Goal: Task Accomplishment & Management: Manage account settings

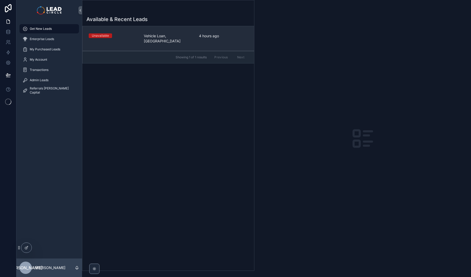
click at [123, 34] on div "Unavailable" at bounding box center [113, 35] width 49 height 5
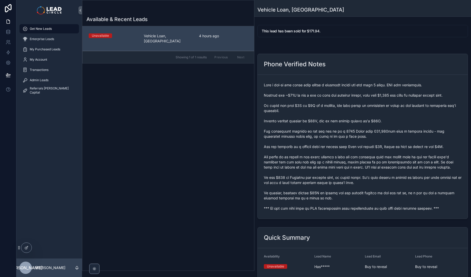
click at [312, 210] on span "scrollable content" at bounding box center [363, 146] width 198 height 128
copy span "*** If you buy this lead an SMS introduction will automatically be sent with yo…"
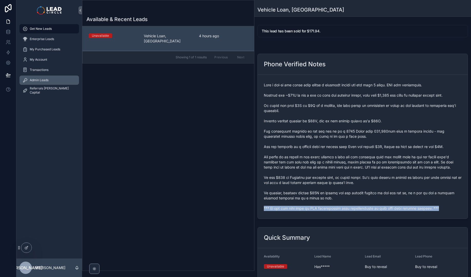
drag, startPoint x: 52, startPoint y: 84, endPoint x: 67, endPoint y: 80, distance: 16.2
click at [52, 84] on link "Admin Leads" at bounding box center [50, 79] width 60 height 9
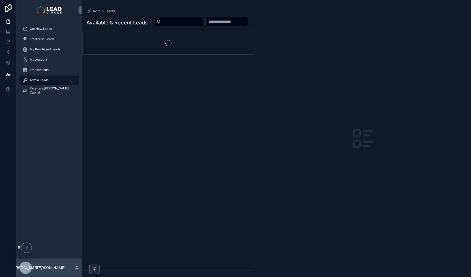
click at [203, 20] on input "scrollable content" at bounding box center [182, 21] width 42 height 7
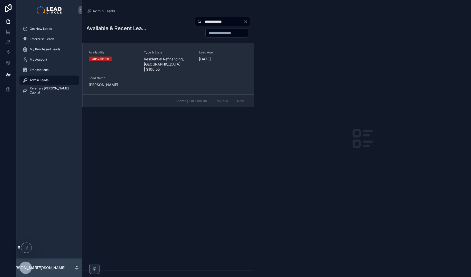
click at [160, 55] on div "Type & State Residential Refinancing, NSW | $106.55" at bounding box center [168, 61] width 49 height 22
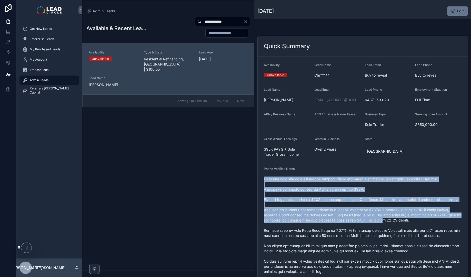
drag, startPoint x: 364, startPoint y: 168, endPoint x: 374, endPoint y: 226, distance: 58.8
click at [374, 226] on div "Phone Verified Notes" at bounding box center [363, 226] width 198 height 119
click at [374, 226] on span "scrollable content" at bounding box center [363, 230] width 198 height 108
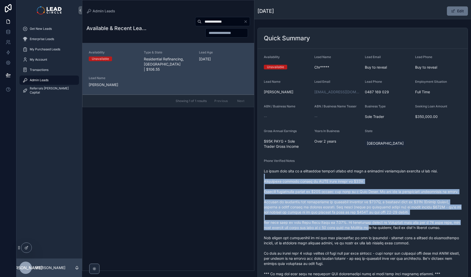
drag, startPoint x: 368, startPoint y: 187, endPoint x: 386, endPoint y: 231, distance: 48.3
click at [386, 231] on span "scrollable content" at bounding box center [363, 222] width 198 height 108
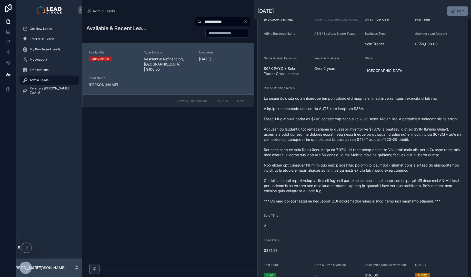
scroll to position [90, 0]
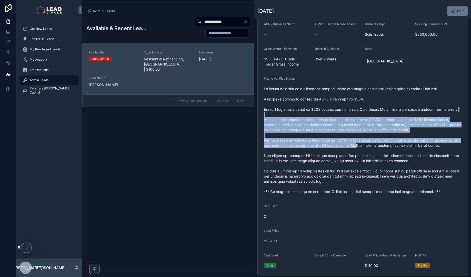
drag, startPoint x: 358, startPoint y: 115, endPoint x: 372, endPoint y: 160, distance: 47.6
click at [372, 160] on span "scrollable content" at bounding box center [363, 140] width 198 height 108
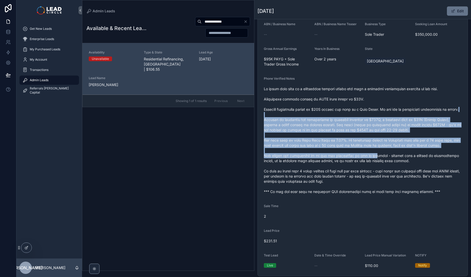
drag, startPoint x: 374, startPoint y: 163, endPoint x: 364, endPoint y: 114, distance: 50.0
click at [364, 115] on span "scrollable content" at bounding box center [363, 140] width 198 height 108
click at [364, 114] on span "scrollable content" at bounding box center [363, 140] width 198 height 108
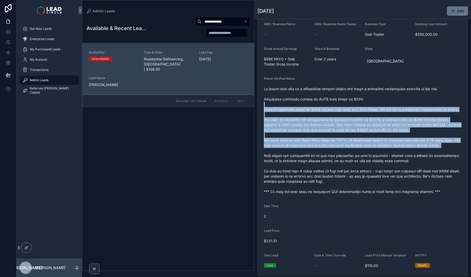
drag, startPoint x: 369, startPoint y: 105, endPoint x: 381, endPoint y: 161, distance: 57.6
click at [381, 161] on span "scrollable content" at bounding box center [363, 140] width 198 height 108
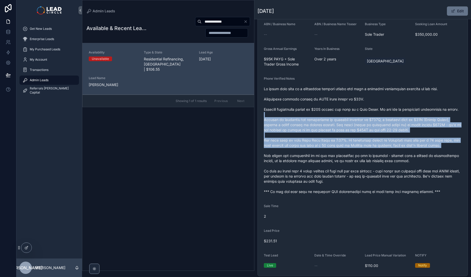
drag, startPoint x: 381, startPoint y: 161, endPoint x: 368, endPoint y: 120, distance: 43.5
click at [368, 120] on span "scrollable content" at bounding box center [363, 140] width 198 height 108
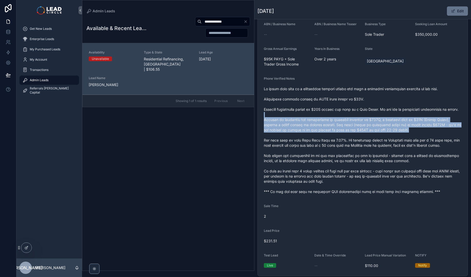
drag, startPoint x: 369, startPoint y: 120, endPoint x: 427, endPoint y: 135, distance: 59.6
click at [426, 135] on span "scrollable content" at bounding box center [363, 140] width 198 height 108
click at [427, 135] on span "scrollable content" at bounding box center [363, 140] width 198 height 108
drag, startPoint x: 428, startPoint y: 138, endPoint x: 383, endPoint y: 123, distance: 47.1
click at [383, 123] on span "scrollable content" at bounding box center [363, 140] width 198 height 108
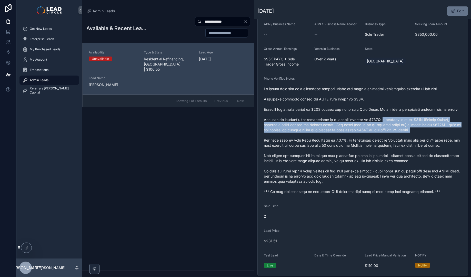
click at [383, 123] on span "scrollable content" at bounding box center [363, 140] width 198 height 108
drag, startPoint x: 383, startPoint y: 123, endPoint x: 422, endPoint y: 140, distance: 42.2
click at [422, 140] on span "scrollable content" at bounding box center [363, 140] width 198 height 108
drag, startPoint x: 394, startPoint y: 128, endPoint x: 380, endPoint y: 124, distance: 14.9
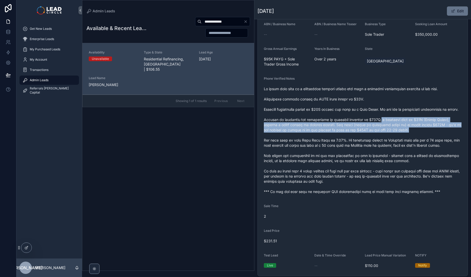
click at [380, 124] on span "scrollable content" at bounding box center [363, 140] width 198 height 108
drag, startPoint x: 380, startPoint y: 124, endPoint x: 414, endPoint y: 138, distance: 36.6
click at [414, 138] on span "scrollable content" at bounding box center [363, 140] width 198 height 108
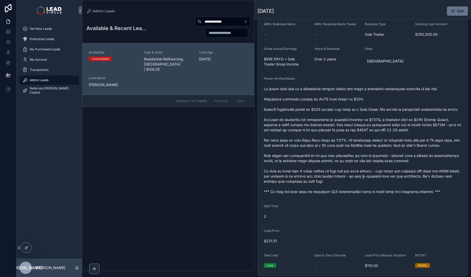
click at [221, 23] on input "**********" at bounding box center [223, 21] width 42 height 7
paste input "scrollable content"
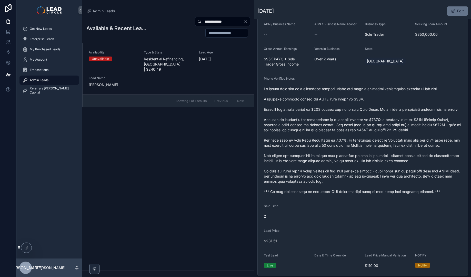
click at [169, 63] on span "Residential Refinancing, NSW | $240.49" at bounding box center [168, 63] width 49 height 15
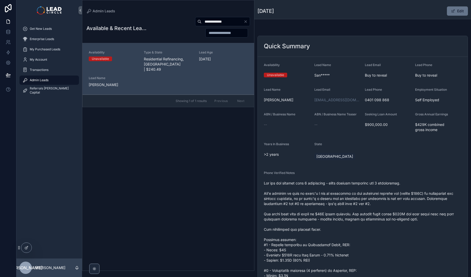
scroll to position [40, 0]
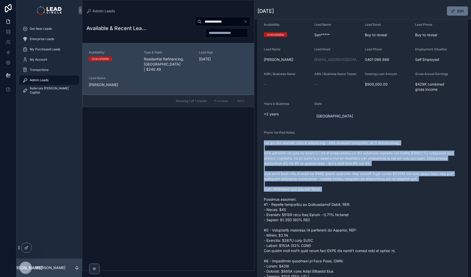
drag, startPoint x: 343, startPoint y: 154, endPoint x: 373, endPoint y: 207, distance: 61.5
click at [372, 207] on div "scrollable content" at bounding box center [363, 238] width 198 height 198
click at [373, 207] on span "scrollable content" at bounding box center [363, 237] width 198 height 195
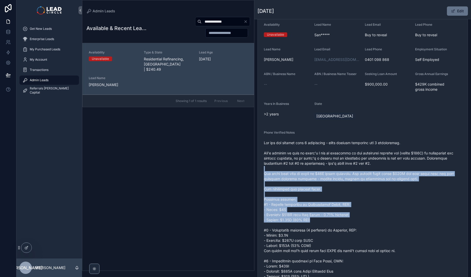
drag, startPoint x: 383, startPoint y: 220, endPoint x: 353, endPoint y: 160, distance: 67.0
click at [354, 161] on span "scrollable content" at bounding box center [363, 237] width 198 height 195
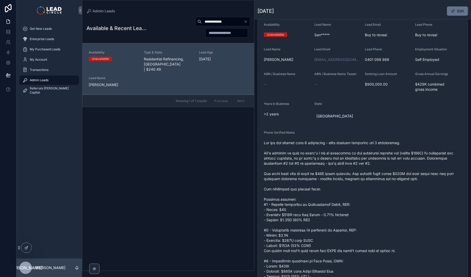
click at [353, 160] on span "scrollable content" at bounding box center [363, 237] width 198 height 195
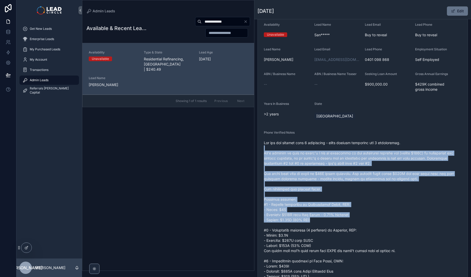
drag, startPoint x: 353, startPoint y: 149, endPoint x: 385, endPoint y: 227, distance: 83.9
click at [385, 227] on span "scrollable content" at bounding box center [363, 237] width 198 height 195
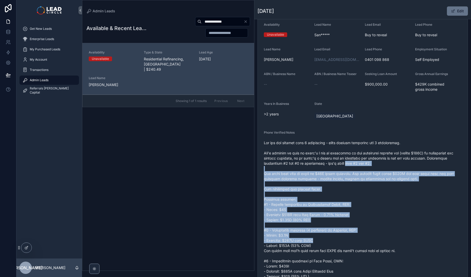
drag, startPoint x: 398, startPoint y: 242, endPoint x: 345, endPoint y: 163, distance: 94.8
click at [345, 163] on span "scrollable content" at bounding box center [363, 237] width 198 height 195
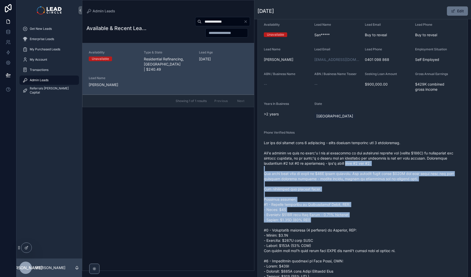
drag, startPoint x: 373, startPoint y: 198, endPoint x: 397, endPoint y: 237, distance: 45.5
click at [397, 237] on span "scrollable content" at bounding box center [363, 237] width 198 height 195
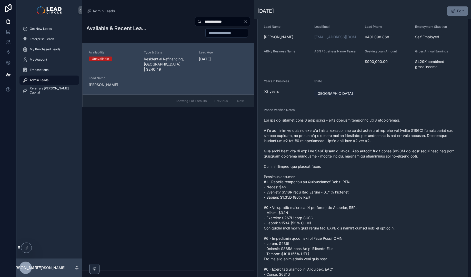
scroll to position [85, 0]
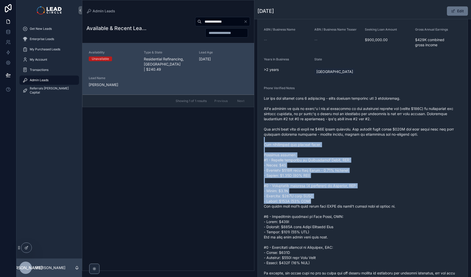
drag, startPoint x: 370, startPoint y: 209, endPoint x: 376, endPoint y: 214, distance: 7.8
click at [374, 212] on span "scrollable content" at bounding box center [363, 193] width 198 height 195
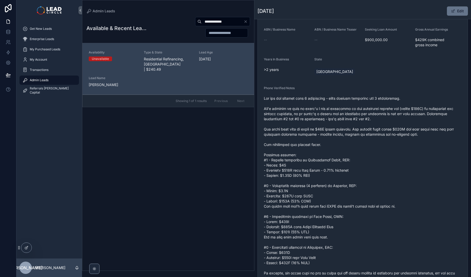
click at [376, 214] on span "scrollable content" at bounding box center [363, 193] width 198 height 195
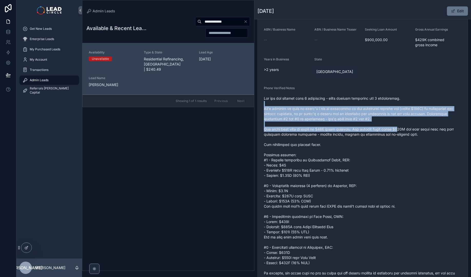
drag, startPoint x: 394, startPoint y: 127, endPoint x: 410, endPoint y: 133, distance: 17.0
click at [409, 133] on span "scrollable content" at bounding box center [363, 193] width 198 height 195
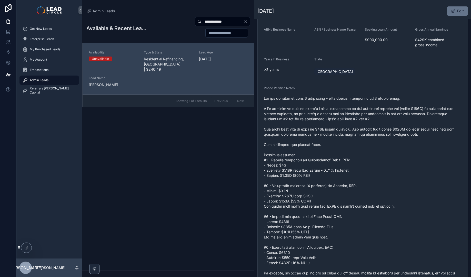
click at [410, 133] on span "scrollable content" at bounding box center [363, 193] width 198 height 195
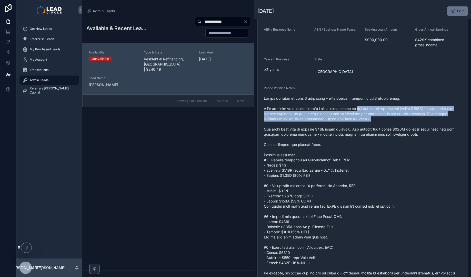
drag, startPoint x: 403, startPoint y: 120, endPoint x: 354, endPoint y: 108, distance: 51.0
click at [354, 108] on span "scrollable content" at bounding box center [363, 193] width 198 height 195
drag, startPoint x: 354, startPoint y: 108, endPoint x: 415, endPoint y: 125, distance: 63.6
click at [415, 125] on span "scrollable content" at bounding box center [363, 193] width 198 height 195
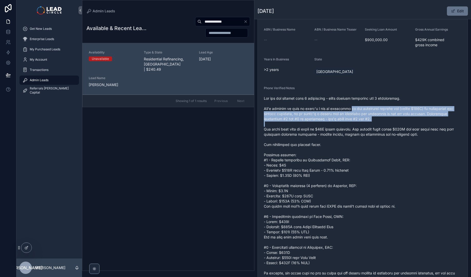
click at [415, 125] on span "scrollable content" at bounding box center [363, 193] width 198 height 195
drag, startPoint x: 415, startPoint y: 125, endPoint x: 360, endPoint y: 109, distance: 57.2
click at [361, 109] on span "scrollable content" at bounding box center [363, 193] width 198 height 195
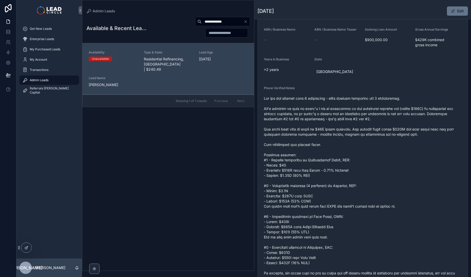
click at [360, 109] on span "scrollable content" at bounding box center [363, 193] width 198 height 195
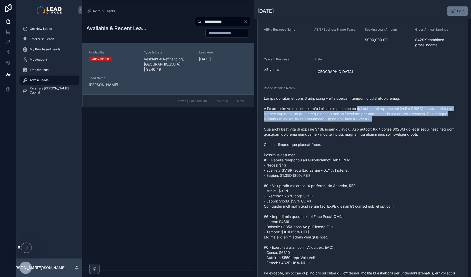
drag, startPoint x: 360, startPoint y: 109, endPoint x: 391, endPoint y: 123, distance: 34.3
click at [391, 123] on span "scrollable content" at bounding box center [363, 193] width 198 height 195
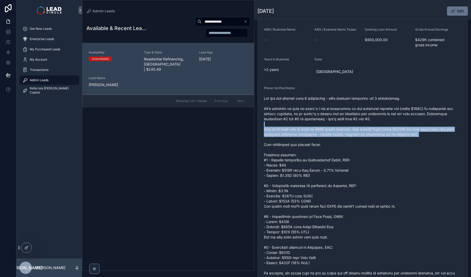
drag, startPoint x: 418, startPoint y: 138, endPoint x: 357, endPoint y: 109, distance: 67.7
click at [358, 109] on span "scrollable content" at bounding box center [363, 193] width 198 height 195
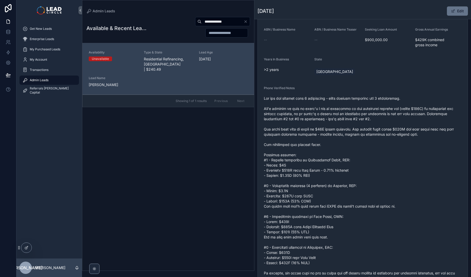
click at [357, 109] on span "scrollable content" at bounding box center [363, 193] width 198 height 195
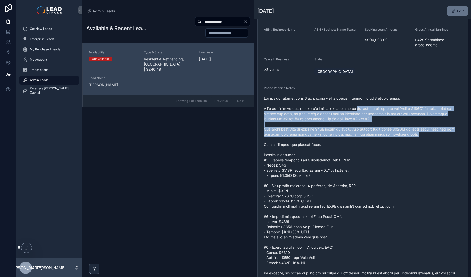
drag, startPoint x: 357, startPoint y: 109, endPoint x: 413, endPoint y: 136, distance: 62.5
click at [412, 136] on span "scrollable content" at bounding box center [363, 193] width 198 height 195
click at [413, 136] on span "scrollable content" at bounding box center [363, 193] width 198 height 195
drag, startPoint x: 373, startPoint y: 107, endPoint x: 347, endPoint y: 97, distance: 27.8
click at [348, 98] on span "scrollable content" at bounding box center [363, 193] width 198 height 195
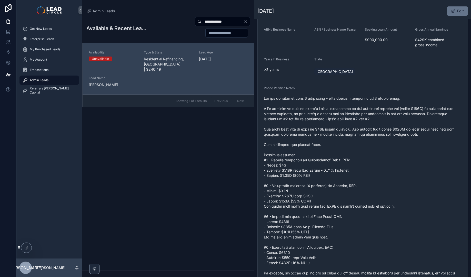
click at [346, 97] on span "scrollable content" at bounding box center [363, 193] width 198 height 195
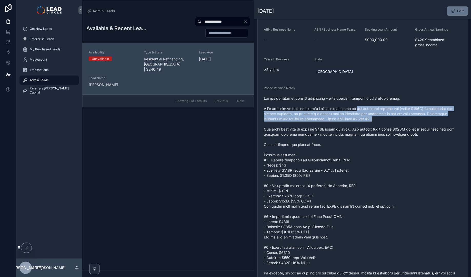
drag, startPoint x: 395, startPoint y: 125, endPoint x: 413, endPoint y: 132, distance: 19.8
click at [412, 132] on span "scrollable content" at bounding box center [363, 193] width 198 height 195
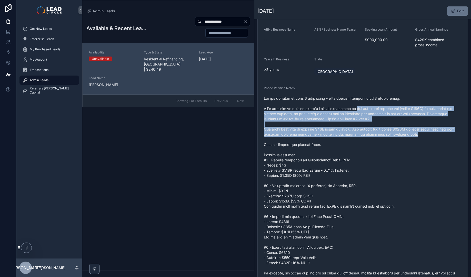
click at [413, 132] on span "scrollable content" at bounding box center [363, 193] width 198 height 195
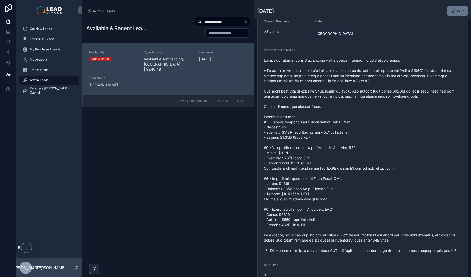
scroll to position [184, 0]
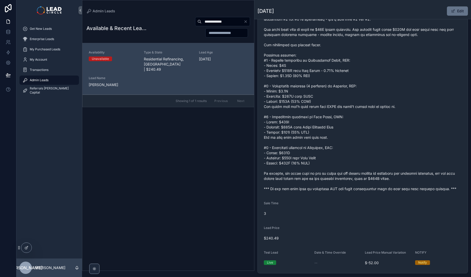
click at [216, 23] on input "**********" at bounding box center [223, 21] width 42 height 7
paste input "scrollable content"
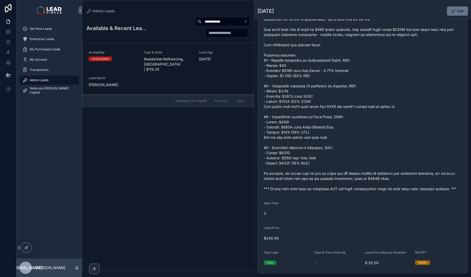
type input "**********"
click at [167, 60] on span "Residential Refinancing, VIC | $119.25" at bounding box center [168, 63] width 49 height 15
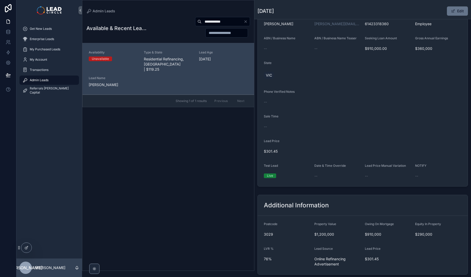
scroll to position [168, 0]
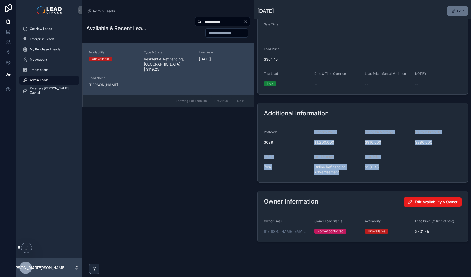
drag, startPoint x: 356, startPoint y: 152, endPoint x: 389, endPoint y: 170, distance: 37.0
click at [389, 170] on form "Postcode 3029 Property Value $1,200,000 Owing On Mortgage $910,000 Equity In Pr…" at bounding box center [363, 153] width 210 height 59
click at [389, 170] on div "$301.45" at bounding box center [388, 167] width 46 height 8
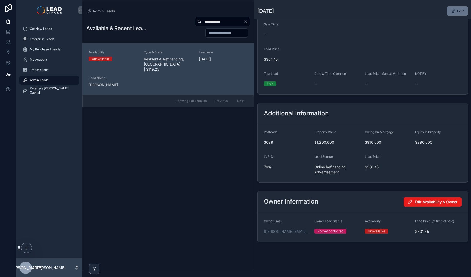
click at [247, 23] on icon "Clear" at bounding box center [246, 22] width 4 height 4
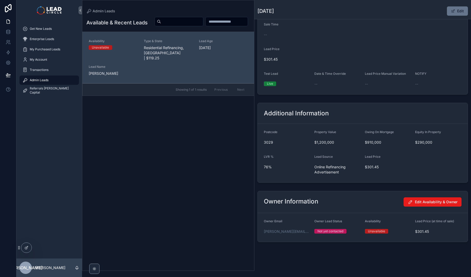
click at [283, 32] on div "--" at bounding box center [287, 35] width 46 height 8
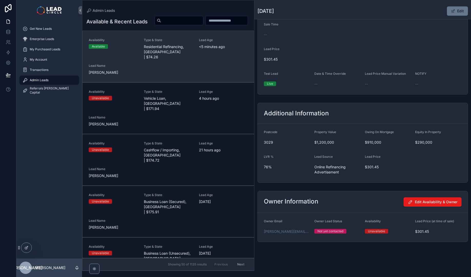
click at [211, 49] on span "<5 minutes ago" at bounding box center [223, 46] width 49 height 5
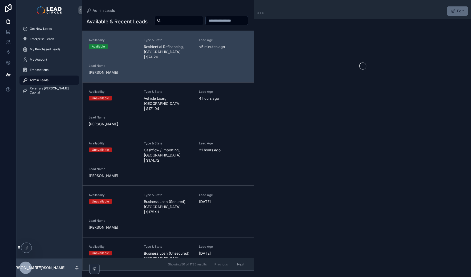
click at [463, 10] on button "Edit" at bounding box center [457, 10] width 21 height 9
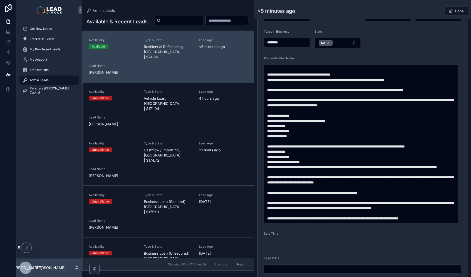
scroll to position [341, 0]
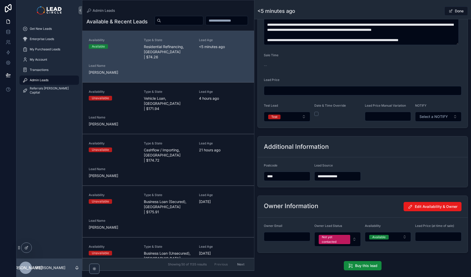
click at [383, 116] on input "scrollable content" at bounding box center [388, 116] width 46 height 7
type input "*******"
click at [377, 137] on div "Additional Information" at bounding box center [363, 146] width 210 height 21
click at [449, 13] on span "scrollable content" at bounding box center [451, 11] width 4 height 4
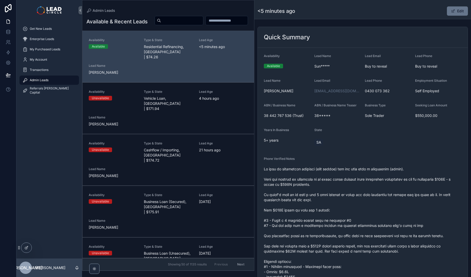
scroll to position [58, 0]
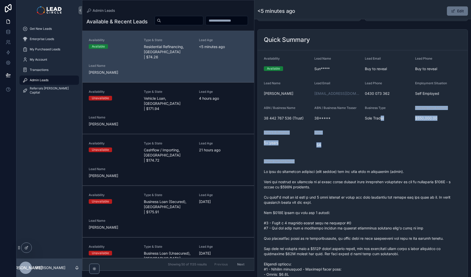
drag, startPoint x: 381, startPoint y: 121, endPoint x: 388, endPoint y: 162, distance: 41.3
click at [388, 162] on form "Availability Available Lead Name Sun***** Lead Email Buy to reveal Lead Phone B…" at bounding box center [363, 252] width 210 height 405
click at [388, 162] on div "Phone Verified Notes" at bounding box center [363, 162] width 198 height 6
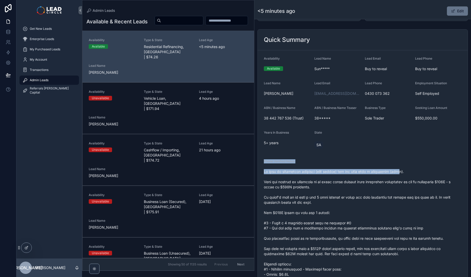
drag, startPoint x: 399, startPoint y: 173, endPoint x: 389, endPoint y: 134, distance: 39.7
click at [389, 134] on form "Availability Available Lead Name Sun***** Lead Email Buy to reveal Lead Phone B…" at bounding box center [363, 252] width 210 height 405
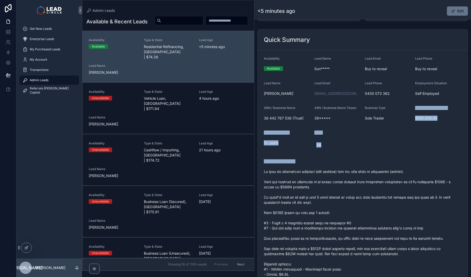
drag, startPoint x: 397, startPoint y: 141, endPoint x: 413, endPoint y: 173, distance: 35.3
click at [413, 173] on form "Availability Available Lead Name Sun***** Lead Email Buy to reveal Lead Phone B…" at bounding box center [363, 252] width 210 height 405
click at [413, 173] on span "scrollable content" at bounding box center [363, 271] width 198 height 205
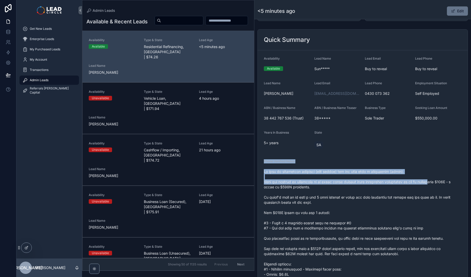
drag, startPoint x: 428, startPoint y: 183, endPoint x: 408, endPoint y: 153, distance: 36.1
click at [408, 153] on form "Availability Available Lead Name Sun***** Lead Email Buy to reveal Lead Phone B…" at bounding box center [363, 252] width 210 height 405
click at [407, 152] on form "Availability Available Lead Name Sun***** Lead Email Buy to reveal Lead Phone B…" at bounding box center [363, 252] width 210 height 405
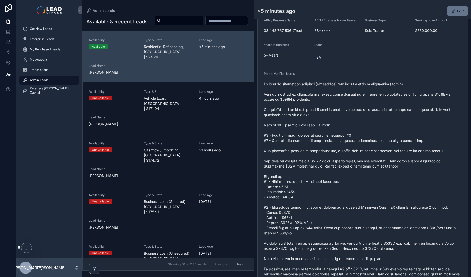
scroll to position [146, 0]
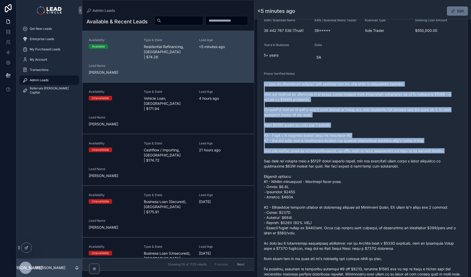
drag, startPoint x: 355, startPoint y: 79, endPoint x: 390, endPoint y: 166, distance: 94.1
click at [390, 166] on div "Phone Verified Notes" at bounding box center [363, 180] width 198 height 217
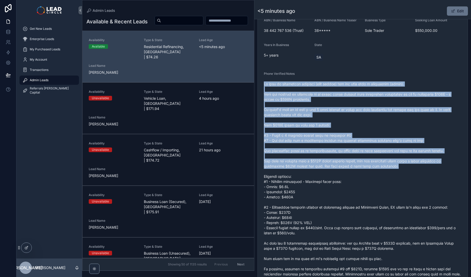
click at [391, 167] on span "scrollable content" at bounding box center [363, 183] width 198 height 205
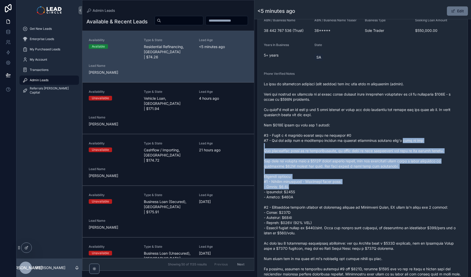
drag, startPoint x: 413, startPoint y: 187, endPoint x: 386, endPoint y: 113, distance: 78.4
click at [388, 118] on span "scrollable content" at bounding box center [363, 183] width 198 height 205
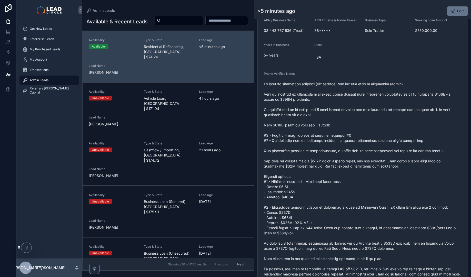
click at [386, 113] on span "scrollable content" at bounding box center [363, 183] width 198 height 205
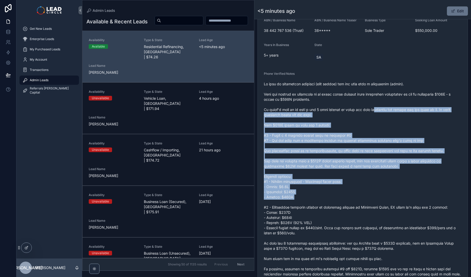
drag, startPoint x: 388, startPoint y: 110, endPoint x: 434, endPoint y: 201, distance: 102.2
click at [434, 201] on span "scrollable content" at bounding box center [363, 183] width 198 height 205
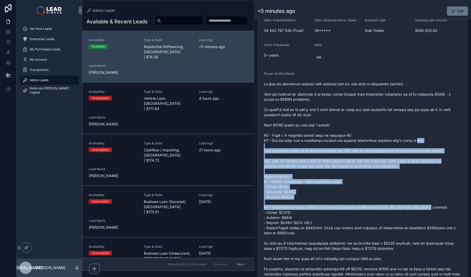
drag, startPoint x: 435, startPoint y: 201, endPoint x: 400, endPoint y: 124, distance: 85.0
click at [401, 125] on span "scrollable content" at bounding box center [363, 183] width 198 height 205
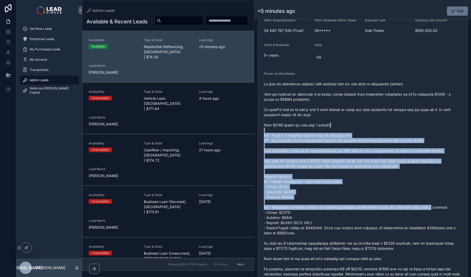
click at [400, 122] on span "scrollable content" at bounding box center [363, 183] width 198 height 205
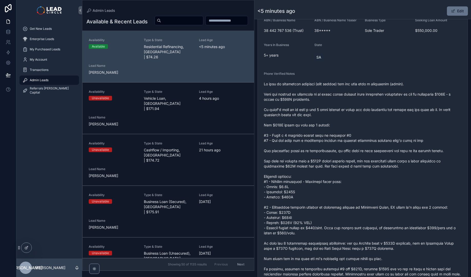
drag, startPoint x: 399, startPoint y: 109, endPoint x: 427, endPoint y: 190, distance: 85.7
click at [427, 190] on span "scrollable content" at bounding box center [363, 183] width 198 height 205
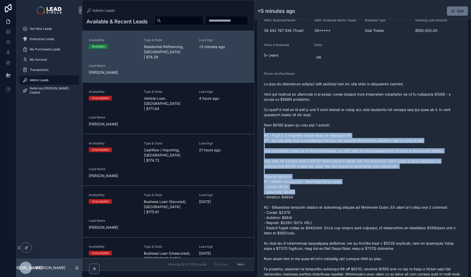
drag, startPoint x: 428, startPoint y: 185, endPoint x: 395, endPoint y: 124, distance: 69.1
click at [395, 124] on span "scrollable content" at bounding box center [363, 183] width 198 height 205
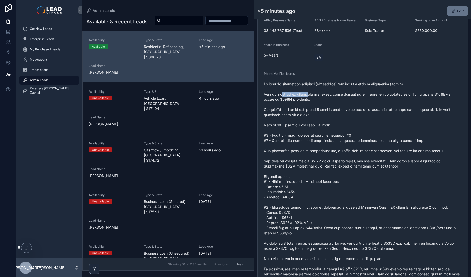
drag, startPoint x: 284, startPoint y: 92, endPoint x: 326, endPoint y: 95, distance: 42.1
click at [319, 95] on span "scrollable content" at bounding box center [363, 183] width 198 height 205
click at [455, 12] on button "Edit" at bounding box center [457, 10] width 21 height 9
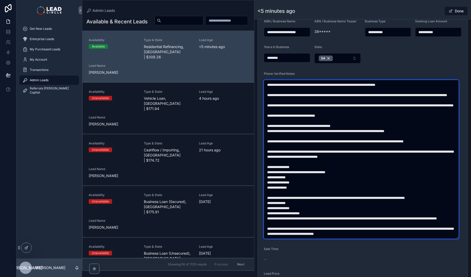
drag, startPoint x: 318, startPoint y: 95, endPoint x: 335, endPoint y: 94, distance: 16.7
click at [335, 94] on textarea "scrollable content" at bounding box center [361, 159] width 195 height 159
click at [373, 108] on textarea "scrollable content" at bounding box center [361, 159] width 195 height 159
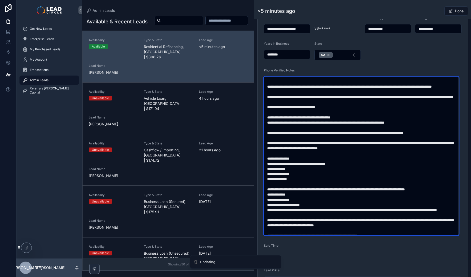
scroll to position [0, 0]
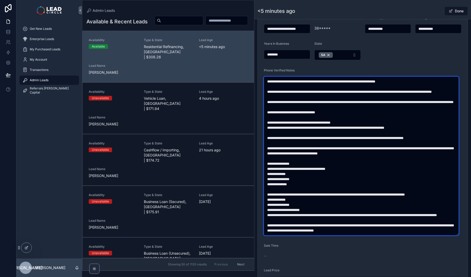
click at [387, 91] on textarea "scrollable content" at bounding box center [361, 155] width 195 height 159
click at [408, 109] on textarea "scrollable content" at bounding box center [361, 155] width 195 height 159
click at [405, 106] on textarea "scrollable content" at bounding box center [361, 155] width 195 height 159
drag, startPoint x: 407, startPoint y: 107, endPoint x: 410, endPoint y: 118, distance: 11.6
click at [410, 118] on textarea "scrollable content" at bounding box center [361, 155] width 195 height 159
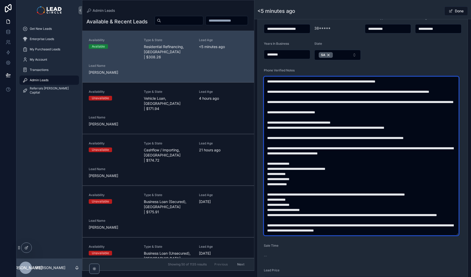
click at [410, 118] on textarea "scrollable content" at bounding box center [361, 155] width 195 height 159
type textarea "**********"
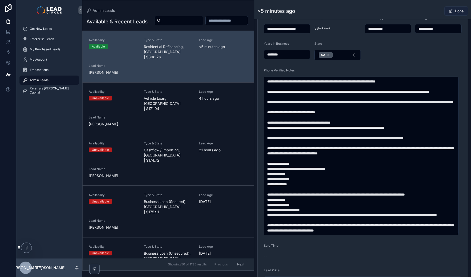
click at [451, 10] on button "Done" at bounding box center [457, 10] width 24 height 9
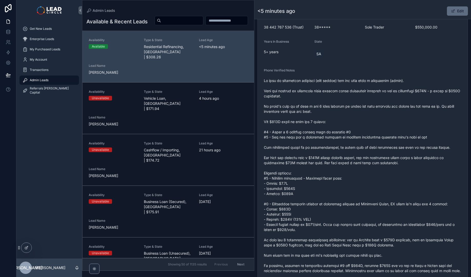
click at [451, 10] on span "scrollable content" at bounding box center [453, 11] width 4 height 4
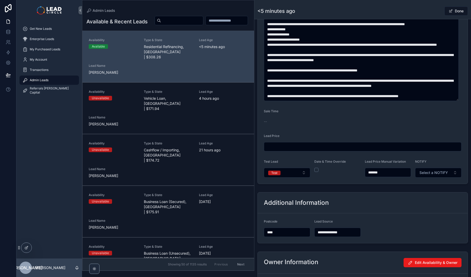
scroll to position [322, 0]
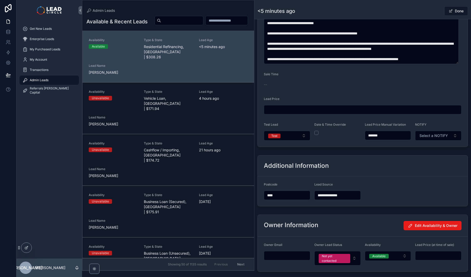
click at [386, 136] on input "*******" at bounding box center [388, 135] width 46 height 7
type input "*******"
click at [456, 6] on span "Done" at bounding box center [457, 10] width 24 height 9
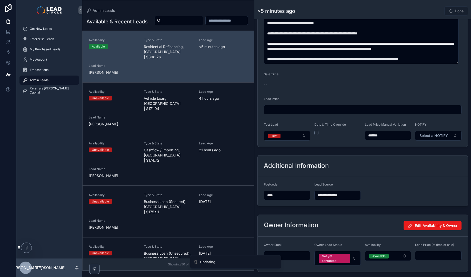
click at [421, 12] on div "<5 minutes ago Done" at bounding box center [363, 11] width 211 height 10
click at [434, 9] on div "Done" at bounding box center [449, 11] width 38 height 10
click at [435, 10] on div "Done" at bounding box center [449, 11] width 38 height 10
click at [459, 14] on button "Done" at bounding box center [457, 10] width 24 height 9
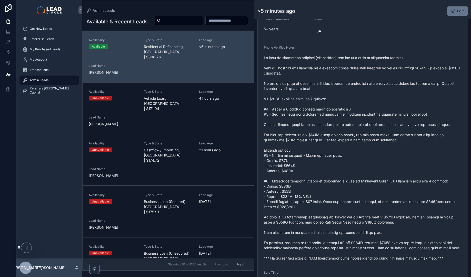
scroll to position [190, 0]
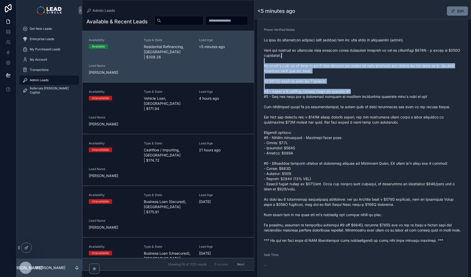
drag, startPoint x: 422, startPoint y: 79, endPoint x: 428, endPoint y: 94, distance: 15.9
click at [428, 94] on span "scrollable content" at bounding box center [363, 139] width 198 height 205
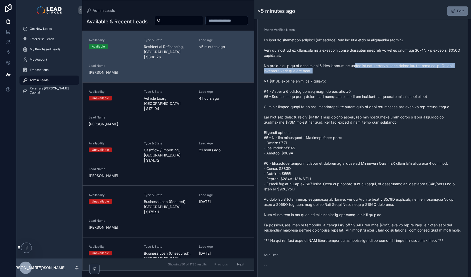
drag, startPoint x: 357, startPoint y: 67, endPoint x: 362, endPoint y: 75, distance: 9.8
click at [362, 75] on span "scrollable content" at bounding box center [363, 139] width 198 height 205
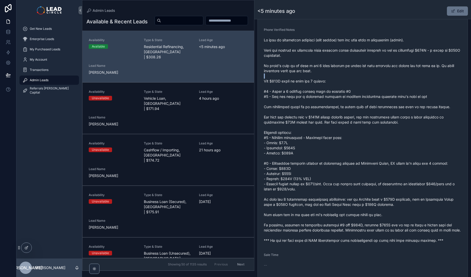
click at [362, 75] on span "scrollable content" at bounding box center [363, 139] width 198 height 205
click at [360, 67] on span "scrollable content" at bounding box center [363, 139] width 198 height 205
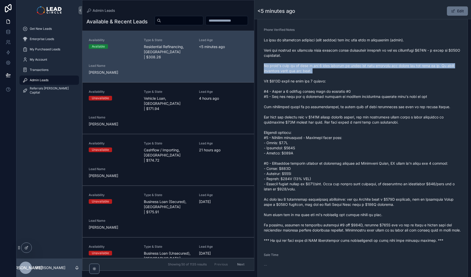
click at [360, 67] on span "scrollable content" at bounding box center [363, 139] width 198 height 205
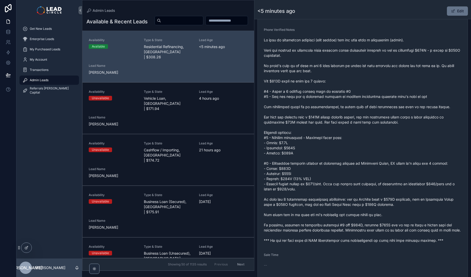
click at [399, 80] on span "scrollable content" at bounding box center [363, 139] width 198 height 205
click at [393, 69] on span "scrollable content" at bounding box center [363, 139] width 198 height 205
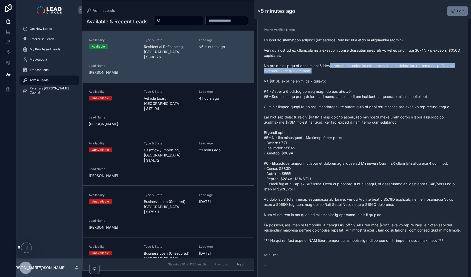
click at [405, 69] on span "scrollable content" at bounding box center [363, 139] width 198 height 205
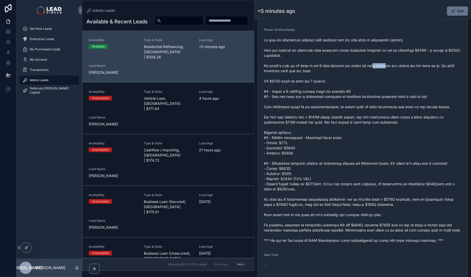
drag, startPoint x: 394, startPoint y: 68, endPoint x: 351, endPoint y: 64, distance: 43.3
click at [356, 65] on span "scrollable content" at bounding box center [363, 139] width 198 height 205
click at [351, 64] on span "scrollable content" at bounding box center [363, 139] width 198 height 205
drag, startPoint x: 349, startPoint y: 64, endPoint x: 397, endPoint y: 62, distance: 47.7
click at [397, 62] on span "scrollable content" at bounding box center [363, 139] width 198 height 205
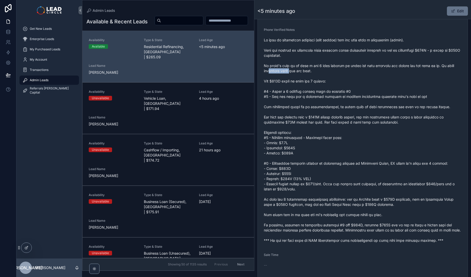
drag, startPoint x: 288, startPoint y: 70, endPoint x: 324, endPoint y: 67, distance: 35.8
click at [316, 68] on span "scrollable content" at bounding box center [363, 139] width 198 height 205
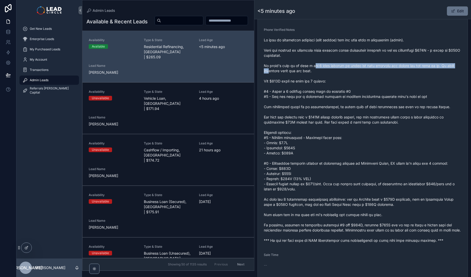
click at [324, 67] on span "scrollable content" at bounding box center [363, 139] width 198 height 205
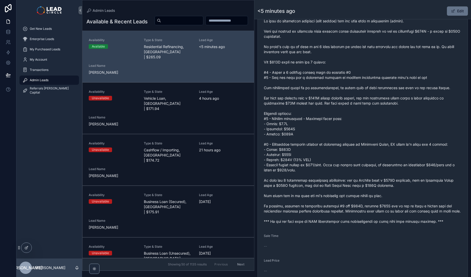
scroll to position [233, 0]
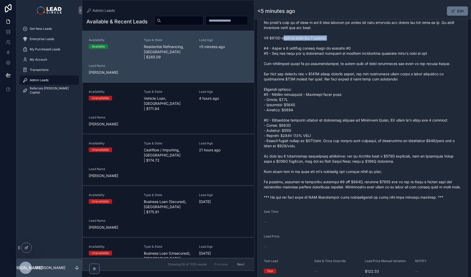
drag, startPoint x: 286, startPoint y: 40, endPoint x: 335, endPoint y: 42, distance: 48.8
click at [328, 42] on span "scrollable content" at bounding box center [363, 96] width 198 height 205
click at [335, 42] on span "scrollable content" at bounding box center [363, 96] width 198 height 205
drag, startPoint x: 285, startPoint y: 49, endPoint x: 335, endPoint y: 48, distance: 50.0
click at [326, 48] on span "scrollable content" at bounding box center [363, 96] width 198 height 205
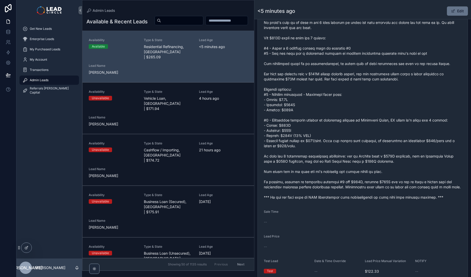
click at [335, 48] on span "scrollable content" at bounding box center [363, 96] width 198 height 205
drag, startPoint x: 286, startPoint y: 53, endPoint x: 341, endPoint y: 52, distance: 54.9
click at [334, 52] on span "scrollable content" at bounding box center [363, 96] width 198 height 205
click at [341, 52] on span "scrollable content" at bounding box center [363, 96] width 198 height 205
click at [325, 52] on span "scrollable content" at bounding box center [363, 96] width 198 height 205
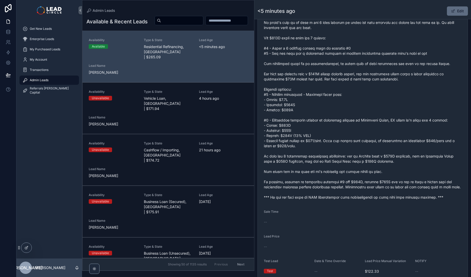
click at [453, 13] on button "Edit" at bounding box center [457, 10] width 21 height 9
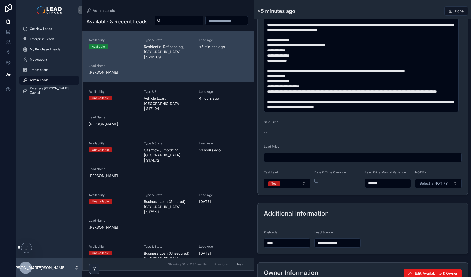
scroll to position [281, 0]
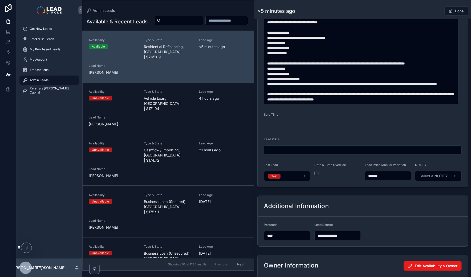
drag, startPoint x: 374, startPoint y: 175, endPoint x: 371, endPoint y: 174, distance: 3.2
click at [371, 174] on input "*******" at bounding box center [388, 175] width 46 height 7
type input "*******"
click at [457, 11] on span "Done" at bounding box center [457, 10] width 24 height 9
click at [419, 10] on div "<5 minutes ago Done" at bounding box center [363, 11] width 211 height 10
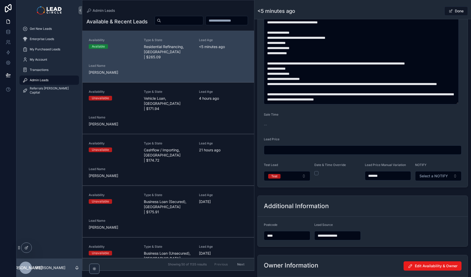
click at [434, 12] on div "Done" at bounding box center [449, 11] width 38 height 10
click at [452, 12] on button "Done" at bounding box center [457, 10] width 24 height 9
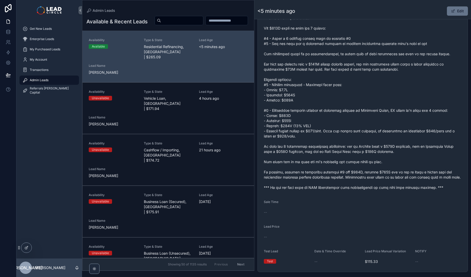
scroll to position [233, 0]
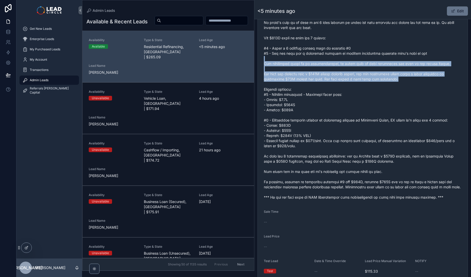
drag, startPoint x: 388, startPoint y: 64, endPoint x: 402, endPoint y: 82, distance: 22.3
click at [402, 82] on span "scrollable content" at bounding box center [363, 96] width 198 height 205
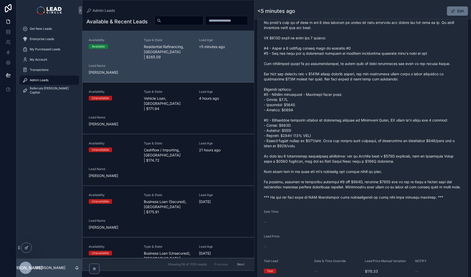
drag, startPoint x: 312, startPoint y: 63, endPoint x: 320, endPoint y: 62, distance: 8.7
click at [377, 65] on span "scrollable content" at bounding box center [363, 96] width 198 height 205
drag, startPoint x: 338, startPoint y: 63, endPoint x: 383, endPoint y: 63, distance: 44.9
click at [383, 63] on span "scrollable content" at bounding box center [363, 96] width 198 height 205
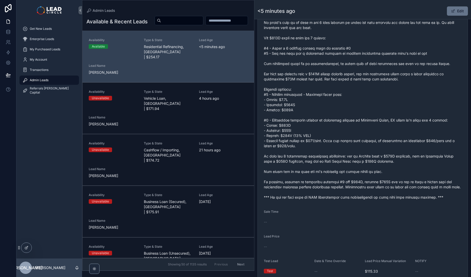
click at [375, 73] on span "scrollable content" at bounding box center [363, 96] width 198 height 205
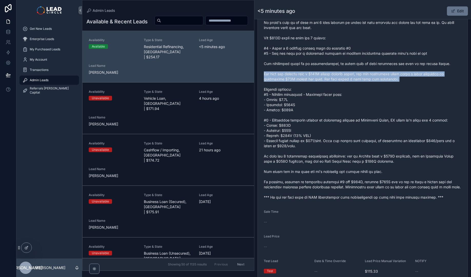
click at [375, 73] on span "scrollable content" at bounding box center [363, 96] width 198 height 205
click at [334, 73] on span "scrollable content" at bounding box center [363, 96] width 198 height 205
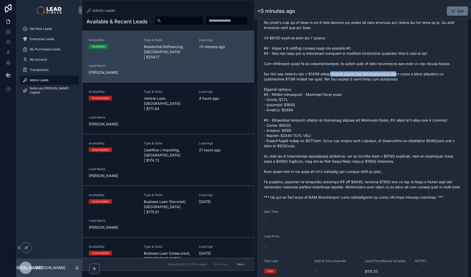
drag, startPoint x: 338, startPoint y: 73, endPoint x: 405, endPoint y: 74, distance: 67.7
click at [405, 74] on span "scrollable content" at bounding box center [363, 96] width 198 height 205
click at [340, 74] on span "scrollable content" at bounding box center [363, 96] width 198 height 205
click at [338, 74] on span "scrollable content" at bounding box center [363, 96] width 198 height 205
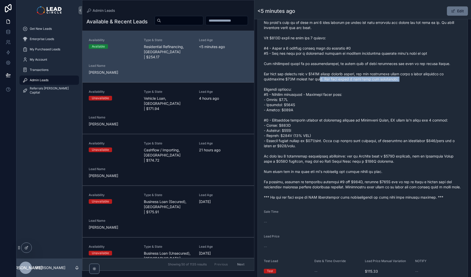
drag, startPoint x: 314, startPoint y: 79, endPoint x: 359, endPoint y: 83, distance: 45.1
click at [355, 83] on span "scrollable content" at bounding box center [363, 96] width 198 height 205
click at [359, 83] on span "scrollable content" at bounding box center [363, 96] width 198 height 205
click at [318, 80] on span "scrollable content" at bounding box center [363, 96] width 198 height 205
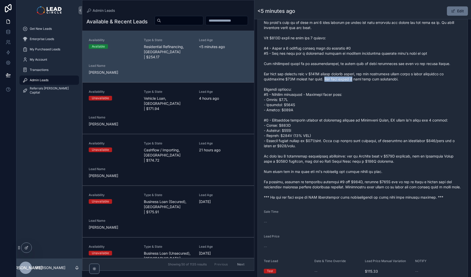
drag, startPoint x: 318, startPoint y: 80, endPoint x: 369, endPoint y: 84, distance: 51.0
click at [361, 83] on span "scrollable content" at bounding box center [363, 96] width 198 height 205
click at [369, 84] on span "scrollable content" at bounding box center [363, 96] width 198 height 205
drag, startPoint x: 275, startPoint y: 95, endPoint x: 305, endPoint y: 111, distance: 33.4
click at [305, 111] on span "scrollable content" at bounding box center [363, 96] width 198 height 205
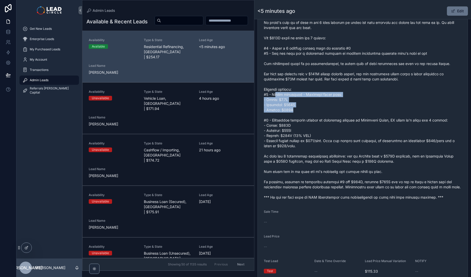
click at [305, 111] on span "scrollable content" at bounding box center [363, 96] width 198 height 205
drag, startPoint x: 317, startPoint y: 115, endPoint x: 368, endPoint y: 123, distance: 51.6
click at [363, 123] on span "scrollable content" at bounding box center [363, 96] width 198 height 205
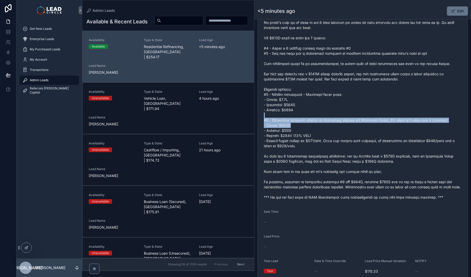
click at [372, 123] on span "scrollable content" at bounding box center [363, 96] width 198 height 205
drag, startPoint x: 375, startPoint y: 120, endPoint x: 338, endPoint y: 120, distance: 36.9
click at [340, 120] on span "scrollable content" at bounding box center [363, 96] width 198 height 205
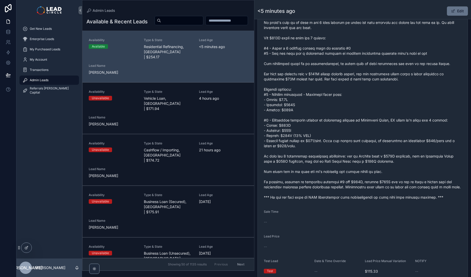
click at [338, 120] on span "scrollable content" at bounding box center [363, 96] width 198 height 205
drag, startPoint x: 376, startPoint y: 156, endPoint x: 427, endPoint y: 156, distance: 51.3
click at [422, 155] on span "scrollable content" at bounding box center [363, 96] width 198 height 205
click at [427, 156] on span "scrollable content" at bounding box center [363, 96] width 198 height 205
drag, startPoint x: 274, startPoint y: 160, endPoint x: 347, endPoint y: 160, distance: 72.4
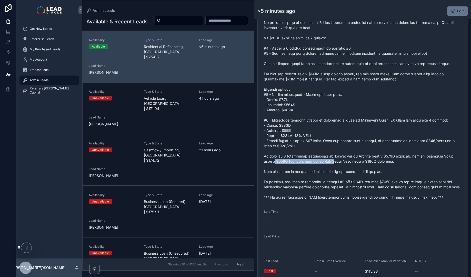
click at [340, 160] on span "scrollable content" at bounding box center [363, 96] width 198 height 205
click at [347, 160] on span "scrollable content" at bounding box center [363, 96] width 198 height 205
drag, startPoint x: 287, startPoint y: 173, endPoint x: 336, endPoint y: 172, distance: 49.5
click at [325, 172] on span "scrollable content" at bounding box center [363, 96] width 198 height 205
click at [336, 172] on span "scrollable content" at bounding box center [363, 96] width 198 height 205
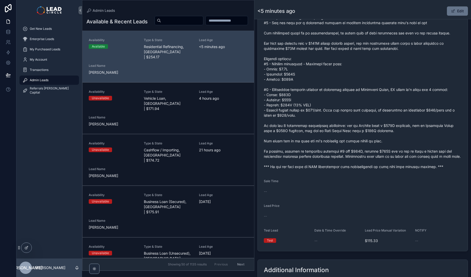
scroll to position [275, 0]
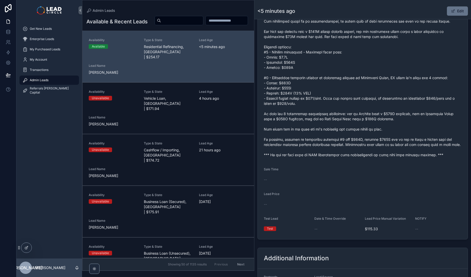
click at [360, 140] on span "scrollable content" at bounding box center [363, 54] width 198 height 205
click at [453, 5] on div "Back to Admin Leads Admin Leads <5 minutes ago Edit" at bounding box center [363, 9] width 211 height 19
click at [453, 11] on span "scrollable content" at bounding box center [453, 11] width 4 height 4
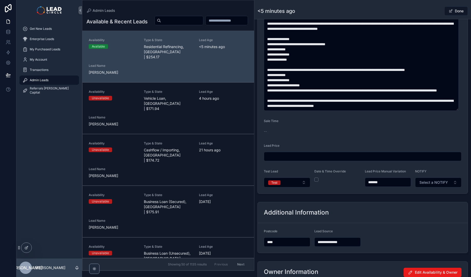
scroll to position [277, 0]
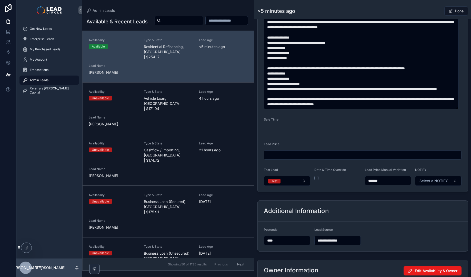
click at [374, 181] on input "*******" at bounding box center [388, 180] width 46 height 7
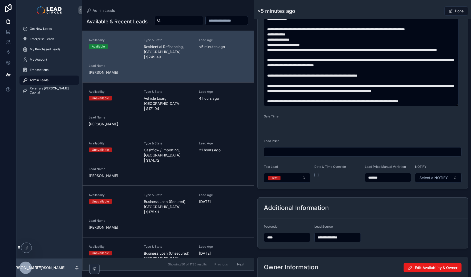
scroll to position [284, 0]
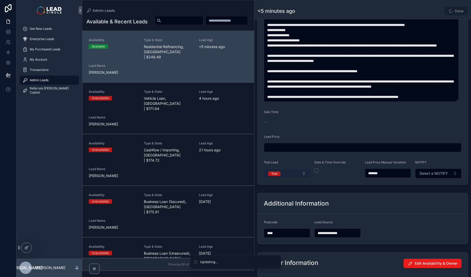
type input "*******"
click at [304, 170] on button "Test" at bounding box center [287, 173] width 46 height 10
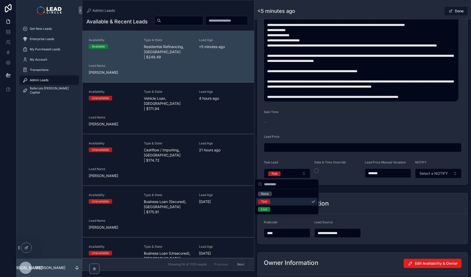
click at [374, 172] on input "*******" at bounding box center [388, 172] width 46 height 7
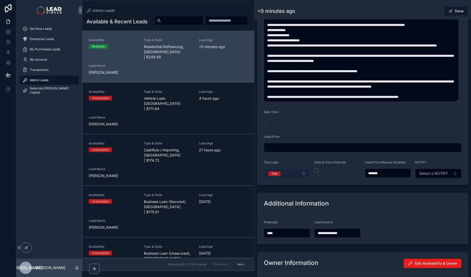
click at [296, 177] on button "Test" at bounding box center [287, 173] width 46 height 10
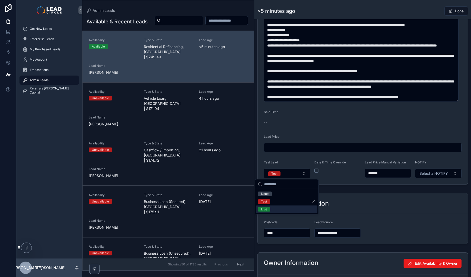
click at [297, 208] on div "Live" at bounding box center [287, 209] width 62 height 8
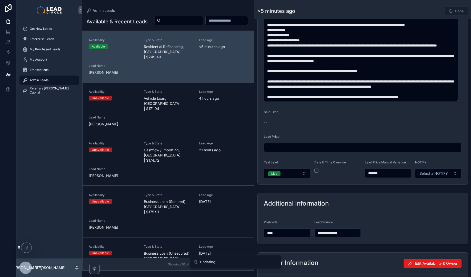
click at [366, 188] on div "**********" at bounding box center [363, 34] width 217 height 587
click at [428, 176] on button "Select a NOTIFY" at bounding box center [438, 173] width 46 height 10
click at [423, 195] on div "Notify" at bounding box center [436, 194] width 62 height 8
click at [397, 189] on div "**********" at bounding box center [363, 34] width 217 height 587
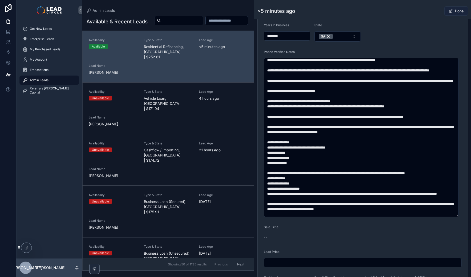
scroll to position [0, 0]
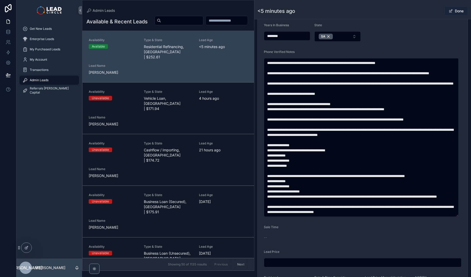
click at [457, 7] on button "Done" at bounding box center [457, 10] width 24 height 9
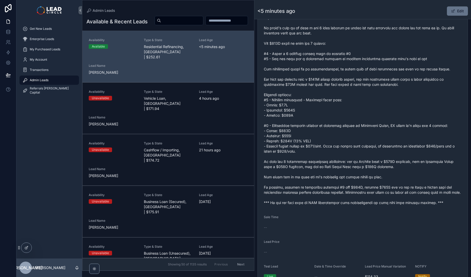
scroll to position [413, 0]
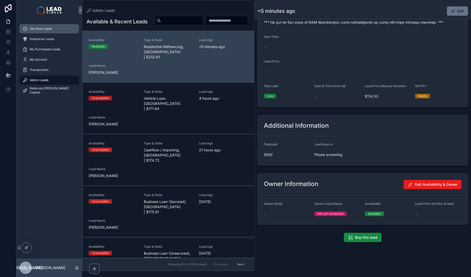
click at [35, 28] on span "Get New Leads" at bounding box center [41, 29] width 22 height 4
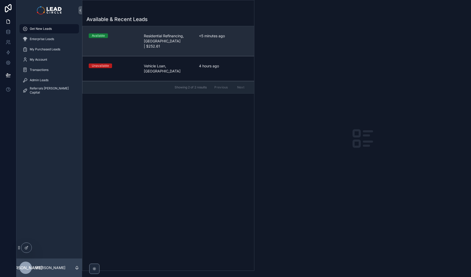
click at [162, 30] on link "Available Residential Refinancing, SA | $252.61 <5 minutes ago" at bounding box center [169, 41] width 172 height 30
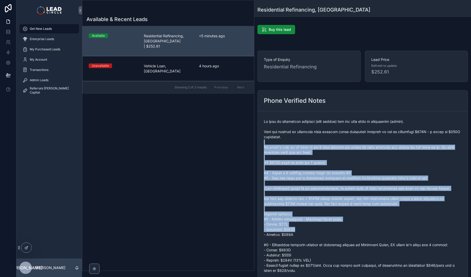
drag, startPoint x: 326, startPoint y: 146, endPoint x: 384, endPoint y: 234, distance: 106.1
click at [381, 231] on span "scrollable content" at bounding box center [363, 221] width 198 height 205
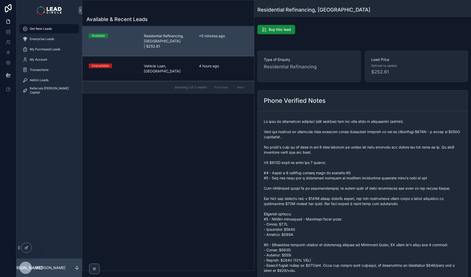
click at [384, 234] on span "scrollable content" at bounding box center [363, 221] width 198 height 205
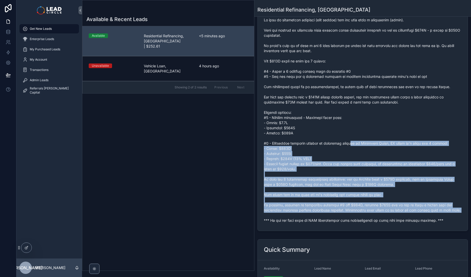
drag, startPoint x: 379, startPoint y: 226, endPoint x: 347, endPoint y: 137, distance: 95.1
click at [350, 142] on span "scrollable content" at bounding box center [363, 119] width 198 height 205
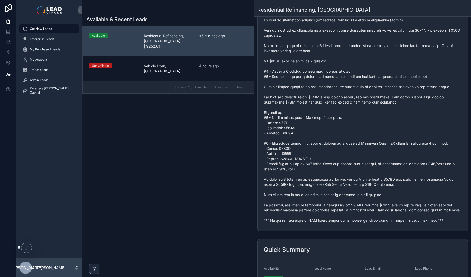
click at [347, 137] on span "scrollable content" at bounding box center [363, 119] width 198 height 205
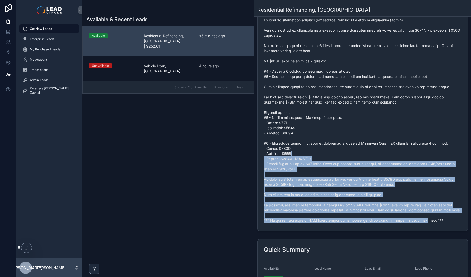
drag, startPoint x: 415, startPoint y: 217, endPoint x: 351, endPoint y: 138, distance: 101.3
click at [352, 139] on span "scrollable content" at bounding box center [363, 119] width 198 height 205
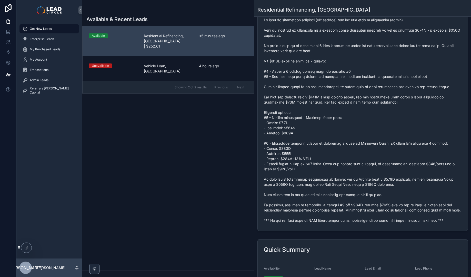
click at [351, 138] on span "scrollable content" at bounding box center [363, 119] width 198 height 205
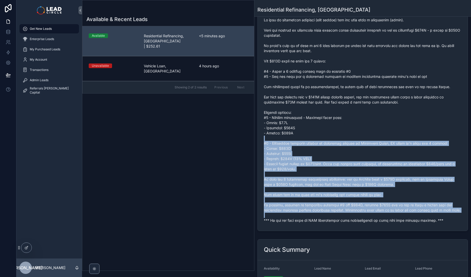
drag, startPoint x: 351, startPoint y: 138, endPoint x: 411, endPoint y: 221, distance: 102.2
click at [411, 221] on span "scrollable content" at bounding box center [363, 119] width 198 height 205
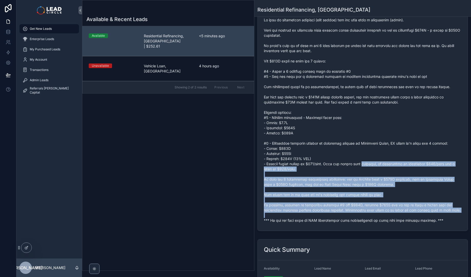
drag, startPoint x: 411, startPoint y: 221, endPoint x: 369, endPoint y: 157, distance: 76.2
click at [370, 158] on span "scrollable content" at bounding box center [363, 119] width 198 height 205
click at [369, 157] on span "scrollable content" at bounding box center [363, 119] width 198 height 205
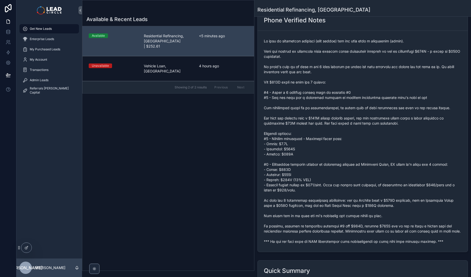
scroll to position [59, 0]
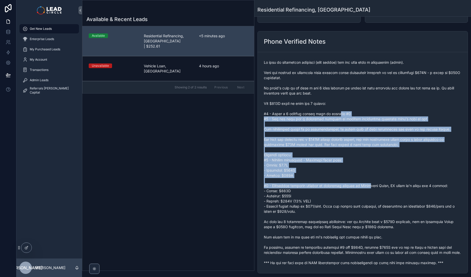
drag, startPoint x: 338, startPoint y: 120, endPoint x: 367, endPoint y: 186, distance: 72.3
click at [367, 186] on span "scrollable content" at bounding box center [363, 162] width 198 height 205
drag, startPoint x: 367, startPoint y: 186, endPoint x: 389, endPoint y: 214, distance: 35.2
click at [370, 190] on span "scrollable content" at bounding box center [363, 162] width 198 height 205
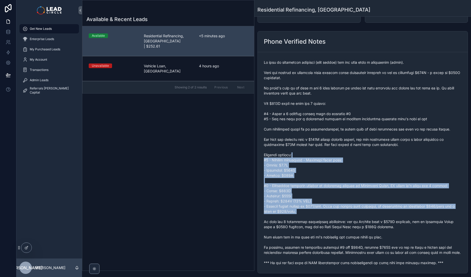
drag, startPoint x: 392, startPoint y: 218, endPoint x: 342, endPoint y: 141, distance: 91.2
click at [342, 141] on span "scrollable content" at bounding box center [363, 162] width 198 height 205
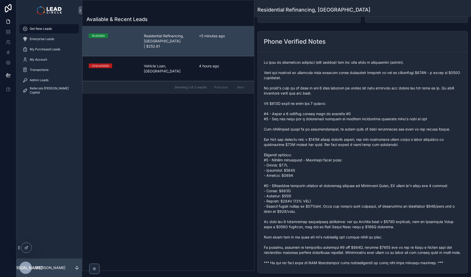
click at [341, 140] on span "scrollable content" at bounding box center [363, 162] width 198 height 205
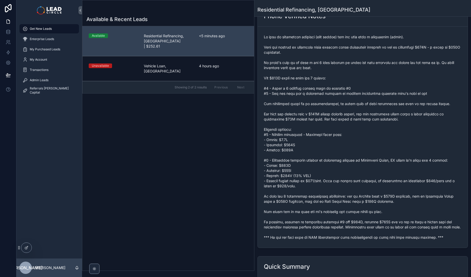
scroll to position [101, 0]
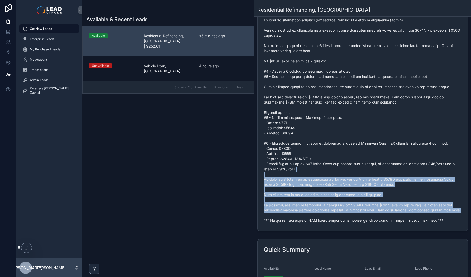
drag, startPoint x: 370, startPoint y: 167, endPoint x: 414, endPoint y: 217, distance: 66.9
click at [414, 217] on span "scrollable content" at bounding box center [363, 119] width 198 height 205
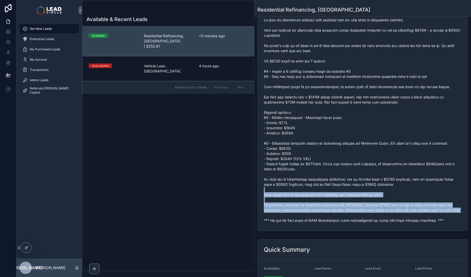
drag, startPoint x: 414, startPoint y: 217, endPoint x: 383, endPoint y: 192, distance: 40.5
click at [383, 192] on span "scrollable content" at bounding box center [363, 119] width 198 height 205
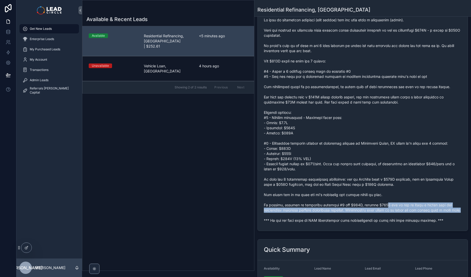
drag, startPoint x: 383, startPoint y: 208, endPoint x: 385, endPoint y: 217, distance: 9.6
click at [385, 217] on span "scrollable content" at bounding box center [363, 119] width 198 height 205
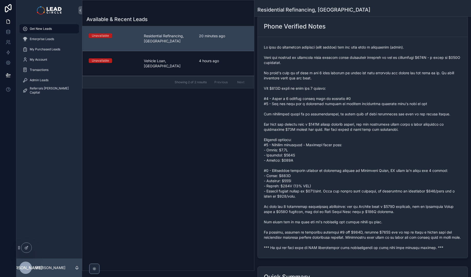
scroll to position [0, 0]
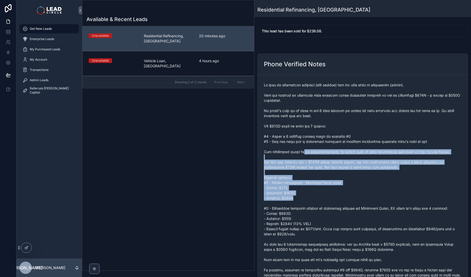
drag, startPoint x: 303, startPoint y: 153, endPoint x: 318, endPoint y: 199, distance: 48.4
click at [318, 199] on span "scrollable content" at bounding box center [363, 184] width 198 height 205
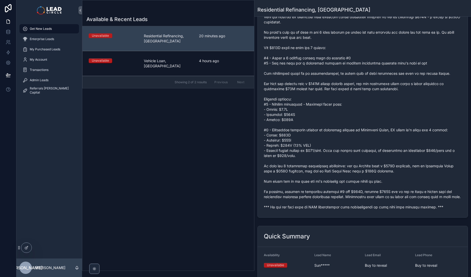
scroll to position [104, 0]
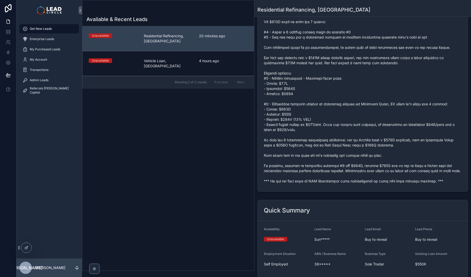
click at [328, 183] on span "scrollable content" at bounding box center [363, 80] width 198 height 205
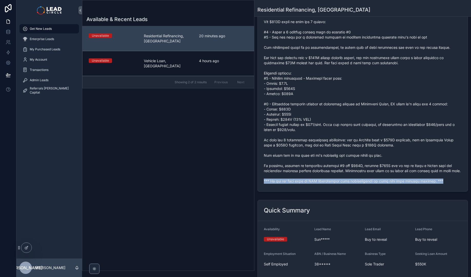
click at [328, 183] on span "scrollable content" at bounding box center [363, 80] width 198 height 205
copy span "*** If you buy this lead an SMS introduction will automatically be sent with yo…"
click at [58, 81] on div "Admin Leads" at bounding box center [49, 80] width 53 height 8
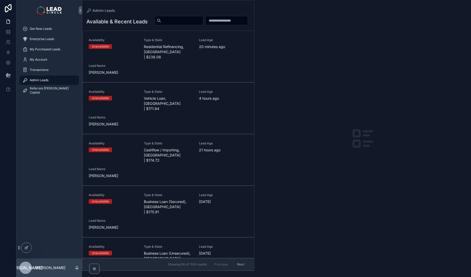
click at [157, 22] on div "scrollable content" at bounding box center [201, 21] width 100 height 10
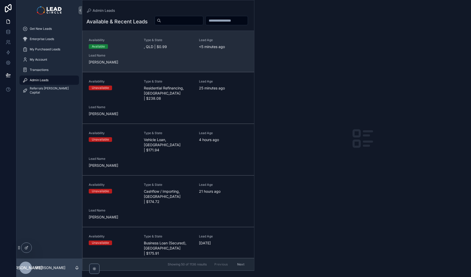
click at [163, 49] on span ", QLD | $0.99" at bounding box center [168, 46] width 49 height 5
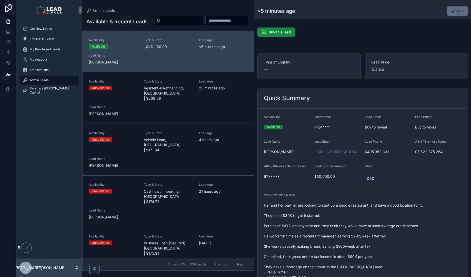
click at [454, 11] on button "Edit" at bounding box center [457, 10] width 21 height 9
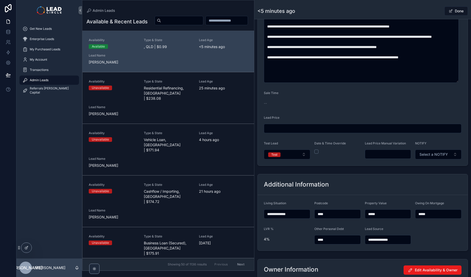
scroll to position [296, 0]
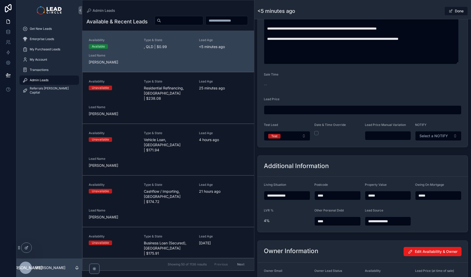
click at [391, 134] on input "scrollable content" at bounding box center [388, 135] width 46 height 7
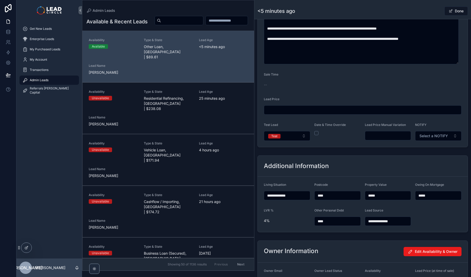
click at [350, 140] on div "Date & Time Override" at bounding box center [338, 132] width 46 height 18
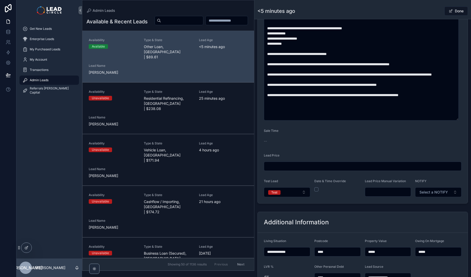
scroll to position [239, 0]
click at [393, 192] on input "scrollable content" at bounding box center [388, 191] width 46 height 7
type input "*******"
click at [405, 201] on form "**********" at bounding box center [363, 36] width 210 height 334
click at [425, 8] on div "<5 minutes ago Done" at bounding box center [363, 11] width 211 height 10
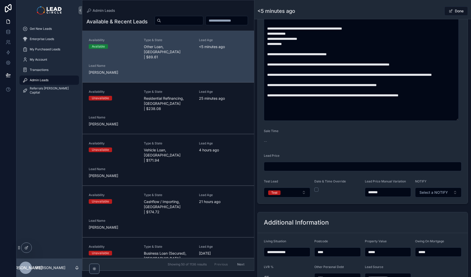
click at [455, 11] on button "Done" at bounding box center [457, 10] width 24 height 9
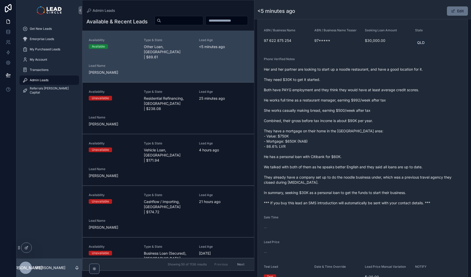
click at [397, 114] on span "Her and her partner are looking to start up a noodle restaurant, and have a goo…" at bounding box center [363, 136] width 198 height 139
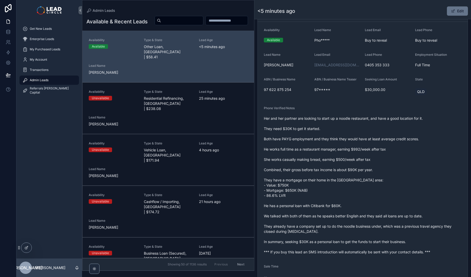
scroll to position [33, 0]
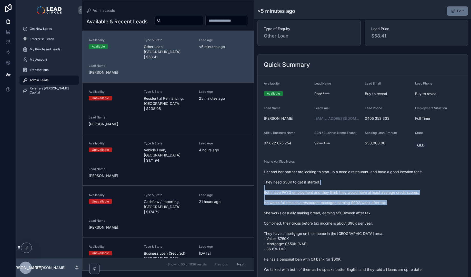
drag, startPoint x: 398, startPoint y: 181, endPoint x: 410, endPoint y: 212, distance: 33.3
click at [410, 212] on span "Her and her partner are looking to start up a noodle restaurant, and have a goo…" at bounding box center [363, 238] width 198 height 139
drag, startPoint x: 410, startPoint y: 212, endPoint x: 418, endPoint y: 215, distance: 8.2
click at [410, 211] on span "Her and her partner are looking to start up a noodle restaurant, and have a goo…" at bounding box center [363, 238] width 198 height 139
drag, startPoint x: 418, startPoint y: 215, endPoint x: 400, endPoint y: 185, distance: 34.6
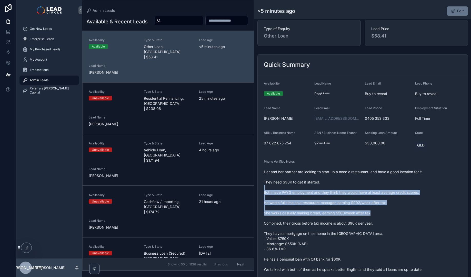
click at [400, 185] on span "Her and her partner are looking to start up a noodle restaurant, and have a goo…" at bounding box center [363, 238] width 198 height 139
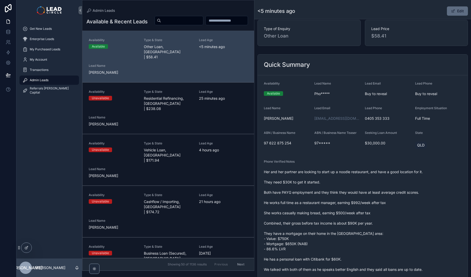
click at [456, 11] on button "Edit" at bounding box center [457, 10] width 21 height 9
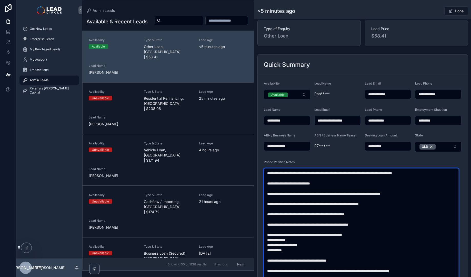
click at [427, 171] on textarea "**********" at bounding box center [361, 247] width 195 height 159
click at [380, 195] on textarea "**********" at bounding box center [361, 247] width 195 height 159
drag, startPoint x: 375, startPoint y: 192, endPoint x: 384, endPoint y: 214, distance: 23.9
click at [384, 213] on textarea "**********" at bounding box center [361, 247] width 195 height 159
click at [384, 214] on textarea "**********" at bounding box center [361, 247] width 195 height 159
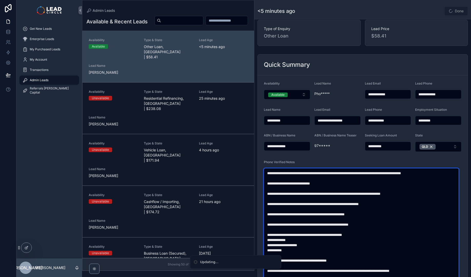
drag, startPoint x: 404, startPoint y: 233, endPoint x: 372, endPoint y: 197, distance: 47.6
click at [373, 198] on textarea "**********" at bounding box center [361, 247] width 195 height 159
click at [372, 197] on textarea "**********" at bounding box center [361, 247] width 195 height 159
drag, startPoint x: 370, startPoint y: 189, endPoint x: 397, endPoint y: 229, distance: 48.8
click at [397, 229] on textarea "**********" at bounding box center [361, 247] width 195 height 159
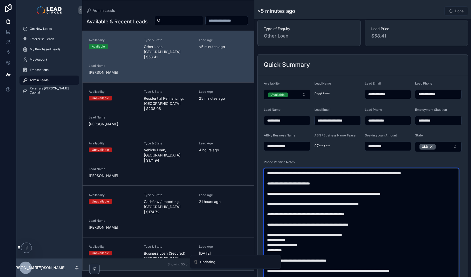
click at [397, 229] on textarea "**********" at bounding box center [361, 247] width 195 height 159
click at [376, 222] on textarea "**********" at bounding box center [361, 247] width 195 height 159
click at [378, 224] on textarea "**********" at bounding box center [361, 247] width 195 height 159
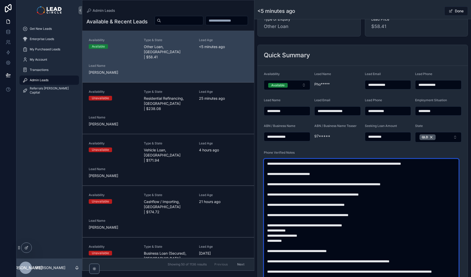
scroll to position [43, 0]
drag, startPoint x: 381, startPoint y: 199, endPoint x: 375, endPoint y: 193, distance: 8.0
click at [375, 193] on textarea "**********" at bounding box center [361, 237] width 195 height 159
drag, startPoint x: 372, startPoint y: 179, endPoint x: 396, endPoint y: 227, distance: 53.8
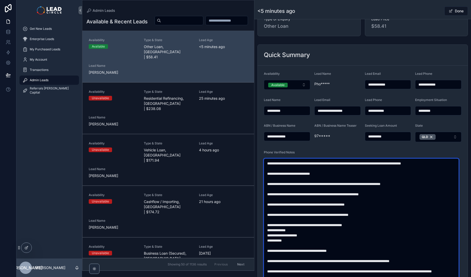
click at [396, 227] on textarea "**********" at bounding box center [361, 237] width 195 height 159
drag, startPoint x: 399, startPoint y: 228, endPoint x: 369, endPoint y: 183, distance: 53.8
click at [369, 183] on textarea "**********" at bounding box center [361, 237] width 195 height 159
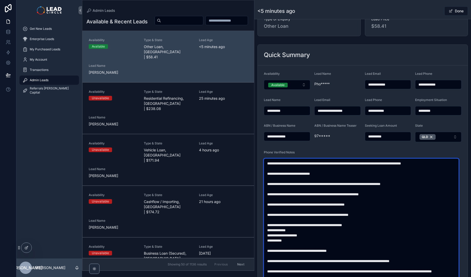
drag, startPoint x: 367, startPoint y: 180, endPoint x: 400, endPoint y: 227, distance: 57.3
click at [400, 227] on textarea "**********" at bounding box center [361, 237] width 195 height 159
click at [344, 195] on textarea "**********" at bounding box center [361, 237] width 195 height 159
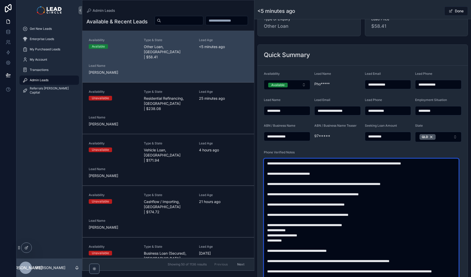
drag, startPoint x: 341, startPoint y: 190, endPoint x: 400, endPoint y: 231, distance: 71.1
click at [400, 231] on textarea "**********" at bounding box center [361, 237] width 195 height 159
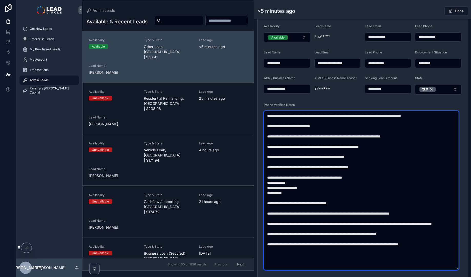
scroll to position [96, 0]
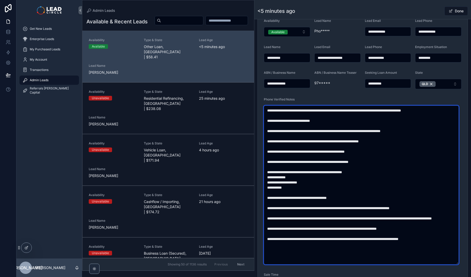
drag, startPoint x: 332, startPoint y: 173, endPoint x: 346, endPoint y: 194, distance: 25.7
click at [346, 194] on textarea "**********" at bounding box center [361, 184] width 195 height 159
drag, startPoint x: 350, startPoint y: 161, endPoint x: 397, endPoint y: 161, distance: 46.7
click at [388, 161] on textarea "**********" at bounding box center [361, 184] width 195 height 159
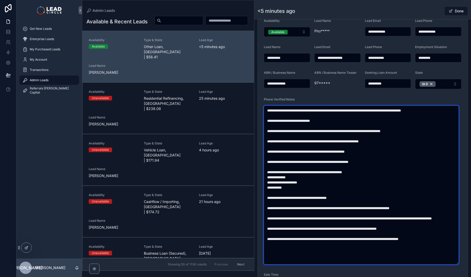
click at [397, 161] on textarea "**********" at bounding box center [361, 184] width 195 height 159
click at [338, 181] on textarea "**********" at bounding box center [361, 184] width 195 height 159
click at [339, 181] on textarea "**********" at bounding box center [361, 184] width 195 height 159
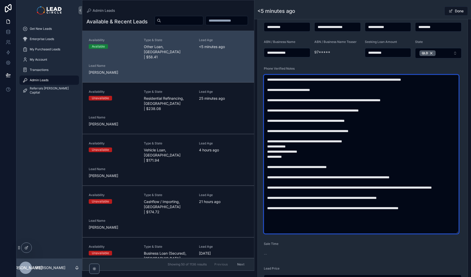
scroll to position [136, 0]
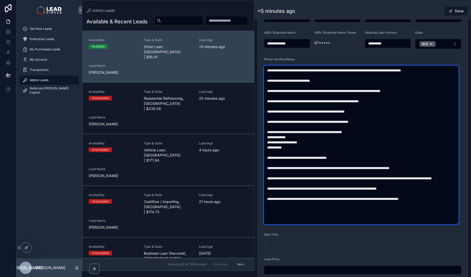
drag, startPoint x: 307, startPoint y: 131, endPoint x: 329, endPoint y: 153, distance: 30.5
click at [328, 153] on textarea "**********" at bounding box center [361, 144] width 195 height 159
click at [329, 153] on textarea "**********" at bounding box center [361, 144] width 195 height 159
drag, startPoint x: 310, startPoint y: 158, endPoint x: 329, endPoint y: 158, distance: 18.7
click at [325, 158] on textarea "**********" at bounding box center [361, 144] width 195 height 159
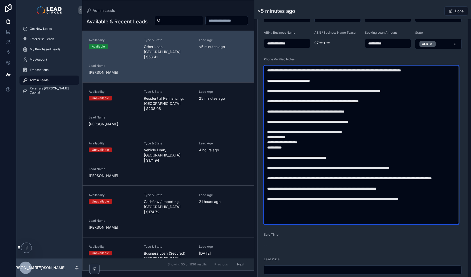
click at [329, 158] on textarea "**********" at bounding box center [361, 144] width 195 height 159
drag, startPoint x: 332, startPoint y: 168, endPoint x: 374, endPoint y: 171, distance: 41.9
click at [373, 171] on textarea "**********" at bounding box center [361, 144] width 195 height 159
click at [374, 171] on textarea "**********" at bounding box center [361, 144] width 195 height 159
drag, startPoint x: 374, startPoint y: 168, endPoint x: 345, endPoint y: 167, distance: 29.0
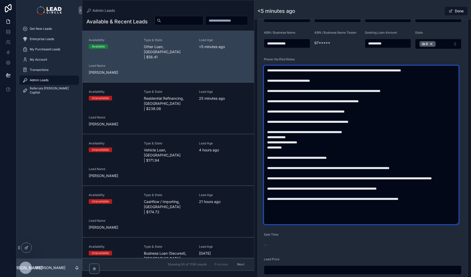
click at [348, 168] on textarea "**********" at bounding box center [361, 144] width 195 height 159
click at [345, 167] on textarea "**********" at bounding box center [361, 144] width 195 height 159
drag, startPoint x: 329, startPoint y: 165, endPoint x: 379, endPoint y: 168, distance: 49.8
click at [369, 168] on textarea "**********" at bounding box center [361, 144] width 195 height 159
click at [379, 168] on textarea "**********" at bounding box center [361, 144] width 195 height 159
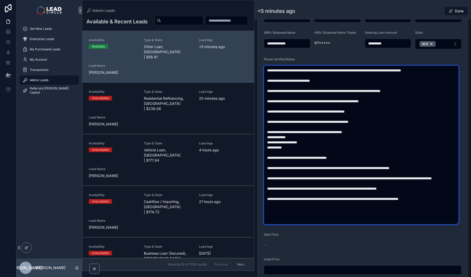
drag, startPoint x: 380, startPoint y: 168, endPoint x: 348, endPoint y: 167, distance: 31.8
click at [353, 168] on textarea "**********" at bounding box center [361, 144] width 195 height 159
click at [348, 167] on textarea "**********" at bounding box center [361, 144] width 195 height 159
drag, startPoint x: 359, startPoint y: 168, endPoint x: 408, endPoint y: 170, distance: 48.5
click at [402, 170] on textarea "**********" at bounding box center [361, 144] width 195 height 159
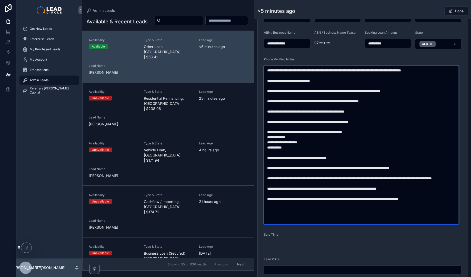
click at [408, 170] on textarea "**********" at bounding box center [361, 144] width 195 height 159
click at [375, 169] on textarea "**********" at bounding box center [361, 144] width 195 height 159
drag, startPoint x: 342, startPoint y: 177, endPoint x: 412, endPoint y: 178, distance: 70.1
click at [408, 179] on textarea "**********" at bounding box center [361, 144] width 195 height 159
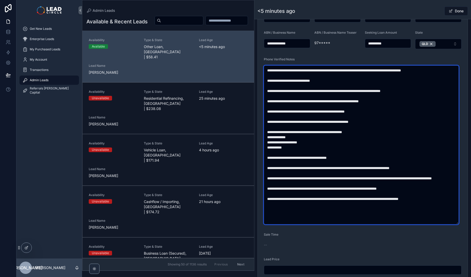
click at [412, 178] on textarea "**********" at bounding box center [361, 144] width 195 height 159
drag, startPoint x: 383, startPoint y: 178, endPoint x: 352, endPoint y: 178, distance: 31.3
click at [352, 178] on textarea "**********" at bounding box center [361, 144] width 195 height 159
drag, startPoint x: 347, startPoint y: 178, endPoint x: 390, endPoint y: 180, distance: 42.7
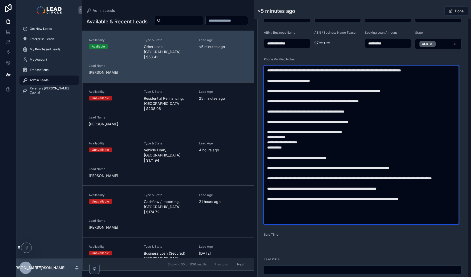
click at [385, 180] on textarea "**********" at bounding box center [361, 144] width 195 height 159
click at [390, 180] on textarea "**********" at bounding box center [361, 144] width 195 height 159
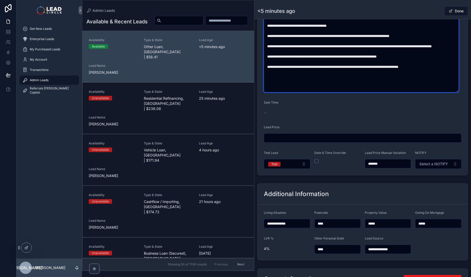
scroll to position [269, 0]
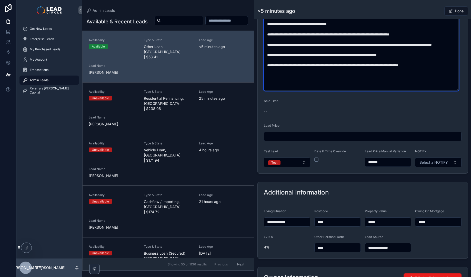
type textarea "**********"
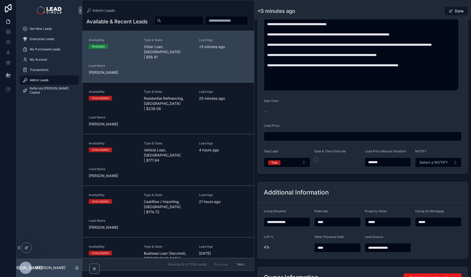
click at [375, 162] on input "*******" at bounding box center [388, 161] width 46 height 7
click at [374, 162] on input "*******" at bounding box center [388, 161] width 46 height 7
click at [386, 172] on form "**********" at bounding box center [363, 6] width 210 height 334
click at [374, 162] on input "*******" at bounding box center [388, 161] width 46 height 7
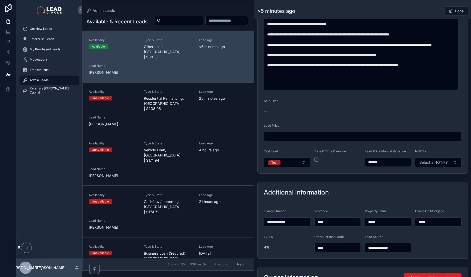
type input "*******"
click at [410, 172] on form "**********" at bounding box center [363, 6] width 210 height 334
click at [296, 164] on button "Test" at bounding box center [287, 162] width 46 height 10
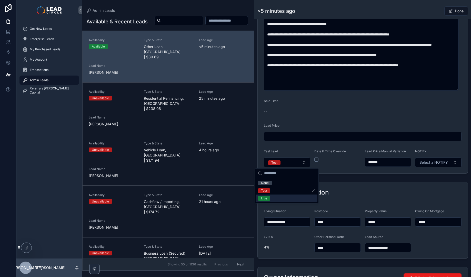
click at [294, 196] on div "Live" at bounding box center [287, 198] width 62 height 8
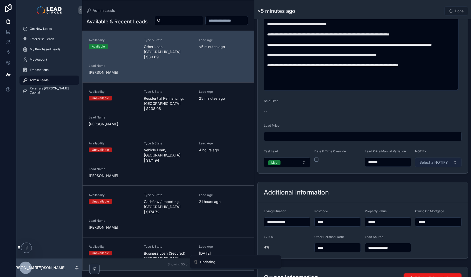
click at [432, 159] on button "Select a NOTIFY" at bounding box center [438, 162] width 46 height 10
click at [420, 184] on span "Notify" at bounding box center [414, 182] width 15 height 5
click at [387, 183] on div "Additional Information" at bounding box center [363, 192] width 210 height 21
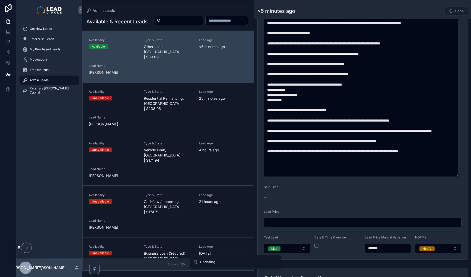
scroll to position [164, 0]
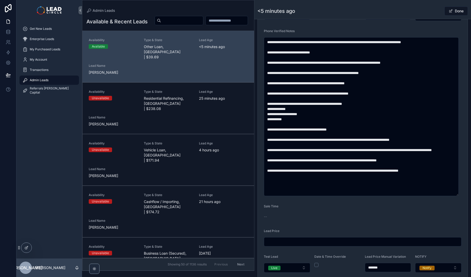
click at [420, 14] on div "<5 minutes ago Done" at bounding box center [363, 11] width 211 height 10
click at [449, 13] on span "scrollable content" at bounding box center [451, 11] width 4 height 4
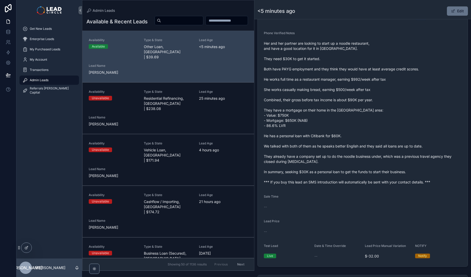
scroll to position [163, 0]
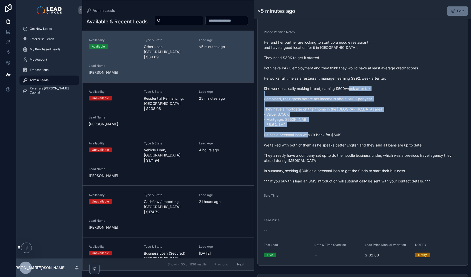
drag, startPoint x: 364, startPoint y: 131, endPoint x: 367, endPoint y: 136, distance: 5.4
click at [367, 136] on span "Her and her partner are looking to start up a noodle restaurant, and have a goo…" at bounding box center [363, 112] width 198 height 144
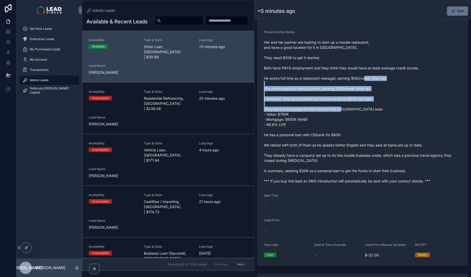
drag, startPoint x: 360, startPoint y: 82, endPoint x: 369, endPoint y: 99, distance: 19.3
click at [370, 102] on span "Her and her partner are looking to start up a noodle restaurant, and have a goo…" at bounding box center [363, 112] width 198 height 144
click at [366, 76] on span "Her and her partner are looking to start up a noodle restaurant, and have a goo…" at bounding box center [363, 112] width 198 height 144
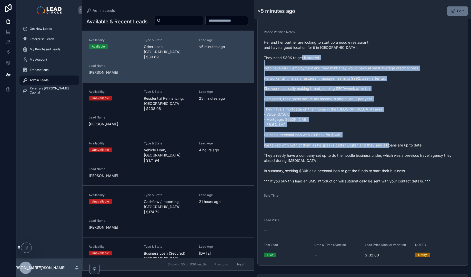
drag, startPoint x: 358, startPoint y: 58, endPoint x: 378, endPoint y: 147, distance: 91.0
click at [378, 147] on span "Her and her partner are looking to start up a noodle restaurant, and have a goo…" at bounding box center [363, 112] width 198 height 144
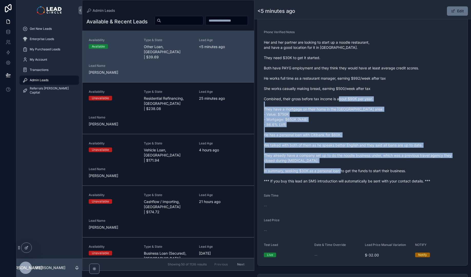
drag, startPoint x: 389, startPoint y: 164, endPoint x: 362, endPoint y: 84, distance: 84.3
click at [363, 85] on span "Her and her partner are looking to start up a noodle restaurant, and have a goo…" at bounding box center [363, 112] width 198 height 144
click at [362, 84] on span "Her and her partner are looking to start up a noodle restaurant, and have a goo…" at bounding box center [363, 112] width 198 height 144
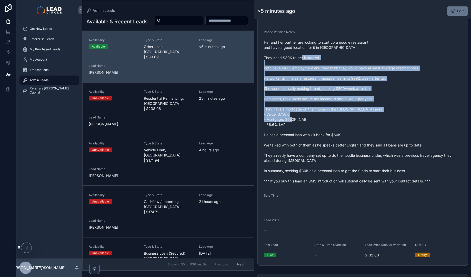
drag, startPoint x: 354, startPoint y: 58, endPoint x: 373, endPoint y: 135, distance: 79.8
click at [372, 133] on span "Her and her partner are looking to start up a noodle restaurant, and have a goo…" at bounding box center [363, 112] width 198 height 144
click at [373, 135] on span "Her and her partner are looking to start up a noodle restaurant, and have a goo…" at bounding box center [363, 112] width 198 height 144
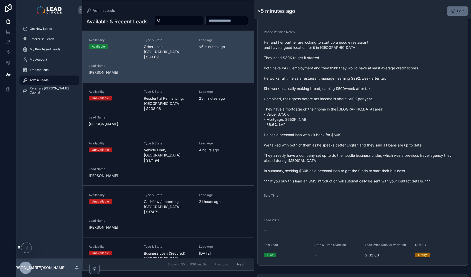
click at [453, 7] on button "Edit" at bounding box center [457, 10] width 21 height 9
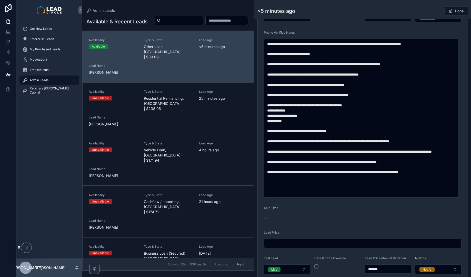
scroll to position [165, 0]
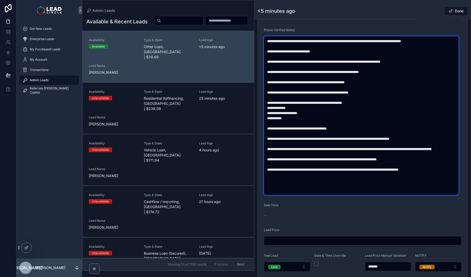
click at [285, 42] on textarea "**********" at bounding box center [361, 115] width 195 height 159
click at [271, 40] on textarea "**********" at bounding box center [361, 115] width 195 height 159
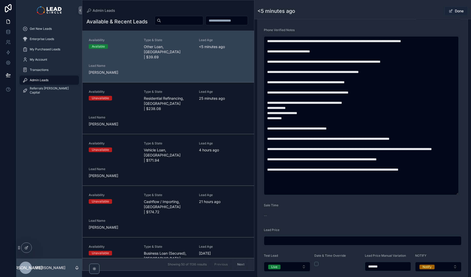
click at [454, 13] on button "Done" at bounding box center [457, 10] width 24 height 9
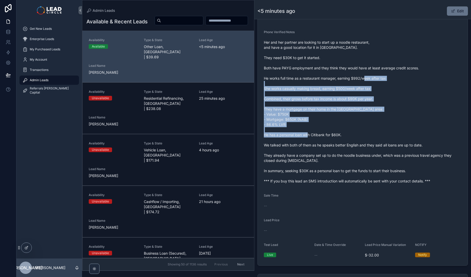
drag, startPoint x: 328, startPoint y: 76, endPoint x: 349, endPoint y: 133, distance: 61.4
click at [349, 133] on span "Her and her partner are looking to start up a noodle restaurant, and have a goo…" at bounding box center [363, 112] width 198 height 144
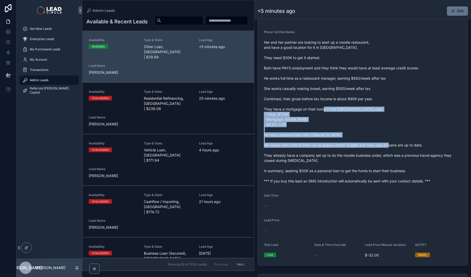
drag, startPoint x: 352, startPoint y: 126, endPoint x: 344, endPoint y: 96, distance: 30.6
click at [344, 98] on span "Her and her partner are looking to start up a noodle restaurant, and have a goo…" at bounding box center [363, 112] width 198 height 144
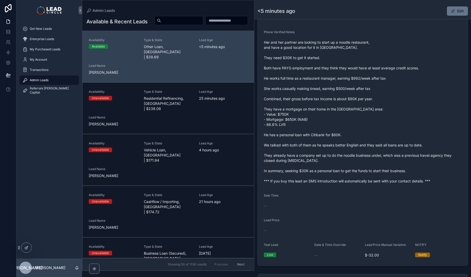
click at [344, 96] on span "Her and her partner are looking to start up a noodle restaurant, and have a goo…" at bounding box center [363, 112] width 198 height 144
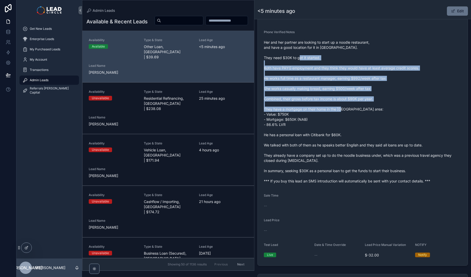
drag, startPoint x: 400, startPoint y: 53, endPoint x: 411, endPoint y: 106, distance: 54.2
click at [411, 106] on span "Her and her partner are looking to start up a noodle restaurant, and have a goo…" at bounding box center [363, 112] width 198 height 144
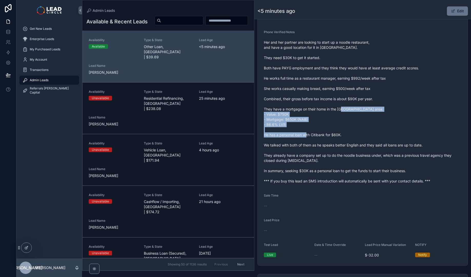
drag, startPoint x: 427, startPoint y: 130, endPoint x: 411, endPoint y: 82, distance: 51.6
click at [411, 84] on span "Her and her partner are looking to start up a noodle restaurant, and have a goo…" at bounding box center [363, 112] width 198 height 144
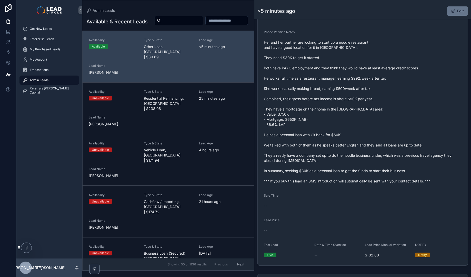
click at [387, 48] on span "Her and her partner are looking to start up a noodle restaurant, and have a goo…" at bounding box center [363, 112] width 198 height 144
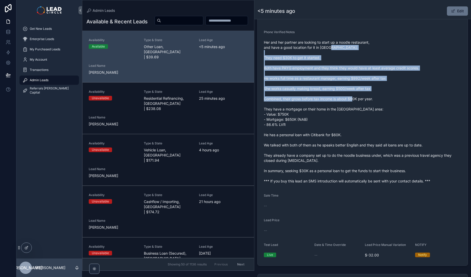
drag, startPoint x: 387, startPoint y: 48, endPoint x: 417, endPoint y: 122, distance: 80.0
click at [417, 122] on span "Her and her partner are looking to start up a noodle restaurant, and have a goo…" at bounding box center [363, 112] width 198 height 144
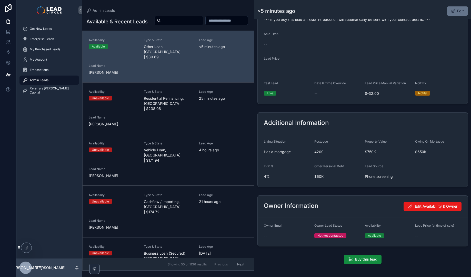
scroll to position [328, 0]
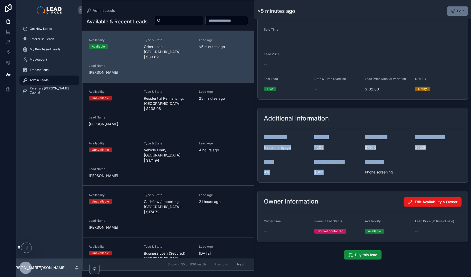
drag, startPoint x: 387, startPoint y: 120, endPoint x: 406, endPoint y: 162, distance: 46.3
click at [406, 162] on div "Additional Information Living Situation Has a mortgage Postcode 4209 Property V…" at bounding box center [363, 145] width 211 height 75
click at [406, 162] on div "Lead Source Phone screening" at bounding box center [388, 168] width 46 height 16
drag, startPoint x: 418, startPoint y: 173, endPoint x: 382, endPoint y: 128, distance: 57.9
click at [385, 130] on form "Living Situation Has a mortgage Postcode 4209 Property Value $750K Owing On Mor…" at bounding box center [363, 155] width 210 height 53
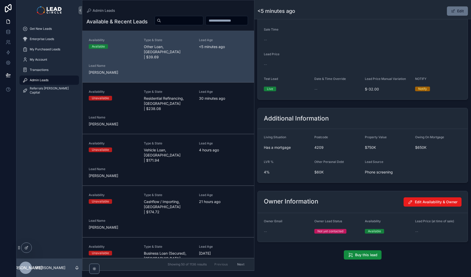
click at [382, 129] on form "Living Situation Has a mortgage Postcode 4209 Property Value $750K Owing On Mor…" at bounding box center [363, 155] width 210 height 53
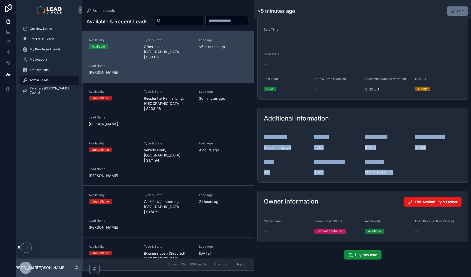
drag, startPoint x: 379, startPoint y: 122, endPoint x: 418, endPoint y: 169, distance: 61.8
click at [418, 169] on div "Additional Information Living Situation Has a mortgage Postcode 4209 Property V…" at bounding box center [363, 145] width 211 height 75
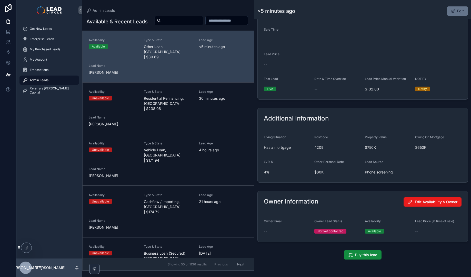
click at [418, 169] on form "Living Situation Has a mortgage Postcode 4209 Property Value $750K Owing On Mor…" at bounding box center [363, 155] width 210 height 53
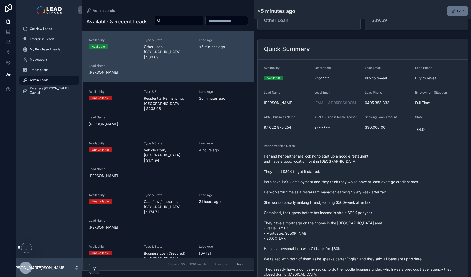
scroll to position [0, 0]
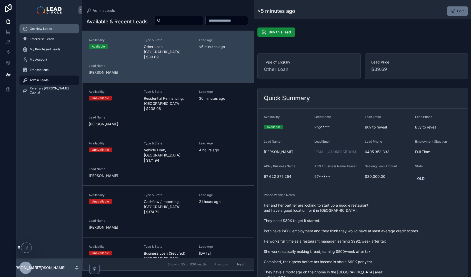
click at [56, 30] on div "Get New Leads" at bounding box center [49, 29] width 53 height 8
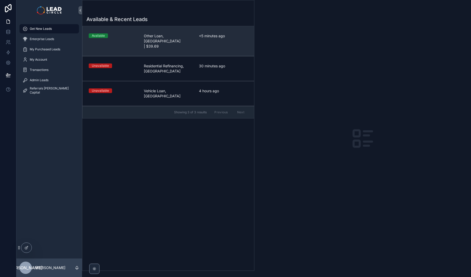
click at [174, 40] on link "Available Other Loan, QLD | $39.69 <5 minutes ago" at bounding box center [169, 41] width 172 height 30
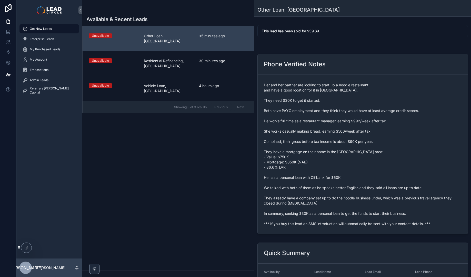
drag, startPoint x: 354, startPoint y: 163, endPoint x: 366, endPoint y: 191, distance: 30.4
click at [354, 163] on span "Her and her partner are looking to start up a noodle restaurant, and have a goo…" at bounding box center [363, 154] width 198 height 144
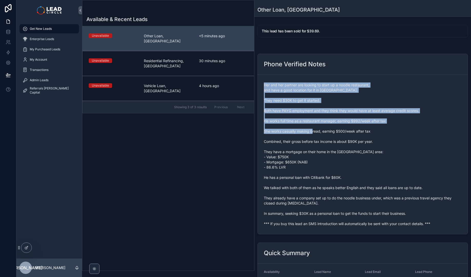
click at [336, 124] on span "Her and her partner are looking to start up a noodle restaurant, and have a goo…" at bounding box center [363, 154] width 198 height 144
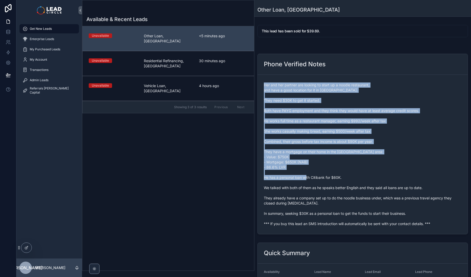
click at [344, 170] on span "Her and her partner are looking to start up a noodle restaurant, and have a goo…" at bounding box center [363, 154] width 198 height 144
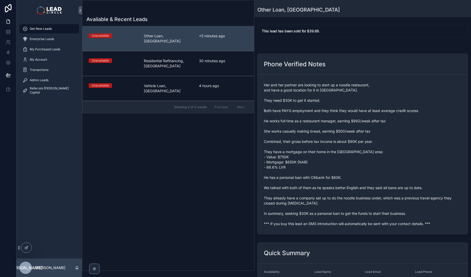
click at [334, 134] on span "Her and her partner are looking to start up a noodle restaurant, and have a goo…" at bounding box center [363, 154] width 198 height 144
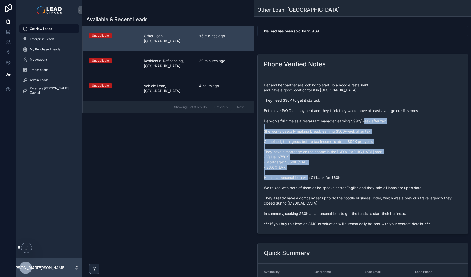
drag, startPoint x: 335, startPoint y: 122, endPoint x: 346, endPoint y: 182, distance: 60.6
click at [346, 182] on span "Her and her partner are looking to start up a noodle restaurant, and have a goo…" at bounding box center [363, 154] width 198 height 144
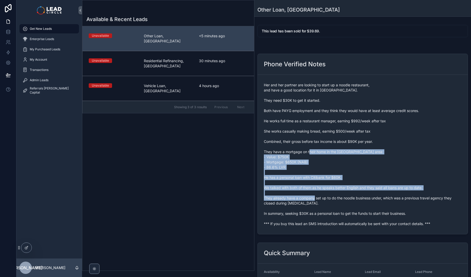
drag, startPoint x: 349, startPoint y: 193, endPoint x: 331, endPoint y: 144, distance: 52.0
click at [332, 145] on span "Her and her partner are looking to start up a noodle restaurant, and have a goo…" at bounding box center [363, 154] width 198 height 144
click at [331, 144] on span "Her and her partner are looking to start up a noodle restaurant, and have a goo…" at bounding box center [363, 154] width 198 height 144
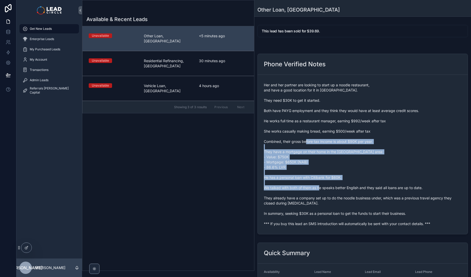
drag, startPoint x: 330, startPoint y: 137, endPoint x: 358, endPoint y: 186, distance: 55.8
click at [358, 186] on span "Her and her partner are looking to start up a noodle restaurant, and have a goo…" at bounding box center [363, 154] width 198 height 144
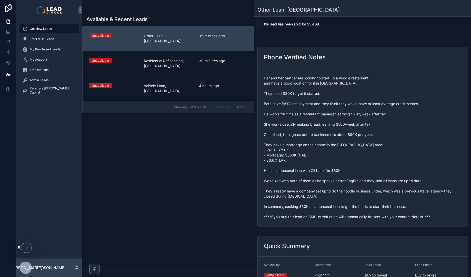
scroll to position [7, 0]
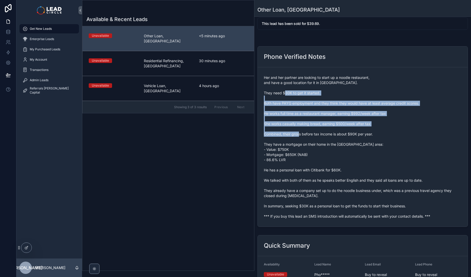
drag, startPoint x: 312, startPoint y: 99, endPoint x: 325, endPoint y: 136, distance: 38.8
click at [325, 135] on span "Her and her partner are looking to start up a noodle restaurant, and have a goo…" at bounding box center [363, 147] width 198 height 144
click at [325, 136] on span "Her and her partner are looking to start up a noodle restaurant, and have a goo…" at bounding box center [363, 147] width 198 height 144
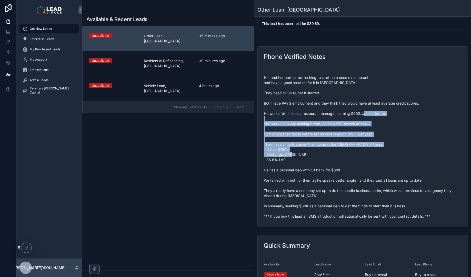
drag, startPoint x: 330, startPoint y: 148, endPoint x: 320, endPoint y: 111, distance: 37.9
click at [320, 114] on span "Her and her partner are looking to start up a noodle restaurant, and have a goo…" at bounding box center [363, 147] width 198 height 144
drag, startPoint x: 320, startPoint y: 111, endPoint x: 325, endPoint y: 96, distance: 16.1
click at [320, 111] on span "Her and her partner are looking to start up a noodle restaurant, and have a goo…" at bounding box center [363, 147] width 198 height 144
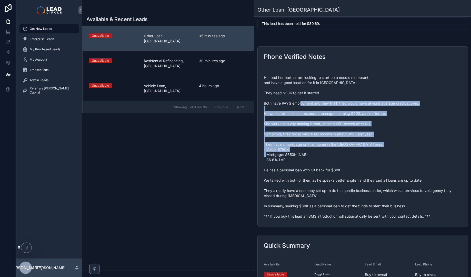
drag, startPoint x: 331, startPoint y: 109, endPoint x: 336, endPoint y: 151, distance: 42.2
click at [336, 151] on span "Her and her partner are looking to start up a noodle restaurant, and have a goo…" at bounding box center [363, 147] width 198 height 144
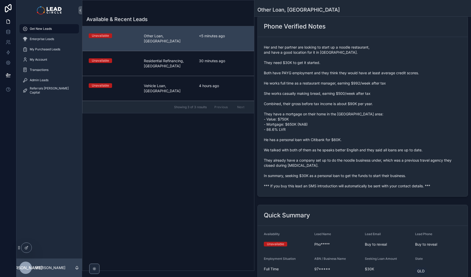
scroll to position [43, 0]
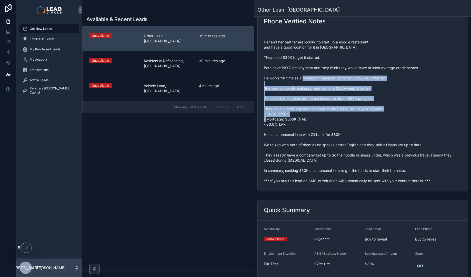
drag, startPoint x: 328, startPoint y: 75, endPoint x: 338, endPoint y: 115, distance: 41.8
click at [338, 115] on span "Her and her partner are looking to start up a noodle restaurant, and have a goo…" at bounding box center [363, 112] width 198 height 144
drag, startPoint x: 343, startPoint y: 119, endPoint x: 325, endPoint y: 79, distance: 43.9
click at [325, 79] on span "Her and her partner are looking to start up a noodle restaurant, and have a goo…" at bounding box center [363, 112] width 198 height 144
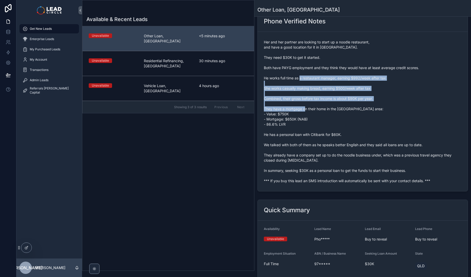
drag, startPoint x: 325, startPoint y: 73, endPoint x: 331, endPoint y: 114, distance: 40.9
click at [331, 114] on span "Her and her partner are looking to start up a noodle restaurant, and have a goo…" at bounding box center [363, 112] width 198 height 144
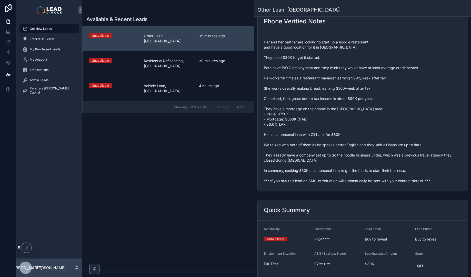
drag, startPoint x: 335, startPoint y: 120, endPoint x: 311, endPoint y: 84, distance: 43.1
click at [311, 84] on span "Her and her partner are looking to start up a noodle restaurant, and have a goo…" at bounding box center [363, 112] width 198 height 144
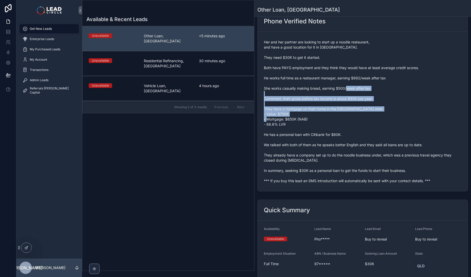
drag, startPoint x: 379, startPoint y: 83, endPoint x: 389, endPoint y: 115, distance: 34.4
click at [389, 115] on span "Her and her partner are looking to start up a noodle restaurant, and have a goo…" at bounding box center [363, 112] width 198 height 144
drag, startPoint x: 389, startPoint y: 120, endPoint x: 379, endPoint y: 82, distance: 39.2
click at [379, 82] on span "Her and her partner are looking to start up a noodle restaurant, and have a goo…" at bounding box center [363, 112] width 198 height 144
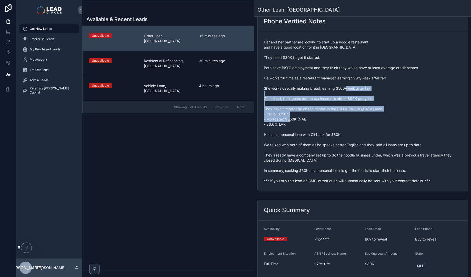
click at [379, 82] on span "Her and her partner are looking to start up a noodle restaurant, and have a goo…" at bounding box center [363, 112] width 198 height 144
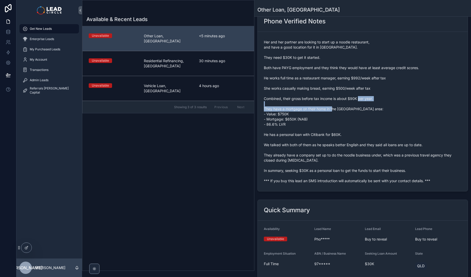
drag, startPoint x: 270, startPoint y: 103, endPoint x: 389, endPoint y: 106, distance: 119.3
click at [386, 105] on span "Her and her partner are looking to start up a noodle restaurant, and have a goo…" at bounding box center [363, 112] width 198 height 144
click at [389, 106] on span "Her and her partner are looking to start up a noodle restaurant, and have a goo…" at bounding box center [363, 112] width 198 height 144
drag, startPoint x: 274, startPoint y: 128, endPoint x: 361, endPoint y: 133, distance: 86.6
click at [361, 133] on span "Her and her partner are looking to start up a noodle restaurant, and have a goo…" at bounding box center [363, 112] width 198 height 144
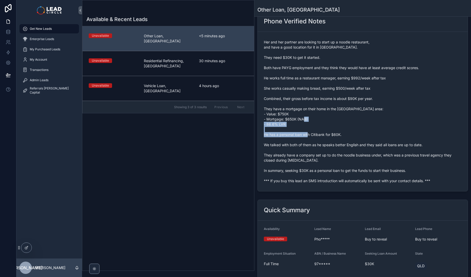
click at [361, 133] on span "Her and her partner are looking to start up a noodle restaurant, and have a goo…" at bounding box center [363, 112] width 198 height 144
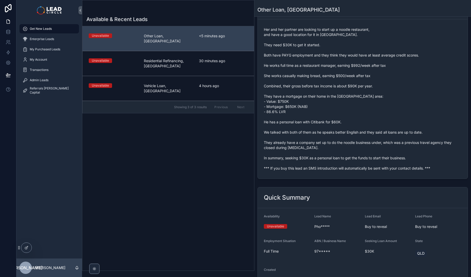
scroll to position [56, 0]
drag, startPoint x: 293, startPoint y: 135, endPoint x: 347, endPoint y: 137, distance: 54.2
click at [340, 137] on span "Her and her partner are looking to start up a noodle restaurant, and have a goo…" at bounding box center [363, 98] width 198 height 144
click at [347, 137] on span "Her and her partner are looking to start up a noodle restaurant, and have a goo…" at bounding box center [363, 98] width 198 height 144
click at [322, 137] on span "Her and her partner are looking to start up a noodle restaurant, and have a goo…" at bounding box center [363, 98] width 198 height 144
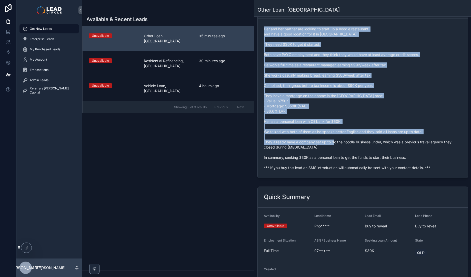
drag, startPoint x: 351, startPoint y: 137, endPoint x: 338, endPoint y: 137, distance: 13.1
click at [367, 135] on span "Her and her partner are looking to start up a noodle restaurant, and have a goo…" at bounding box center [363, 98] width 198 height 144
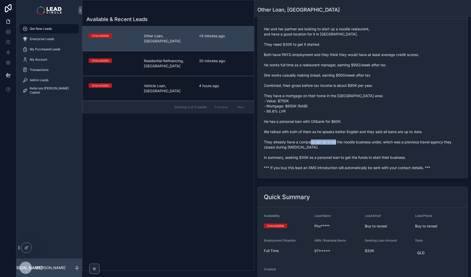
drag, startPoint x: 372, startPoint y: 137, endPoint x: 340, endPoint y: 137, distance: 32.1
click at [341, 137] on span "Her and her partner are looking to start up a noodle restaurant, and have a goo…" at bounding box center [363, 98] width 198 height 144
click at [340, 137] on span "Her and her partner are looking to start up a noodle restaurant, and have a goo…" at bounding box center [363, 98] width 198 height 144
click at [373, 137] on span "Her and her partner are looking to start up a noodle restaurant, and have a goo…" at bounding box center [363, 98] width 198 height 144
drag, startPoint x: 374, startPoint y: 137, endPoint x: 441, endPoint y: 138, distance: 67.0
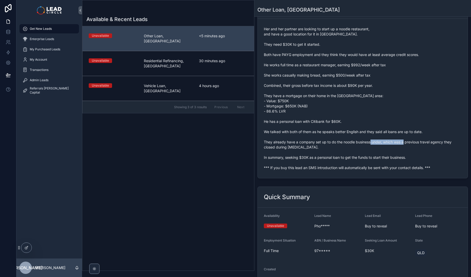
click at [441, 138] on span "Her and her partner are looking to start up a noodle restaurant, and have a goo…" at bounding box center [363, 98] width 198 height 144
drag, startPoint x: 441, startPoint y: 138, endPoint x: 423, endPoint y: 137, distance: 17.7
click at [424, 138] on span "Her and her partner are looking to start up a noodle restaurant, and have a goo…" at bounding box center [363, 98] width 198 height 144
click at [423, 137] on span "Her and her partner are looking to start up a noodle restaurant, and have a goo…" at bounding box center [363, 98] width 198 height 144
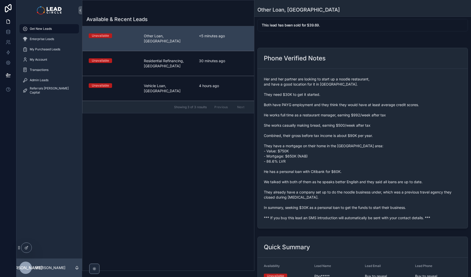
scroll to position [0, 0]
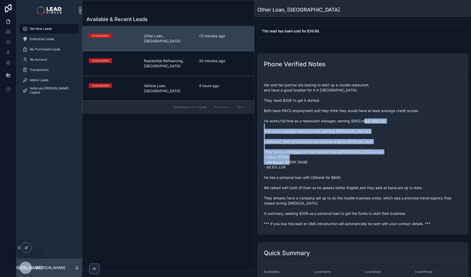
drag, startPoint x: 332, startPoint y: 128, endPoint x: 350, endPoint y: 166, distance: 42.2
click at [350, 165] on span "Her and her partner are looking to start up a noodle restaurant, and have a goo…" at bounding box center [363, 154] width 198 height 144
click at [350, 166] on span "Her and her partner are looking to start up a noodle restaurant, and have a goo…" at bounding box center [363, 154] width 198 height 144
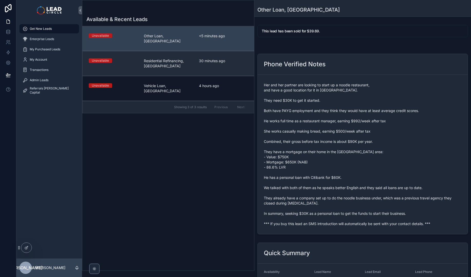
click at [221, 58] on span "30 minutes ago" at bounding box center [223, 60] width 49 height 5
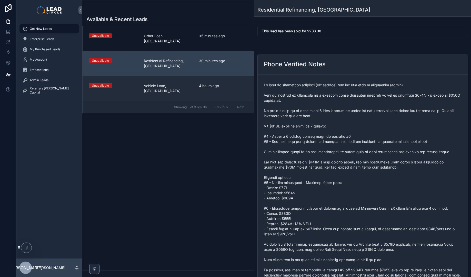
click at [225, 76] on link "Unavailable Vehicle Loan, VIC 4 hours ago" at bounding box center [169, 88] width 172 height 25
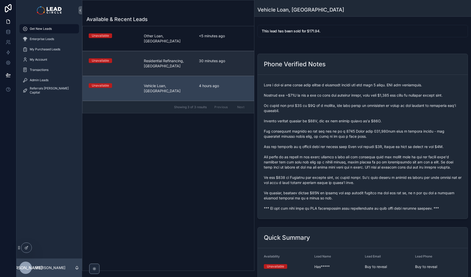
click at [226, 60] on link "Unavailable Residential Refinancing, SA 30 minutes ago" at bounding box center [169, 63] width 172 height 25
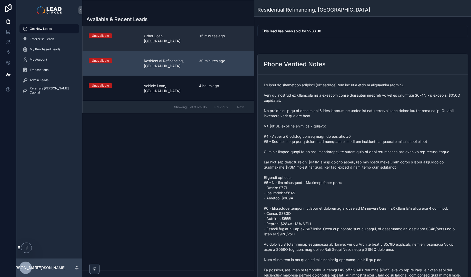
click at [222, 35] on span "<5 minutes ago" at bounding box center [223, 35] width 49 height 5
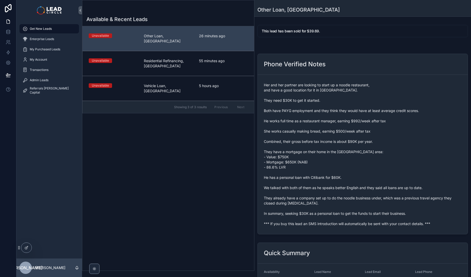
click at [288, 217] on span "Her and her partner are looking to start up a noodle restaurant, and have a goo…" at bounding box center [363, 154] width 198 height 144
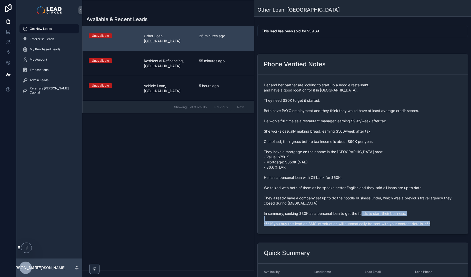
click at [288, 217] on span "Her and her partner are looking to start up a noodle restaurant, and have a goo…" at bounding box center [363, 154] width 198 height 144
copy span "*** If you buy this lead an SMS introduction will automatically be sent with yo…"
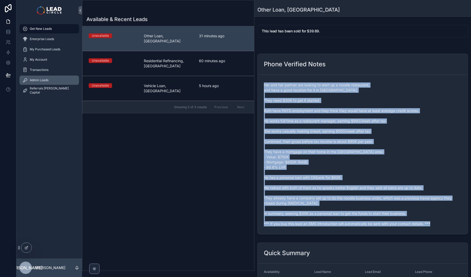
click at [34, 80] on span "Admin Leads" at bounding box center [39, 80] width 19 height 4
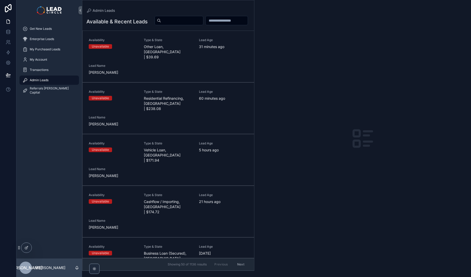
click at [203, 18] on input "scrollable content" at bounding box center [182, 20] width 42 height 7
paste input "**********"
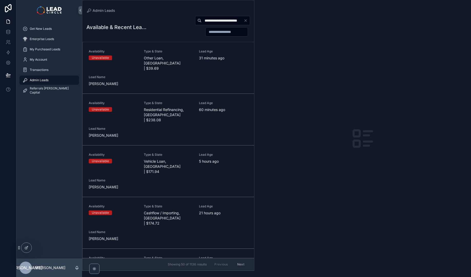
scroll to position [0, 2]
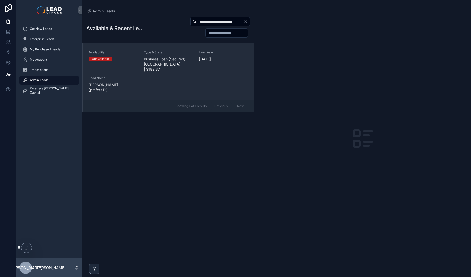
click at [170, 57] on span "Business Loan (Secured), NSW | $182.37" at bounding box center [168, 63] width 49 height 15
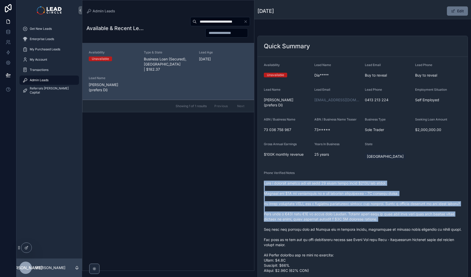
drag, startPoint x: 345, startPoint y: 171, endPoint x: 367, endPoint y: 223, distance: 57.2
click at [367, 223] on div "Phone Verified Notes" at bounding box center [363, 243] width 198 height 145
drag, startPoint x: 367, startPoint y: 223, endPoint x: 389, endPoint y: 244, distance: 29.8
click at [368, 224] on span "scrollable content" at bounding box center [363, 246] width 198 height 133
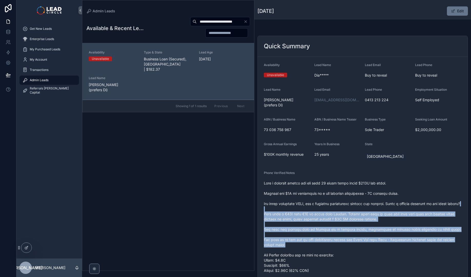
drag, startPoint x: 389, startPoint y: 244, endPoint x: 358, endPoint y: 190, distance: 62.2
click at [363, 195] on span "scrollable content" at bounding box center [363, 246] width 198 height 133
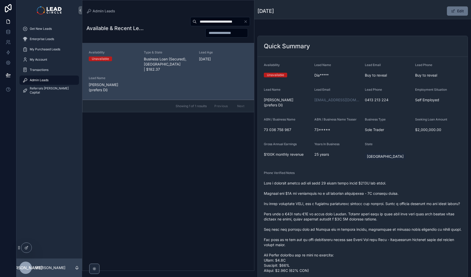
click at [357, 188] on span "scrollable content" at bounding box center [363, 246] width 198 height 133
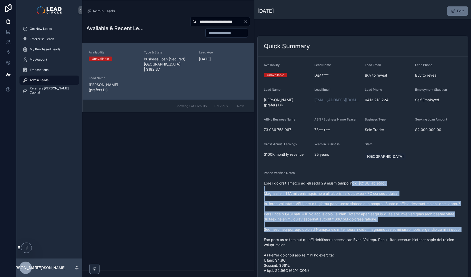
drag, startPoint x: 352, startPoint y: 177, endPoint x: 372, endPoint y: 239, distance: 65.5
click at [372, 239] on span "scrollable content" at bounding box center [363, 246] width 198 height 133
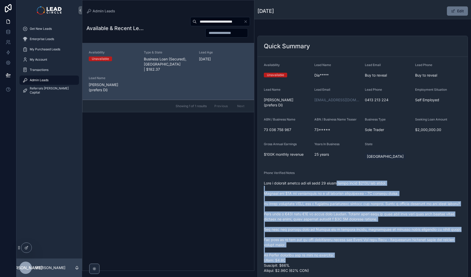
drag, startPoint x: 370, startPoint y: 221, endPoint x: 336, endPoint y: 177, distance: 55.7
click at [336, 180] on span "scrollable content" at bounding box center [363, 246] width 198 height 133
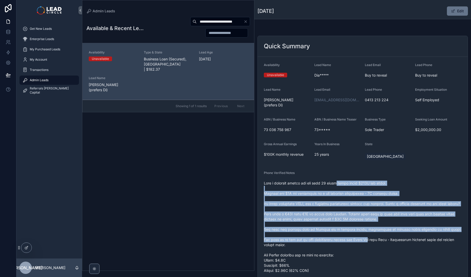
drag, startPoint x: 343, startPoint y: 193, endPoint x: 364, endPoint y: 240, distance: 51.6
click at [364, 240] on span "scrollable content" at bounding box center [363, 246] width 198 height 133
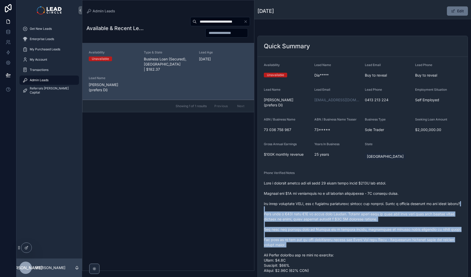
drag, startPoint x: 371, startPoint y: 251, endPoint x: 338, endPoint y: 185, distance: 73.4
click at [339, 186] on span "scrollable content" at bounding box center [363, 246] width 198 height 133
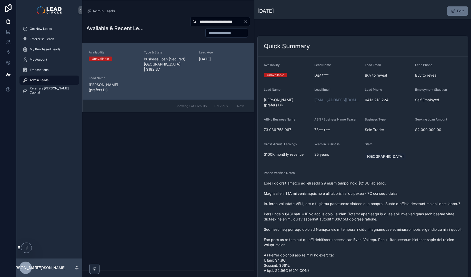
click at [338, 185] on span "scrollable content" at bounding box center [363, 246] width 198 height 133
click at [236, 20] on input "**********" at bounding box center [220, 21] width 47 height 7
paste input "scrollable content"
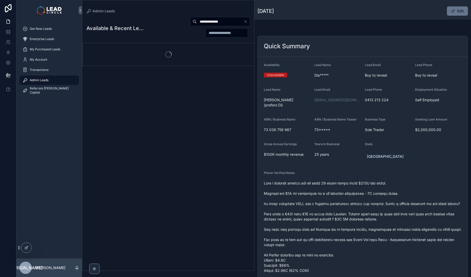
type input "**********"
click at [152, 26] on div "**********" at bounding box center [197, 27] width 105 height 21
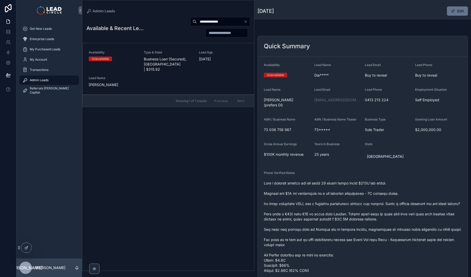
click at [161, 52] on span "Type & State" at bounding box center [168, 52] width 49 height 4
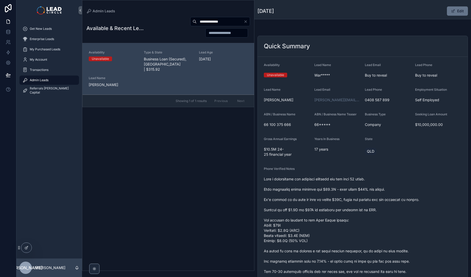
click at [335, 208] on span "scrollable content" at bounding box center [363, 266] width 198 height 180
click at [246, 22] on icon "Clear" at bounding box center [246, 22] width 2 height 2
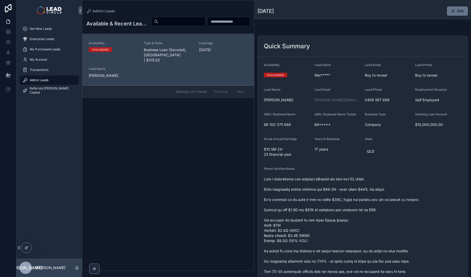
click at [151, 18] on div "scrollable content" at bounding box center [198, 23] width 103 height 12
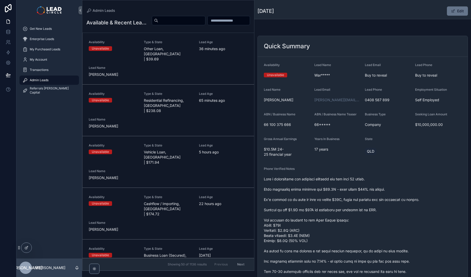
drag, startPoint x: 308, startPoint y: 212, endPoint x: 325, endPoint y: 222, distance: 20.2
click at [322, 221] on span "scrollable content" at bounding box center [363, 266] width 198 height 180
click at [325, 222] on span "scrollable content" at bounding box center [363, 266] width 198 height 180
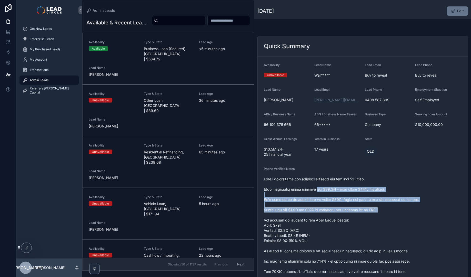
drag, startPoint x: 312, startPoint y: 190, endPoint x: 328, endPoint y: 219, distance: 33.4
click at [327, 219] on span "scrollable content" at bounding box center [363, 266] width 198 height 180
click at [328, 219] on span "scrollable content" at bounding box center [363, 266] width 198 height 180
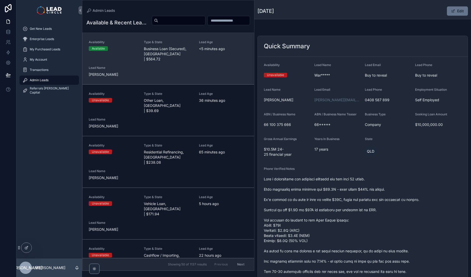
click at [196, 77] on div "Availability Available Type & State Business Loan (Secured), VIC | $564.72 Lead…" at bounding box center [168, 58] width 159 height 37
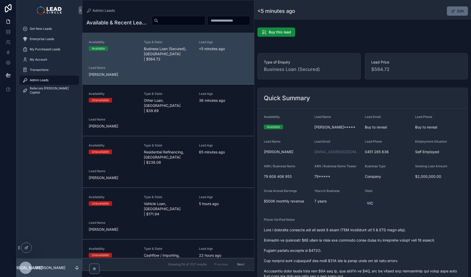
click at [455, 14] on button "Edit" at bounding box center [457, 10] width 21 height 9
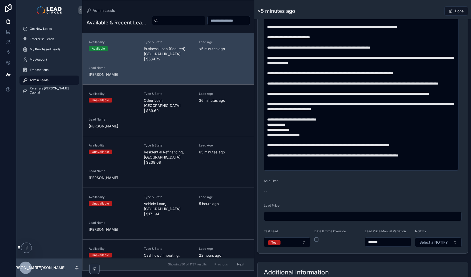
scroll to position [222, 0]
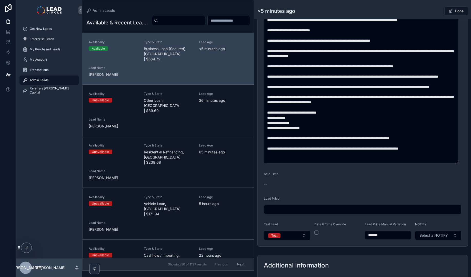
click at [376, 232] on input "*******" at bounding box center [388, 234] width 46 height 7
click at [395, 180] on form "**********" at bounding box center [363, 66] width 210 height 360
click at [390, 234] on input "*******" at bounding box center [388, 234] width 46 height 7
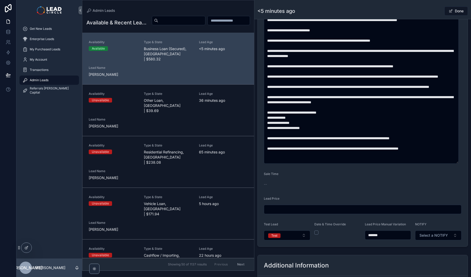
click at [390, 234] on input "*******" at bounding box center [388, 234] width 46 height 7
type input "*******"
click at [406, 168] on form "**********" at bounding box center [363, 66] width 210 height 360
click at [299, 238] on button "Test" at bounding box center [287, 235] width 46 height 10
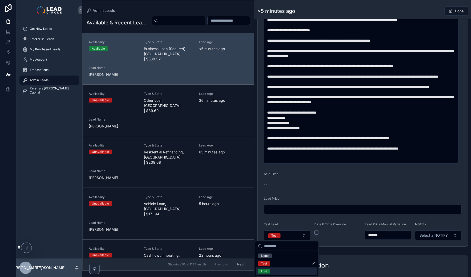
click at [294, 271] on div "Live" at bounding box center [287, 271] width 62 height 8
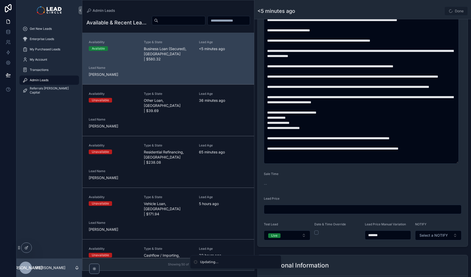
click at [327, 245] on form "**********" at bounding box center [363, 66] width 210 height 360
click at [414, 244] on form "**********" at bounding box center [363, 66] width 210 height 360
click at [430, 237] on span "Select a NOTIFY" at bounding box center [434, 234] width 28 height 5
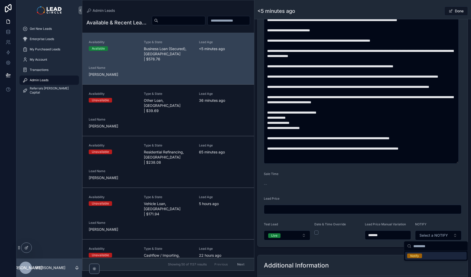
click at [417, 256] on div "Notify" at bounding box center [415, 255] width 9 height 5
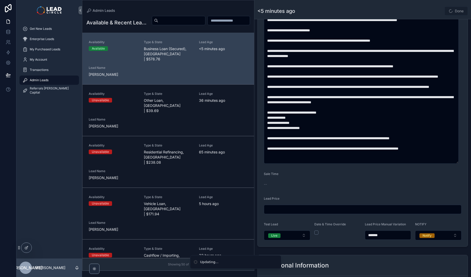
click at [398, 250] on div "**********" at bounding box center [363, 109] width 217 height 613
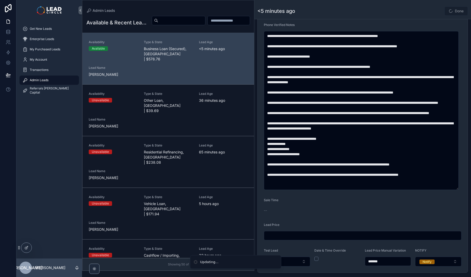
scroll to position [170, 0]
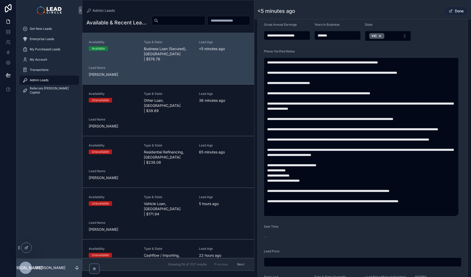
click at [453, 11] on button "Done" at bounding box center [457, 10] width 24 height 9
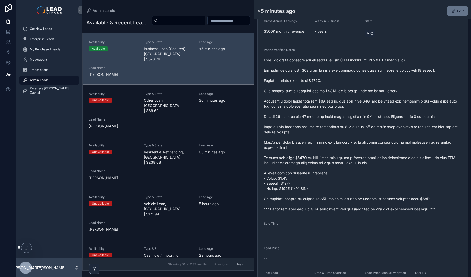
scroll to position [167, 0]
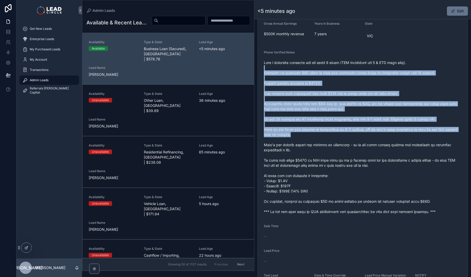
drag, startPoint x: 422, startPoint y: 69, endPoint x: 422, endPoint y: 135, distance: 65.7
click at [422, 135] on span "scrollable content" at bounding box center [363, 137] width 198 height 154
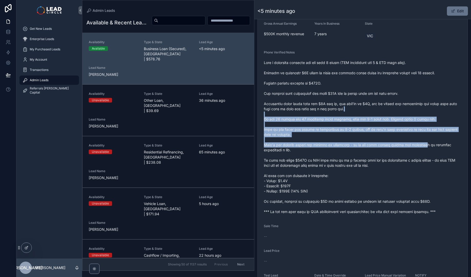
drag, startPoint x: 420, startPoint y: 115, endPoint x: 403, endPoint y: 102, distance: 21.0
click at [408, 104] on span "scrollable content" at bounding box center [363, 137] width 198 height 154
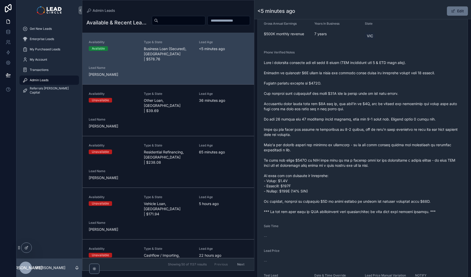
click at [403, 102] on span "scrollable content" at bounding box center [363, 137] width 198 height 154
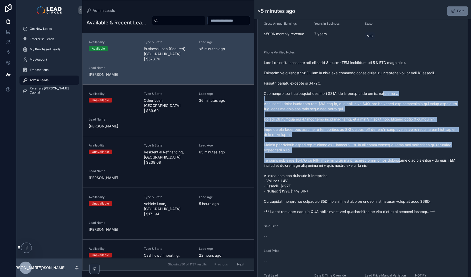
drag, startPoint x: 386, startPoint y: 95, endPoint x: 400, endPoint y: 161, distance: 66.8
click at [400, 161] on span "scrollable content" at bounding box center [363, 137] width 198 height 154
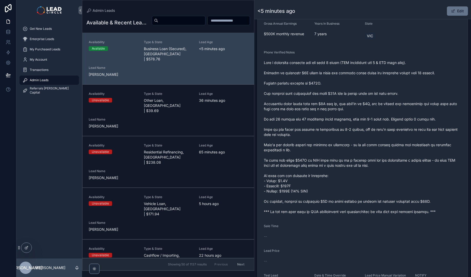
click at [400, 161] on span "scrollable content" at bounding box center [363, 137] width 198 height 154
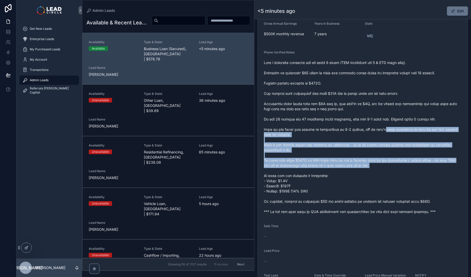
drag, startPoint x: 408, startPoint y: 169, endPoint x: 370, endPoint y: 101, distance: 78.2
click at [372, 105] on span "scrollable content" at bounding box center [363, 137] width 198 height 154
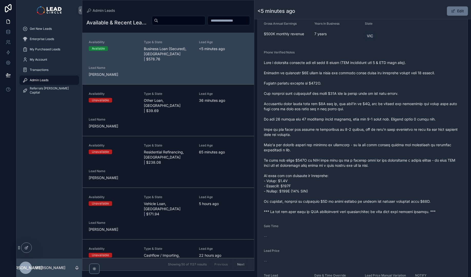
click at [370, 101] on span "scrollable content" at bounding box center [363, 137] width 198 height 154
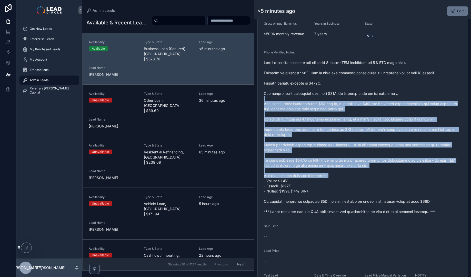
drag, startPoint x: 370, startPoint y: 98, endPoint x: 393, endPoint y: 177, distance: 83.1
click at [393, 177] on span "scrollable content" at bounding box center [363, 137] width 198 height 154
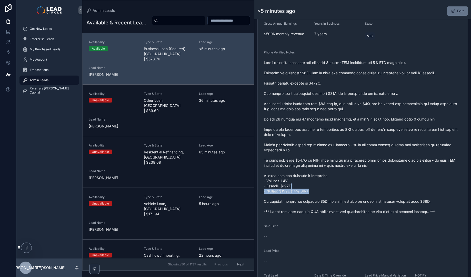
drag, startPoint x: 425, startPoint y: 198, endPoint x: 389, endPoint y: 155, distance: 56.6
click at [403, 177] on span "scrollable content" at bounding box center [363, 137] width 198 height 154
click at [385, 150] on span "scrollable content" at bounding box center [363, 137] width 198 height 154
drag, startPoint x: 314, startPoint y: 200, endPoint x: 365, endPoint y: 192, distance: 51.6
click at [353, 195] on span "scrollable content" at bounding box center [363, 137] width 198 height 154
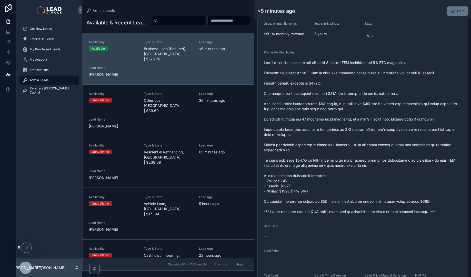
click at [365, 192] on span "scrollable content" at bounding box center [363, 137] width 198 height 154
click at [455, 15] on button "Edit" at bounding box center [457, 10] width 21 height 9
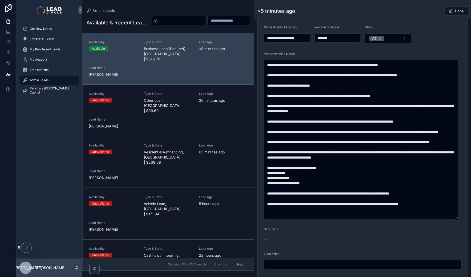
scroll to position [170, 0]
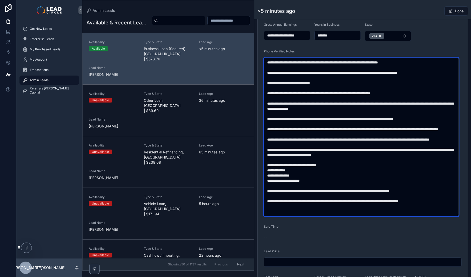
click at [344, 204] on textarea "scrollable content" at bounding box center [361, 136] width 195 height 159
click at [354, 201] on textarea "scrollable content" at bounding box center [361, 136] width 195 height 159
drag, startPoint x: 378, startPoint y: 144, endPoint x: 391, endPoint y: 174, distance: 33.4
click at [391, 174] on textarea "scrollable content" at bounding box center [361, 136] width 195 height 159
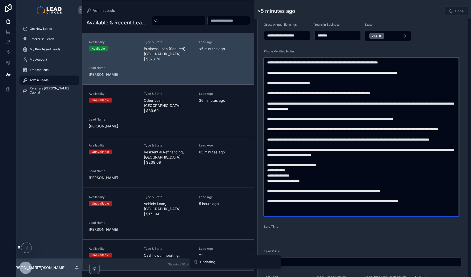
click at [391, 174] on textarea "scrollable content" at bounding box center [361, 136] width 195 height 159
drag, startPoint x: 405, startPoint y: 201, endPoint x: 365, endPoint y: 199, distance: 39.3
click at [365, 199] on textarea "scrollable content" at bounding box center [361, 136] width 195 height 159
click at [349, 200] on textarea "scrollable content" at bounding box center [361, 136] width 195 height 159
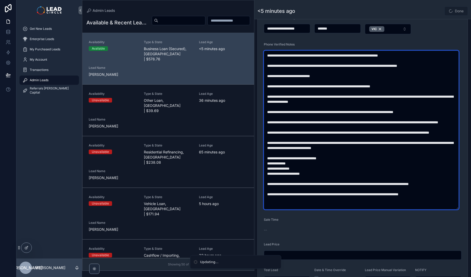
scroll to position [177, 0]
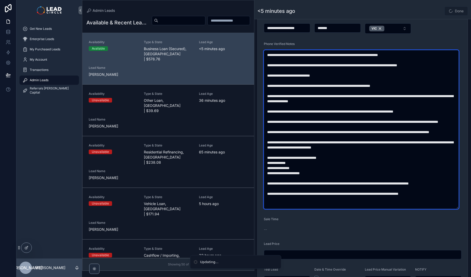
type textarea "**********"
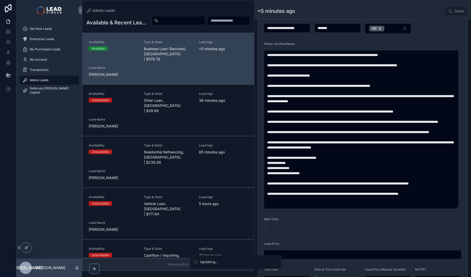
click at [440, 30] on form "**********" at bounding box center [363, 111] width 210 height 360
click at [434, 11] on div "Done" at bounding box center [449, 11] width 38 height 10
click at [457, 13] on button "Done" at bounding box center [457, 10] width 24 height 9
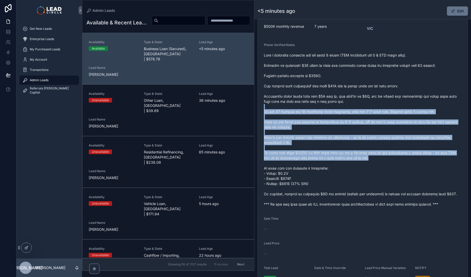
drag, startPoint x: 382, startPoint y: 109, endPoint x: 396, endPoint y: 158, distance: 51.6
click at [396, 158] on span "scrollable content" at bounding box center [363, 130] width 198 height 154
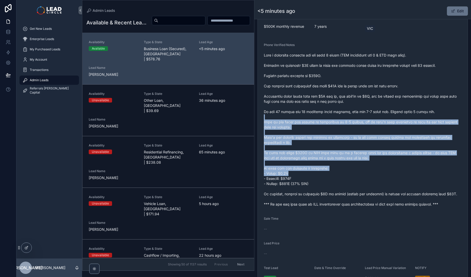
drag, startPoint x: 400, startPoint y: 147, endPoint x: 382, endPoint y: 116, distance: 36.3
click at [382, 117] on span "scrollable content" at bounding box center [363, 130] width 198 height 154
click at [382, 116] on span "scrollable content" at bounding box center [363, 130] width 198 height 154
drag, startPoint x: 381, startPoint y: 114, endPoint x: 412, endPoint y: 184, distance: 75.9
click at [412, 184] on span "scrollable content" at bounding box center [363, 130] width 198 height 154
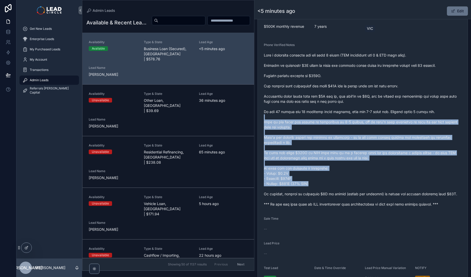
click at [412, 184] on span "scrollable content" at bounding box center [363, 130] width 198 height 154
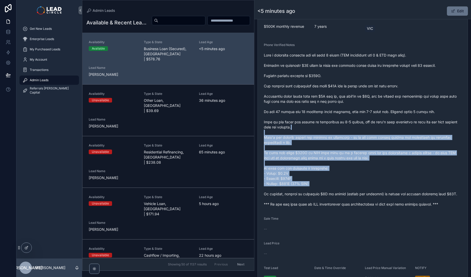
drag, startPoint x: 413, startPoint y: 174, endPoint x: 392, endPoint y: 119, distance: 58.9
click at [393, 121] on span "scrollable content" at bounding box center [363, 130] width 198 height 154
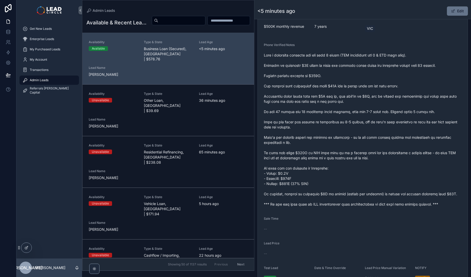
click at [392, 119] on span "scrollable content" at bounding box center [363, 130] width 198 height 154
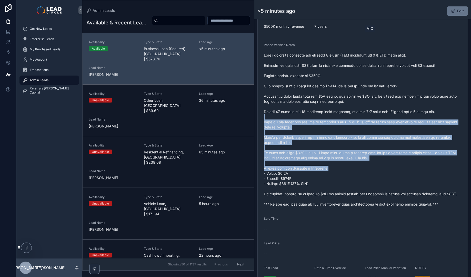
drag, startPoint x: 394, startPoint y: 121, endPoint x: 412, endPoint y: 165, distance: 48.2
click at [412, 165] on span "scrollable content" at bounding box center [363, 130] width 198 height 154
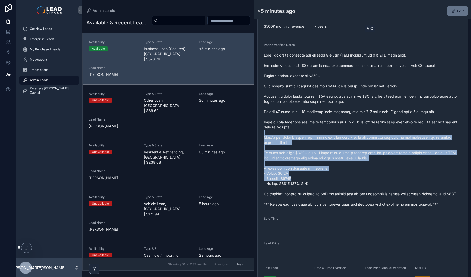
drag, startPoint x: 422, startPoint y: 176, endPoint x: 400, endPoint y: 123, distance: 56.4
click at [401, 125] on span "scrollable content" at bounding box center [363, 130] width 198 height 154
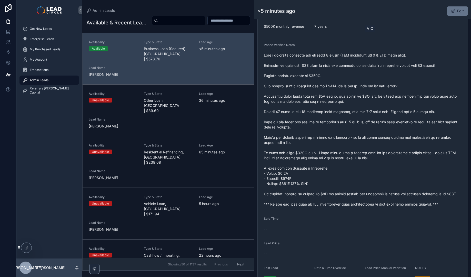
click at [400, 123] on span "scrollable content" at bounding box center [363, 130] width 198 height 154
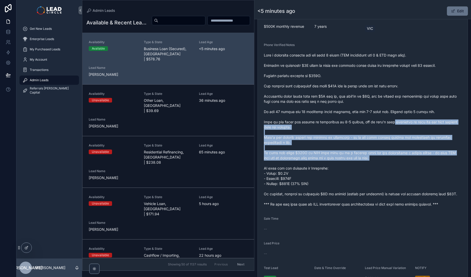
drag, startPoint x: 398, startPoint y: 119, endPoint x: 412, endPoint y: 174, distance: 57.0
click at [412, 174] on span "scrollable content" at bounding box center [363, 130] width 198 height 154
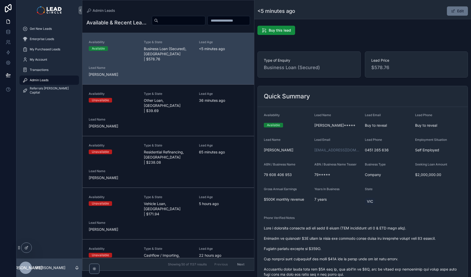
scroll to position [0, 0]
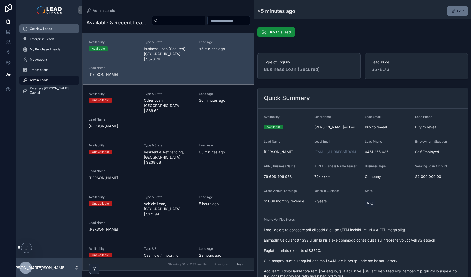
click at [50, 29] on span "Get New Leads" at bounding box center [41, 29] width 22 height 4
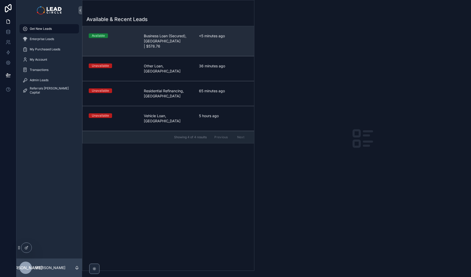
click at [211, 36] on span "<5 minutes ago" at bounding box center [223, 35] width 49 height 5
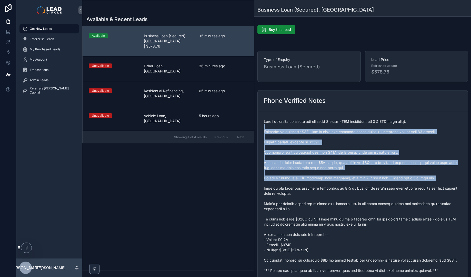
drag, startPoint x: 333, startPoint y: 126, endPoint x: 391, endPoint y: 199, distance: 92.7
click at [383, 195] on span "scrollable content" at bounding box center [363, 196] width 198 height 154
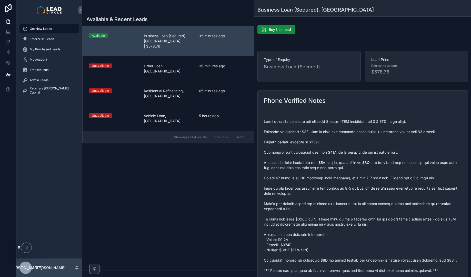
click at [396, 201] on span "scrollable content" at bounding box center [363, 196] width 198 height 154
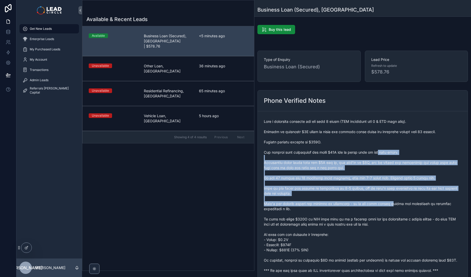
drag, startPoint x: 391, startPoint y: 200, endPoint x: 370, endPoint y: 130, distance: 73.1
click at [372, 132] on span "scrollable content" at bounding box center [363, 196] width 198 height 154
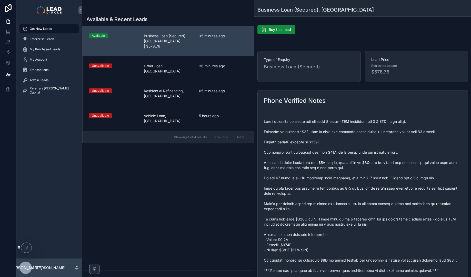
click at [370, 130] on span "scrollable content" at bounding box center [363, 196] width 198 height 154
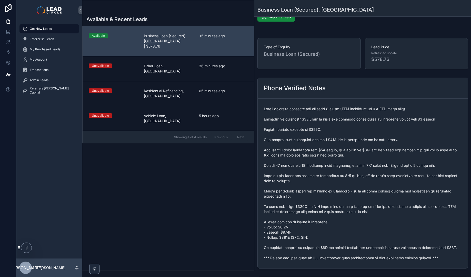
scroll to position [38, 0]
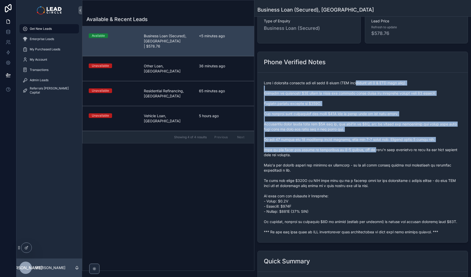
drag, startPoint x: 375, startPoint y: 142, endPoint x: 383, endPoint y: 155, distance: 15.4
click at [382, 154] on span "scrollable content" at bounding box center [363, 157] width 198 height 154
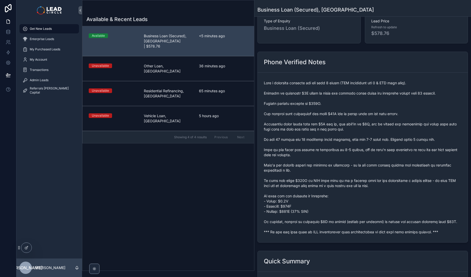
click at [383, 155] on span "scrollable content" at bounding box center [363, 157] width 198 height 154
drag, startPoint x: 326, startPoint y: 142, endPoint x: 359, endPoint y: 213, distance: 77.9
click at [353, 196] on span "scrollable content" at bounding box center [363, 157] width 198 height 154
click at [361, 216] on span "scrollable content" at bounding box center [363, 157] width 198 height 154
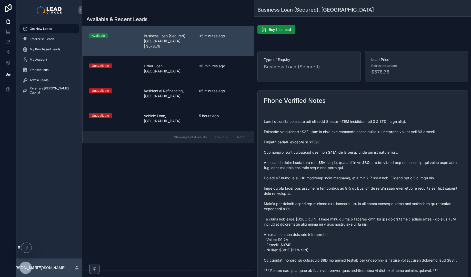
click at [322, 181] on span "scrollable content" at bounding box center [363, 196] width 198 height 154
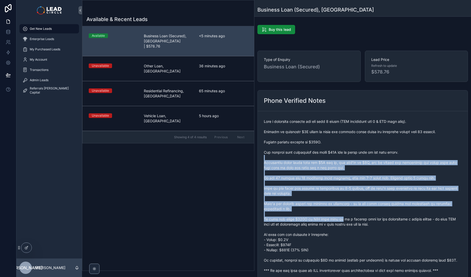
drag, startPoint x: 313, startPoint y: 156, endPoint x: 352, endPoint y: 231, distance: 84.1
click at [351, 231] on span "scrollable content" at bounding box center [363, 196] width 198 height 154
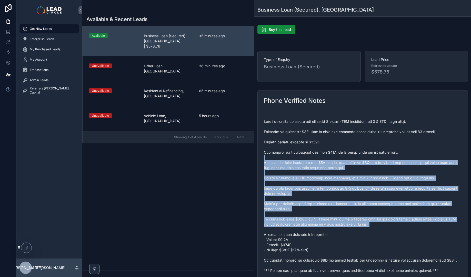
click at [352, 231] on span "scrollable content" at bounding box center [363, 196] width 198 height 154
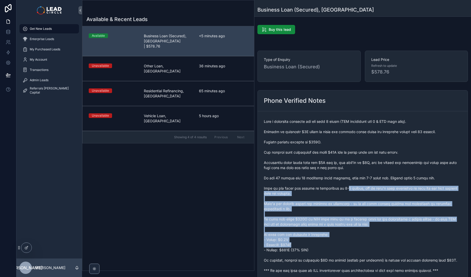
drag, startPoint x: 367, startPoint y: 246, endPoint x: 342, endPoint y: 171, distance: 78.6
click at [345, 180] on span "scrollable content" at bounding box center [363, 196] width 198 height 154
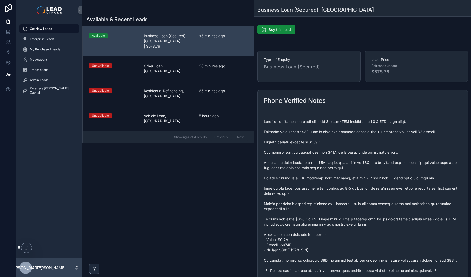
click at [342, 171] on span "scrollable content" at bounding box center [363, 196] width 198 height 154
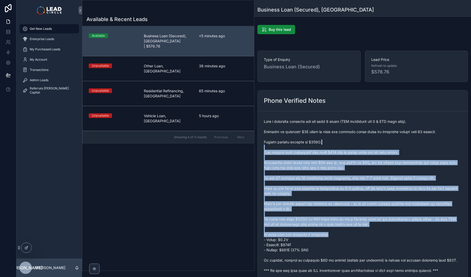
drag, startPoint x: 334, startPoint y: 145, endPoint x: 367, endPoint y: 234, distance: 94.6
click at [367, 234] on span "scrollable content" at bounding box center [363, 196] width 198 height 154
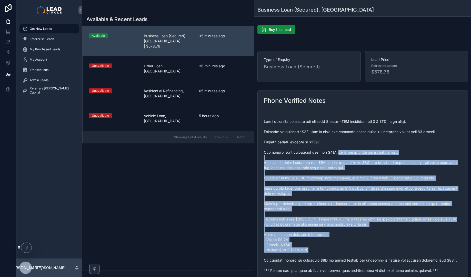
drag, startPoint x: 374, startPoint y: 249, endPoint x: 343, endPoint y: 154, distance: 100.5
click at [343, 154] on span "scrollable content" at bounding box center [363, 196] width 198 height 154
click at [343, 153] on span "scrollable content" at bounding box center [363, 196] width 198 height 154
drag, startPoint x: 344, startPoint y: 152, endPoint x: 363, endPoint y: 237, distance: 87.6
click at [363, 237] on span "scrollable content" at bounding box center [363, 196] width 198 height 154
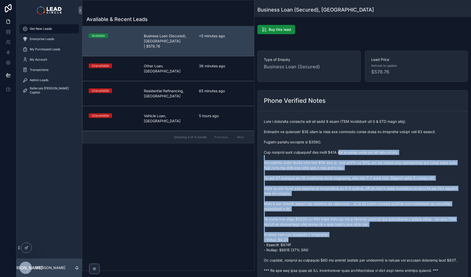
click at [363, 237] on span "scrollable content" at bounding box center [363, 196] width 198 height 154
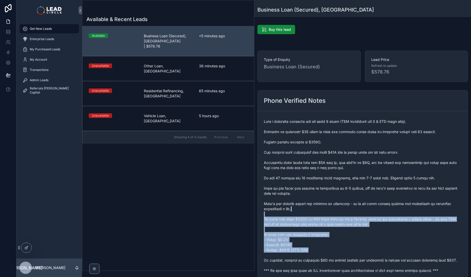
drag, startPoint x: 370, startPoint y: 250, endPoint x: 352, endPoint y: 183, distance: 69.6
click at [353, 187] on span "scrollable content" at bounding box center [363, 196] width 198 height 154
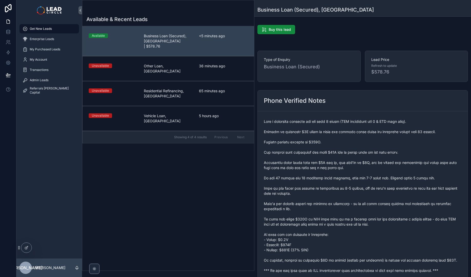
click at [352, 182] on span "scrollable content" at bounding box center [363, 196] width 198 height 154
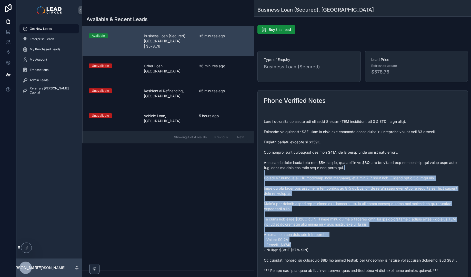
drag, startPoint x: 356, startPoint y: 167, endPoint x: 371, endPoint y: 253, distance: 87.3
click at [371, 253] on span "scrollable content" at bounding box center [363, 196] width 198 height 154
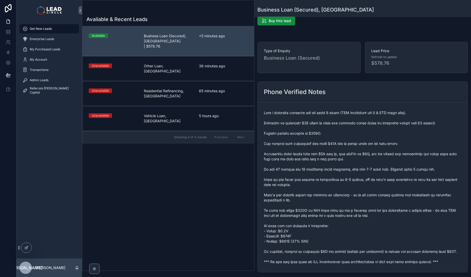
scroll to position [9, 0]
click at [368, 242] on span "scrollable content" at bounding box center [363, 187] width 198 height 154
click at [415, 255] on span "scrollable content" at bounding box center [363, 187] width 198 height 154
click at [427, 259] on span "scrollable content" at bounding box center [363, 187] width 198 height 154
click at [311, 199] on span "scrollable content" at bounding box center [363, 187] width 198 height 154
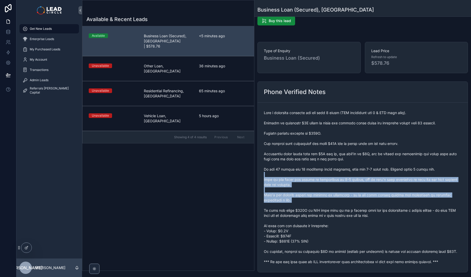
drag, startPoint x: 311, startPoint y: 176, endPoint x: 323, endPoint y: 219, distance: 44.8
click at [321, 217] on span "scrollable content" at bounding box center [363, 187] width 198 height 154
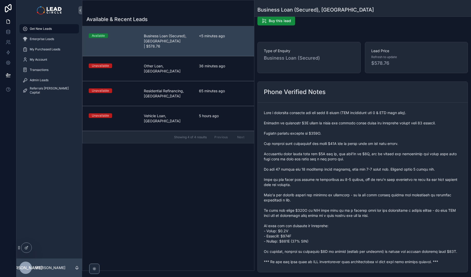
click at [323, 219] on span "scrollable content" at bounding box center [363, 187] width 198 height 154
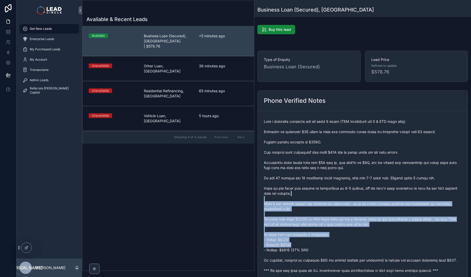
drag, startPoint x: 317, startPoint y: 246, endPoint x: 310, endPoint y: 195, distance: 51.3
click at [310, 195] on span "scrollable content" at bounding box center [363, 196] width 198 height 154
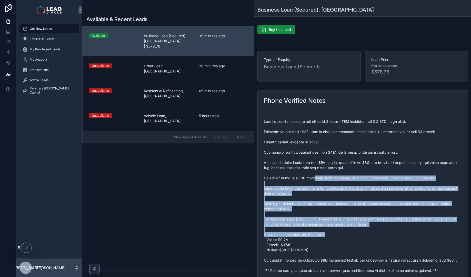
drag, startPoint x: 310, startPoint y: 177, endPoint x: 328, endPoint y: 235, distance: 60.1
click at [328, 235] on span "scrollable content" at bounding box center [363, 196] width 198 height 154
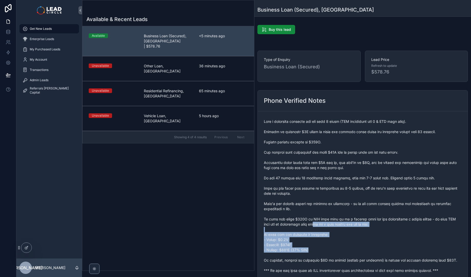
drag, startPoint x: 334, startPoint y: 249, endPoint x: 317, endPoint y: 219, distance: 34.6
click at [317, 220] on span "scrollable content" at bounding box center [363, 196] width 198 height 154
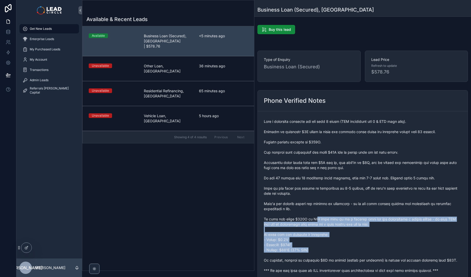
click at [317, 219] on span "scrollable content" at bounding box center [363, 196] width 198 height 154
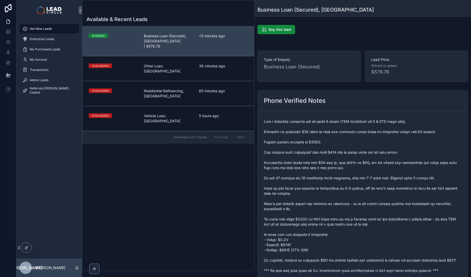
drag, startPoint x: 382, startPoint y: 254, endPoint x: 349, endPoint y: 238, distance: 36.0
click at [323, 224] on span "scrollable content" at bounding box center [363, 196] width 198 height 154
drag, startPoint x: 304, startPoint y: 234, endPoint x: 326, endPoint y: 258, distance: 32.7
click at [326, 258] on span "scrollable content" at bounding box center [363, 196] width 198 height 154
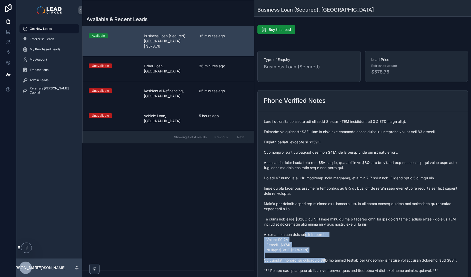
click at [326, 258] on span "scrollable content" at bounding box center [363, 196] width 198 height 154
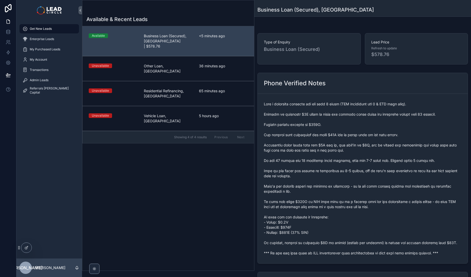
click at [264, 235] on span "scrollable content" at bounding box center [363, 178] width 198 height 154
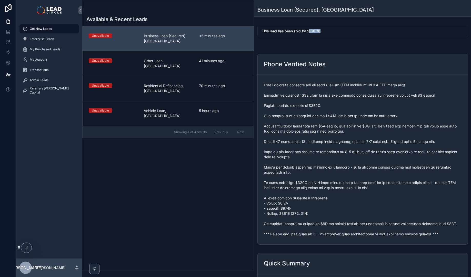
drag, startPoint x: 309, startPoint y: 31, endPoint x: 320, endPoint y: 31, distance: 11.0
click at [320, 31] on h5 "This lead has been sold for $578.76." at bounding box center [363, 31] width 202 height 4
copy h5 "578.76"
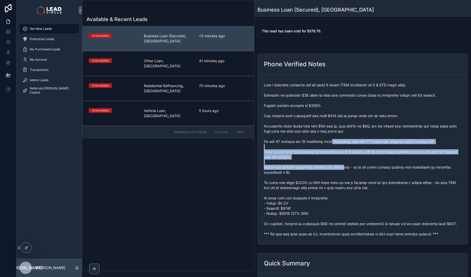
drag, startPoint x: 331, startPoint y: 145, endPoint x: 358, endPoint y: 190, distance: 52.6
click at [355, 188] on span "scrollable content" at bounding box center [363, 159] width 198 height 154
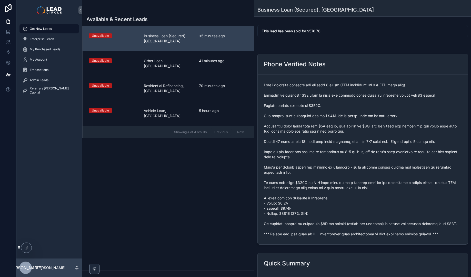
click at [358, 190] on span "scrollable content" at bounding box center [363, 159] width 198 height 154
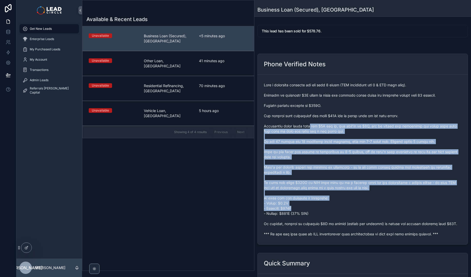
drag, startPoint x: 349, startPoint y: 202, endPoint x: 308, endPoint y: 122, distance: 89.7
click at [309, 123] on span "scrollable content" at bounding box center [363, 159] width 198 height 154
click at [308, 122] on span "scrollable content" at bounding box center [363, 159] width 198 height 154
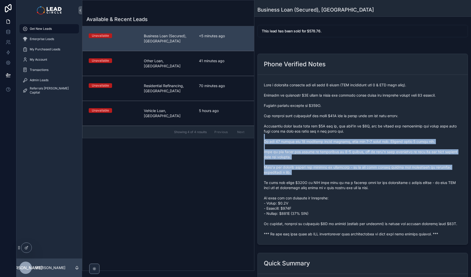
drag, startPoint x: 308, startPoint y: 134, endPoint x: 338, endPoint y: 181, distance: 56.4
click at [338, 181] on span "scrollable content" at bounding box center [363, 159] width 198 height 154
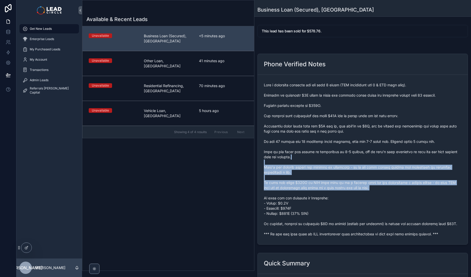
drag, startPoint x: 349, startPoint y: 195, endPoint x: 347, endPoint y: 154, distance: 40.9
click at [347, 157] on span "scrollable content" at bounding box center [363, 159] width 198 height 154
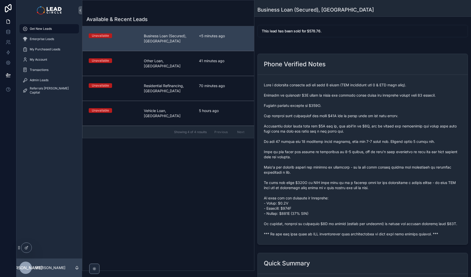
click at [347, 154] on span "scrollable content" at bounding box center [363, 159] width 198 height 154
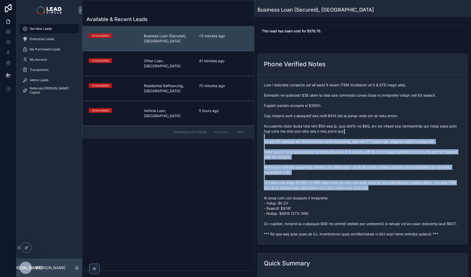
drag, startPoint x: 349, startPoint y: 130, endPoint x: 387, endPoint y: 193, distance: 73.4
click at [386, 193] on span "scrollable content" at bounding box center [363, 159] width 198 height 154
click at [387, 193] on span "scrollable content" at bounding box center [363, 159] width 198 height 154
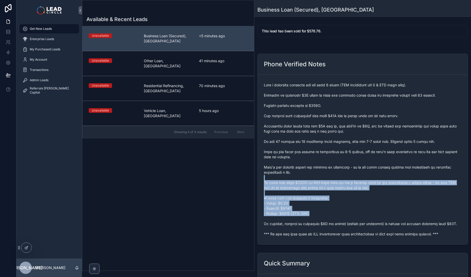
drag, startPoint x: 383, startPoint y: 219, endPoint x: 369, endPoint y: 160, distance: 61.1
click at [369, 164] on span "scrollable content" at bounding box center [363, 159] width 198 height 154
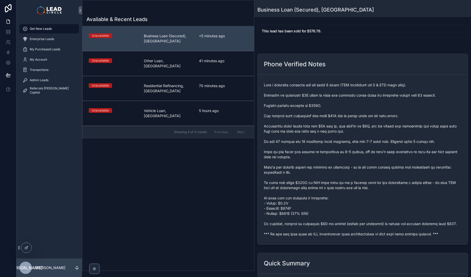
click at [369, 158] on span "scrollable content" at bounding box center [363, 159] width 198 height 154
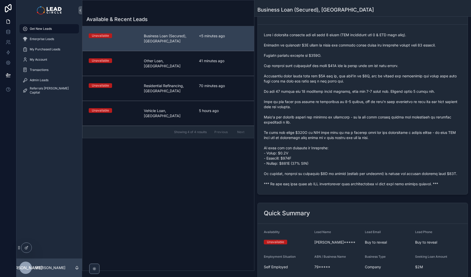
scroll to position [151, 0]
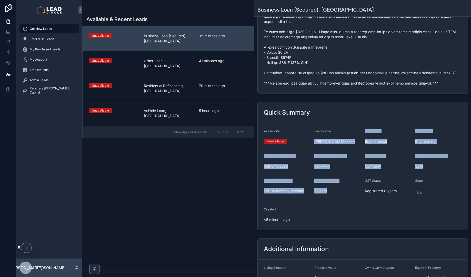
drag, startPoint x: 331, startPoint y: 133, endPoint x: 343, endPoint y: 190, distance: 58.9
click at [343, 190] on form "Availability Unavailable Lead Name Jas***** Lead Email Buy to reveal Lead Phone…" at bounding box center [363, 176] width 210 height 107
click at [343, 190] on span "7 years" at bounding box center [338, 190] width 46 height 5
drag, startPoint x: 331, startPoint y: 220, endPoint x: 268, endPoint y: 117, distance: 121.5
click at [269, 120] on div "Quick Summary Availability Unavailable Lead Name Jas***** Lead Email Buy to rev…" at bounding box center [363, 166] width 211 height 128
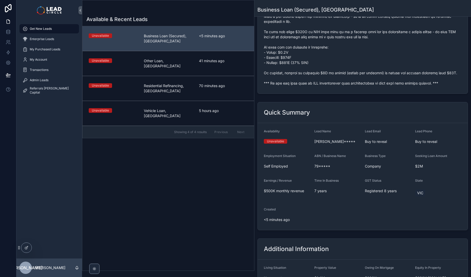
drag, startPoint x: 268, startPoint y: 115, endPoint x: 266, endPoint y: 111, distance: 4.7
click at [267, 115] on h2 "Quick Summary" at bounding box center [287, 112] width 46 height 8
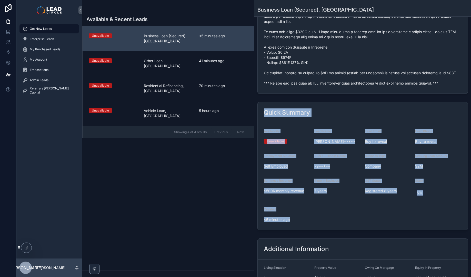
drag, startPoint x: 266, startPoint y: 111, endPoint x: 299, endPoint y: 218, distance: 112.3
click at [299, 218] on div "Quick Summary Availability Unavailable Lead Name Jas***** Lead Email Buy to rev…" at bounding box center [363, 166] width 211 height 128
click at [299, 218] on span "<5 minutes ago" at bounding box center [287, 219] width 46 height 5
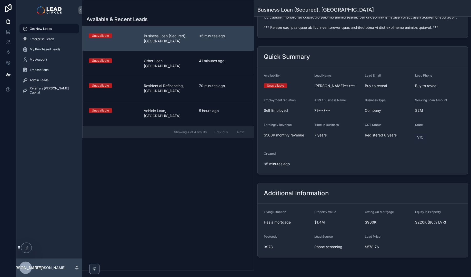
scroll to position [222, 0]
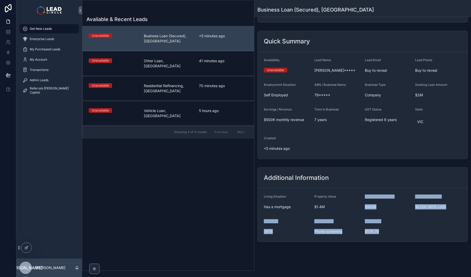
drag, startPoint x: 394, startPoint y: 229, endPoint x: 398, endPoint y: 235, distance: 6.8
click at [398, 235] on form "Living Situation Has a mortgage Property Value $1.4M Owing On Mortgage $900K Eq…" at bounding box center [363, 214] width 210 height 53
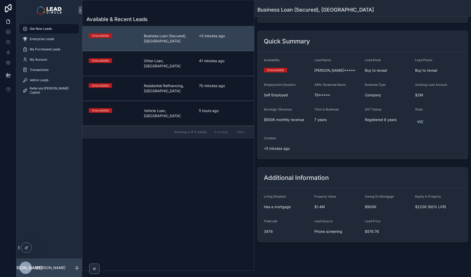
scroll to position [0, 0]
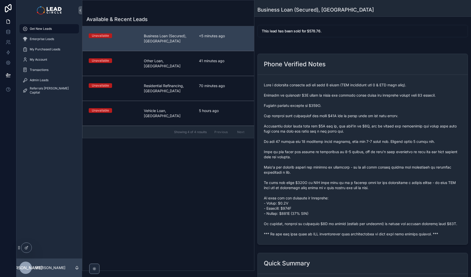
click at [352, 160] on span "scrollable content" at bounding box center [363, 159] width 198 height 154
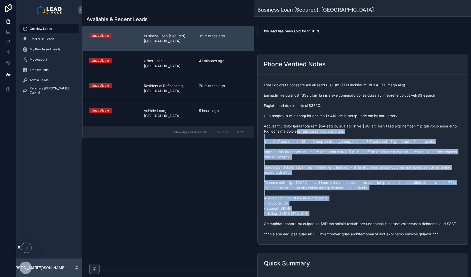
drag, startPoint x: 298, startPoint y: 133, endPoint x: 333, endPoint y: 222, distance: 95.5
click at [333, 222] on span "scrollable content" at bounding box center [363, 159] width 198 height 154
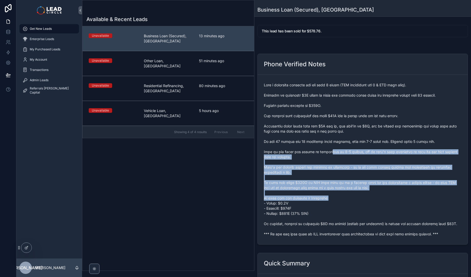
drag, startPoint x: 334, startPoint y: 159, endPoint x: 352, endPoint y: 216, distance: 58.9
click at [352, 216] on span "scrollable content" at bounding box center [363, 159] width 198 height 154
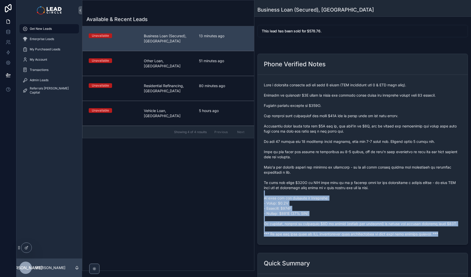
drag, startPoint x: 367, startPoint y: 236, endPoint x: 348, endPoint y: 182, distance: 57.4
click at [348, 182] on div "scrollable content" at bounding box center [363, 159] width 198 height 157
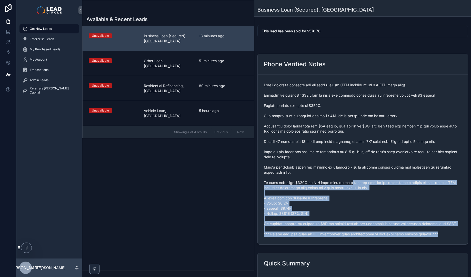
click at [348, 182] on span "scrollable content" at bounding box center [363, 159] width 198 height 154
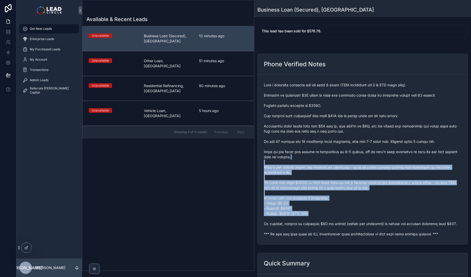
drag, startPoint x: 343, startPoint y: 157, endPoint x: 365, endPoint y: 214, distance: 61.6
click at [365, 214] on span "scrollable content" at bounding box center [363, 159] width 198 height 154
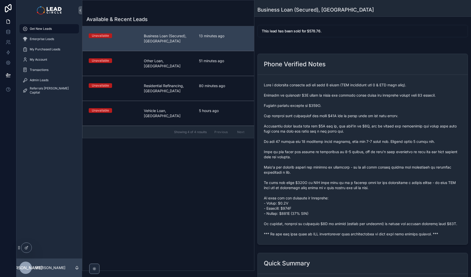
scroll to position [172, 0]
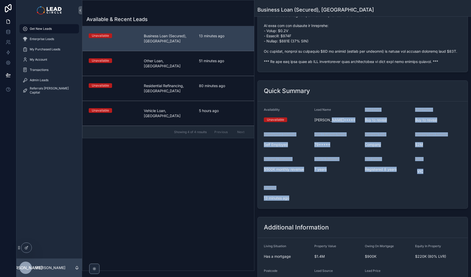
drag, startPoint x: 356, startPoint y: 214, endPoint x: 343, endPoint y: 122, distance: 92.8
click at [343, 125] on div "This lead has been sold for $578.76. Phone Verified Notes Quick Summary Availab…" at bounding box center [363, 72] width 217 height 443
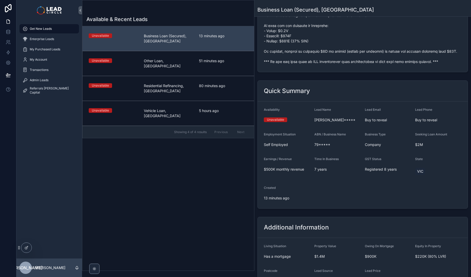
click at [343, 99] on div "Quick Summary" at bounding box center [363, 91] width 210 height 21
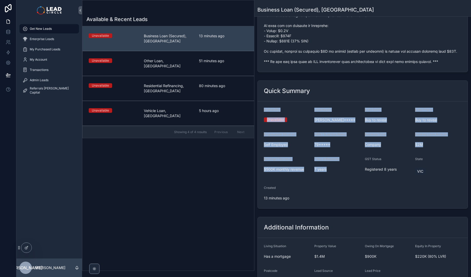
drag, startPoint x: 343, startPoint y: 99, endPoint x: 353, endPoint y: 205, distance: 106.2
click at [353, 205] on div "Quick Summary Availability Unavailable Lead Name Jas***** Lead Email Buy to rev…" at bounding box center [363, 144] width 211 height 128
click at [353, 205] on form "Availability Unavailable Lead Name Jas***** Lead Email Buy to reveal Lead Phone…" at bounding box center [363, 154] width 210 height 107
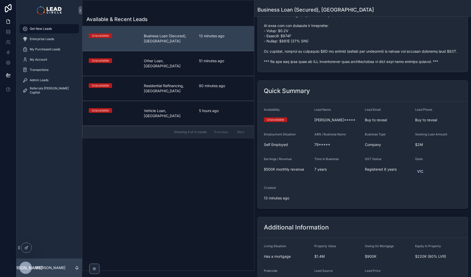
scroll to position [222, 0]
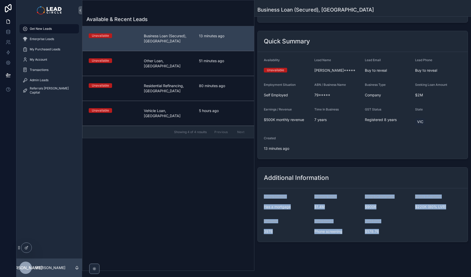
drag, startPoint x: 359, startPoint y: 176, endPoint x: 407, endPoint y: 233, distance: 74.1
click at [407, 233] on div "Additional Information Living Situation Has a mortgage Property Value $1.4M Owi…" at bounding box center [363, 204] width 211 height 75
click at [407, 233] on span "$578.76" at bounding box center [388, 231] width 46 height 5
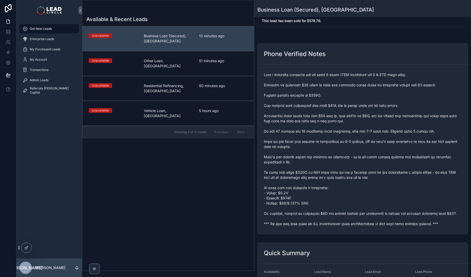
scroll to position [0, 0]
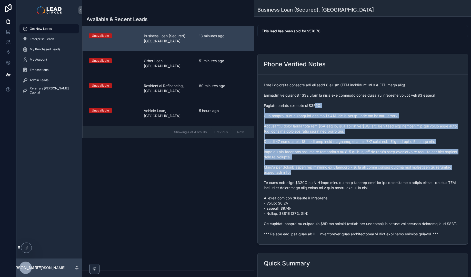
drag, startPoint x: 324, startPoint y: 131, endPoint x: 338, endPoint y: 176, distance: 46.5
click at [338, 176] on span "scrollable content" at bounding box center [363, 159] width 198 height 154
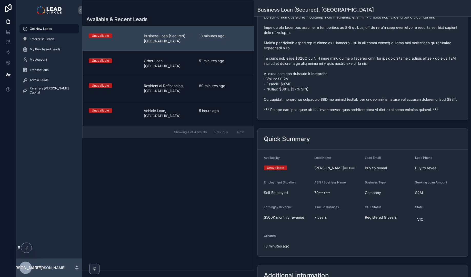
scroll to position [175, 0]
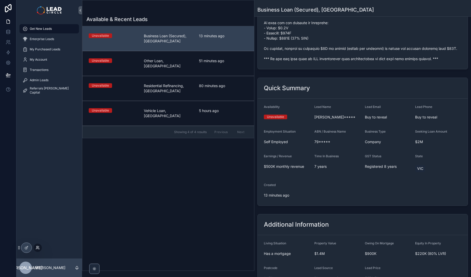
click at [37, 248] on icon at bounding box center [38, 247] width 4 height 4
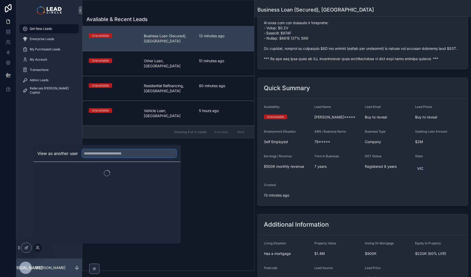
click at [90, 156] on input "text" at bounding box center [129, 153] width 94 height 8
type input "***"
click at [169, 172] on button "Select" at bounding box center [169, 171] width 13 height 7
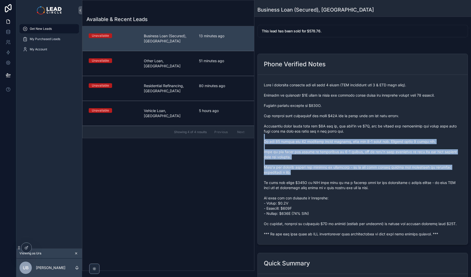
drag, startPoint x: 306, startPoint y: 137, endPoint x: 325, endPoint y: 180, distance: 46.8
click at [324, 179] on span "scrollable content" at bounding box center [363, 159] width 198 height 154
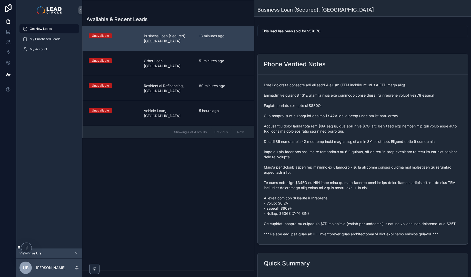
click at [325, 180] on span "scrollable content" at bounding box center [363, 159] width 198 height 154
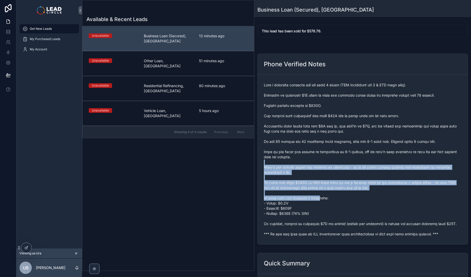
drag, startPoint x: 315, startPoint y: 190, endPoint x: 322, endPoint y: 199, distance: 11.0
click at [322, 199] on span "scrollable content" at bounding box center [363, 159] width 198 height 154
drag, startPoint x: 316, startPoint y: 193, endPoint x: 296, endPoint y: 153, distance: 45.2
click at [296, 153] on span "scrollable content" at bounding box center [363, 159] width 198 height 154
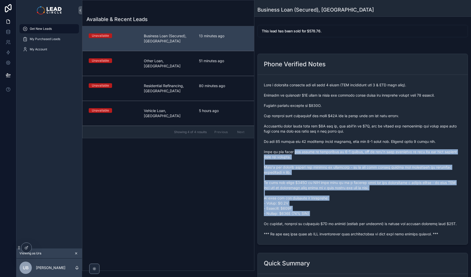
click at [296, 153] on span "scrollable content" at bounding box center [363, 159] width 198 height 154
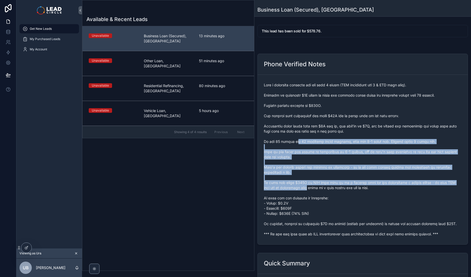
click at [313, 189] on span "scrollable content" at bounding box center [363, 159] width 198 height 154
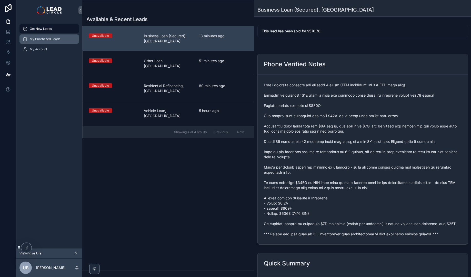
click at [42, 39] on span "My Purchased Leads" at bounding box center [45, 39] width 31 height 4
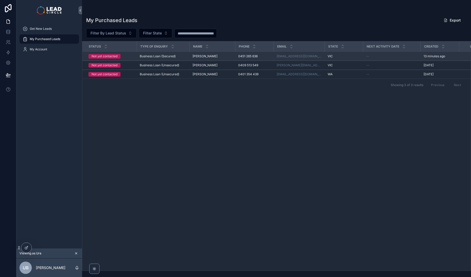
click at [111, 56] on div "Not yet contacted" at bounding box center [105, 56] width 26 height 5
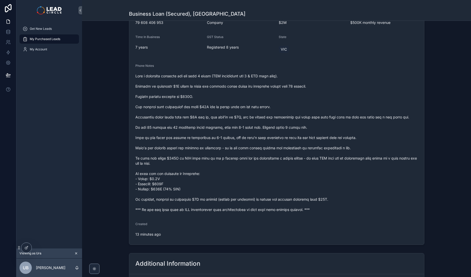
scroll to position [69, 0]
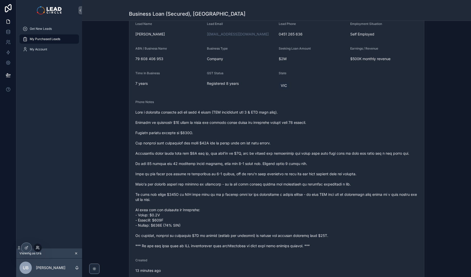
click at [36, 248] on icon at bounding box center [38, 247] width 4 height 4
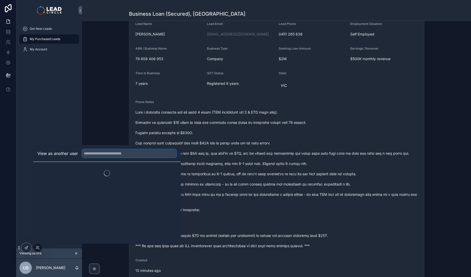
click at [95, 154] on input "text" at bounding box center [129, 153] width 94 height 8
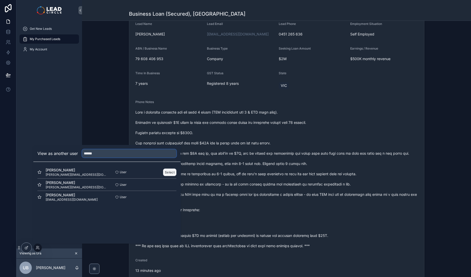
type input "******"
click at [170, 173] on button "Select" at bounding box center [169, 171] width 13 height 7
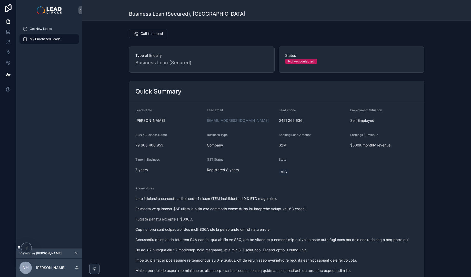
click at [55, 37] on span "My Purchased Leads" at bounding box center [45, 39] width 31 height 4
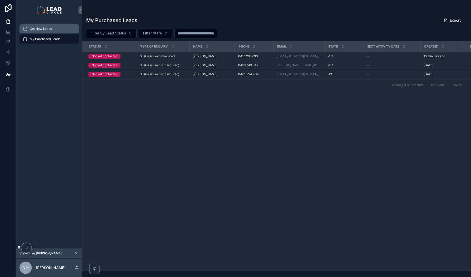
click at [40, 28] on span "Get New Leads" at bounding box center [41, 29] width 22 height 4
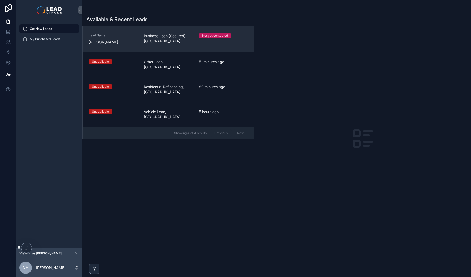
click at [152, 40] on span "Business Loan (Secured), [GEOGRAPHIC_DATA]" at bounding box center [168, 38] width 49 height 10
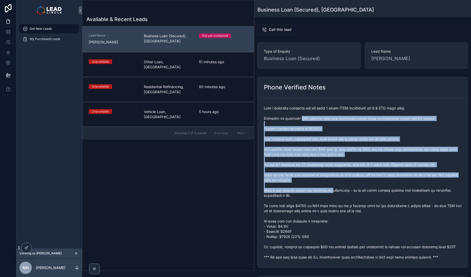
click at [332, 189] on span "scrollable content" at bounding box center [363, 182] width 198 height 154
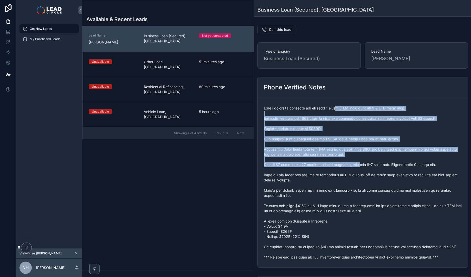
click at [353, 163] on span "scrollable content" at bounding box center [363, 182] width 198 height 154
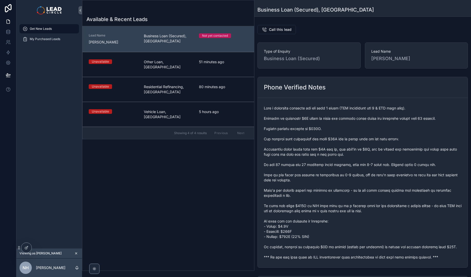
click at [77, 253] on icon "scrollable content" at bounding box center [76, 253] width 4 height 4
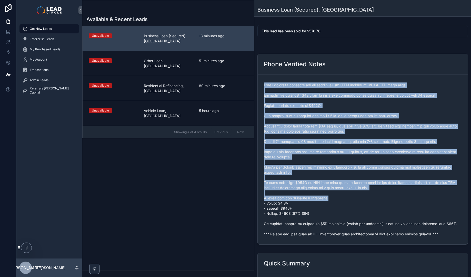
drag, startPoint x: 309, startPoint y: 118, endPoint x: 352, endPoint y: 196, distance: 89.0
click at [352, 196] on span "scrollable content" at bounding box center [363, 159] width 198 height 154
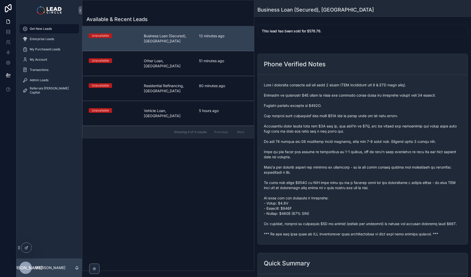
click at [216, 41] on div "13 minutes ago" at bounding box center [223, 38] width 49 height 10
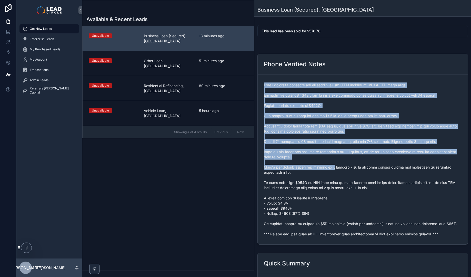
drag, startPoint x: 321, startPoint y: 139, endPoint x: 333, endPoint y: 167, distance: 30.5
click at [333, 167] on span "scrollable content" at bounding box center [363, 159] width 198 height 154
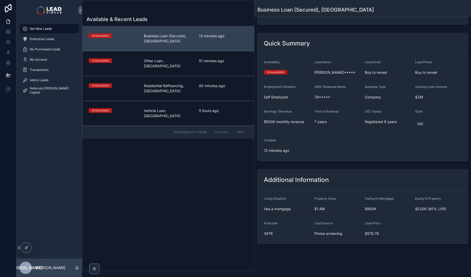
scroll to position [222, 0]
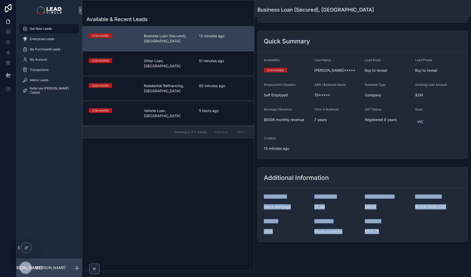
drag, startPoint x: 385, startPoint y: 226, endPoint x: 339, endPoint y: 174, distance: 68.7
click at [339, 174] on div "Additional Information Living Situation Has a mortgage Property Value $1.4M Owi…" at bounding box center [363, 204] width 211 height 75
click at [339, 174] on div "Additional Information" at bounding box center [363, 177] width 198 height 8
drag, startPoint x: 339, startPoint y: 174, endPoint x: 424, endPoint y: 256, distance: 117.8
click at [424, 256] on div "Get New Leads Business Loan (Secured), VIC This lead has been sold for $578.76.…" at bounding box center [363, 27] width 217 height 498
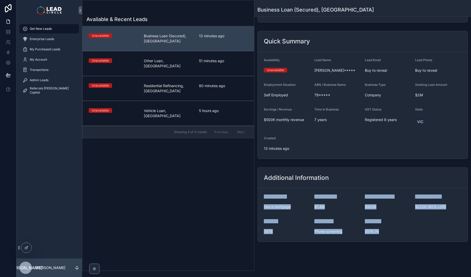
click at [423, 256] on div "Get New Leads Business Loan (Secured), VIC This lead has been sold for $578.76.…" at bounding box center [363, 27] width 217 height 498
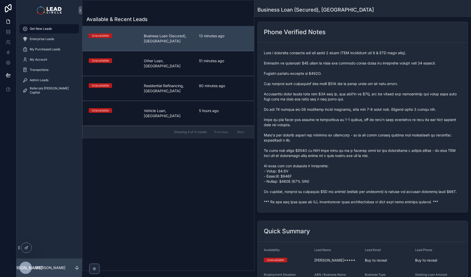
scroll to position [0, 0]
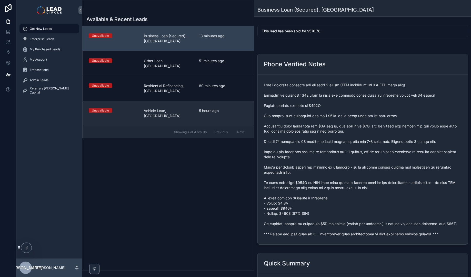
click at [207, 108] on span "5 hours ago" at bounding box center [223, 110] width 49 height 5
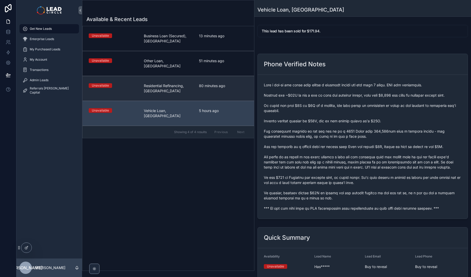
click at [207, 83] on span "80 minutes ago" at bounding box center [223, 85] width 49 height 5
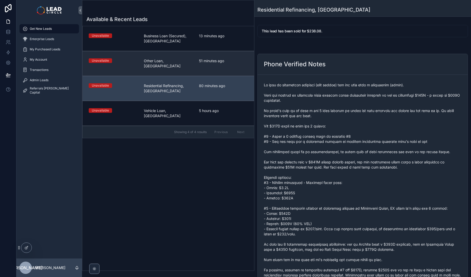
click at [209, 67] on link "Unavailable Other Loan, QLD 51 minutes ago" at bounding box center [169, 63] width 172 height 25
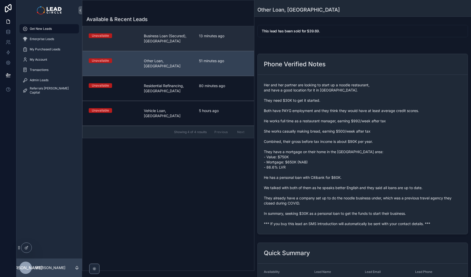
click at [211, 44] on link "Unavailable Business Loan (Secured), VIC 13 minutes ago" at bounding box center [169, 38] width 172 height 25
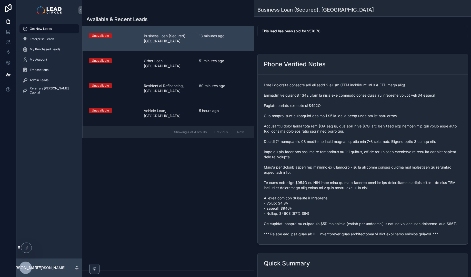
click at [353, 196] on span "scrollable content" at bounding box center [363, 159] width 198 height 154
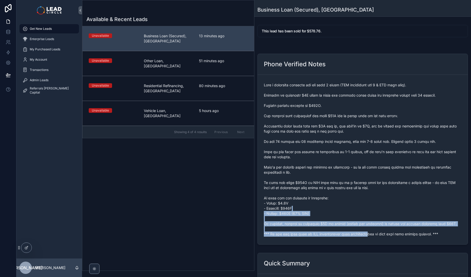
drag, startPoint x: 364, startPoint y: 232, endPoint x: 329, endPoint y: 179, distance: 62.8
click at [330, 180] on span "scrollable content" at bounding box center [363, 159] width 198 height 154
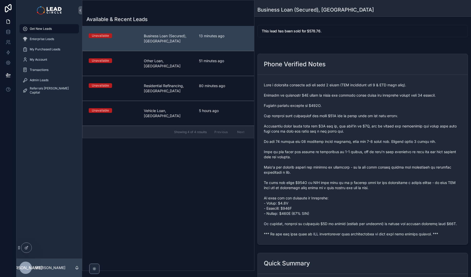
click at [329, 179] on span "scrollable content" at bounding box center [363, 159] width 198 height 154
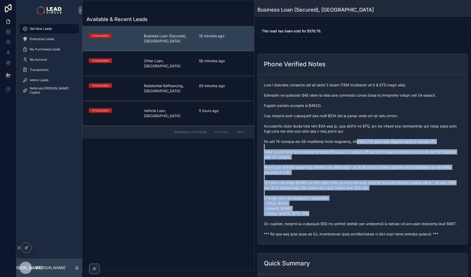
drag, startPoint x: 351, startPoint y: 144, endPoint x: 386, endPoint y: 222, distance: 86.0
click at [385, 222] on span "scrollable content" at bounding box center [363, 159] width 198 height 154
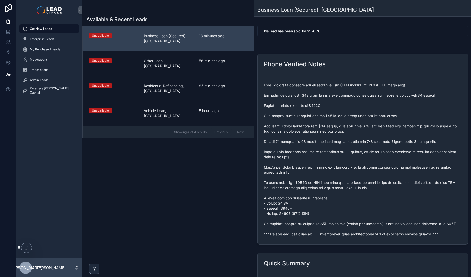
click at [386, 222] on span "scrollable content" at bounding box center [363, 159] width 198 height 154
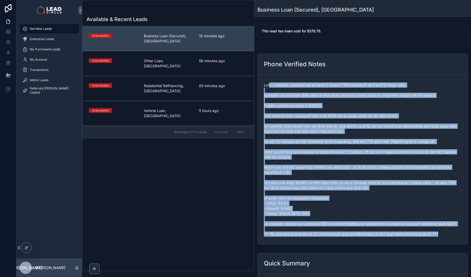
drag, startPoint x: 441, startPoint y: 242, endPoint x: 270, endPoint y: 83, distance: 233.7
click at [270, 83] on form "scrollable content" at bounding box center [363, 159] width 210 height 169
click at [270, 83] on span "scrollable content" at bounding box center [363, 159] width 198 height 154
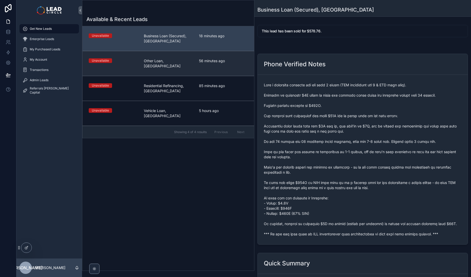
click at [213, 63] on span "56 minutes ago" at bounding box center [223, 60] width 49 height 5
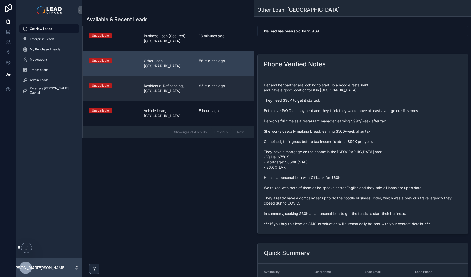
click at [216, 77] on link "Unavailable Residential Refinancing, SA 85 minutes ago" at bounding box center [169, 88] width 172 height 25
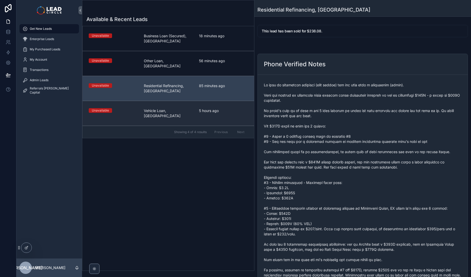
click at [219, 101] on link "Unavailable Vehicle Loan, VIC 5 hours ago" at bounding box center [169, 113] width 172 height 25
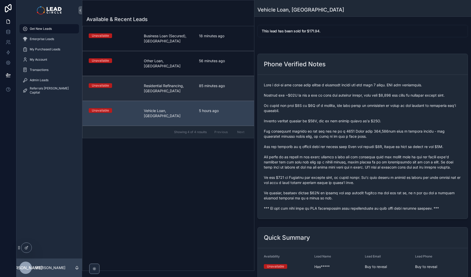
click at [217, 83] on span "85 minutes ago" at bounding box center [223, 85] width 49 height 5
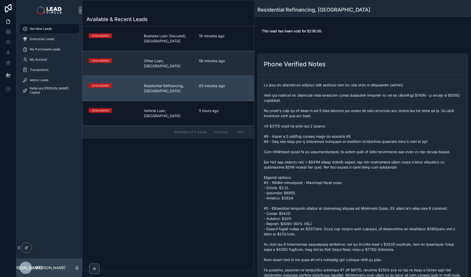
click at [212, 59] on span "56 minutes ago" at bounding box center [223, 60] width 49 height 5
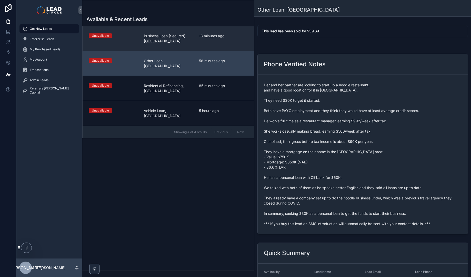
click at [208, 41] on div "18 minutes ago" at bounding box center [223, 38] width 49 height 10
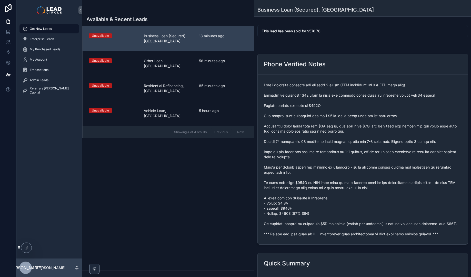
click at [301, 94] on span "scrollable content" at bounding box center [363, 159] width 198 height 154
click at [54, 27] on div "Get New Leads" at bounding box center [49, 29] width 53 height 8
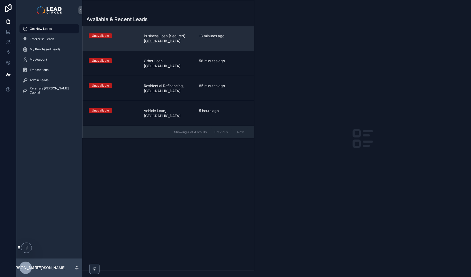
click at [104, 38] on div "Unavailable" at bounding box center [113, 38] width 49 height 10
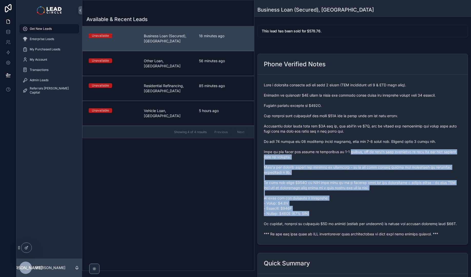
click at [393, 223] on span "scrollable content" at bounding box center [363, 159] width 198 height 154
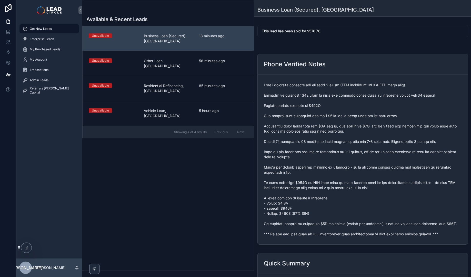
scroll to position [222, 0]
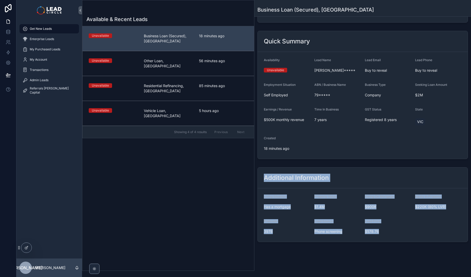
drag, startPoint x: 401, startPoint y: 240, endPoint x: 322, endPoint y: 154, distance: 116.2
click at [322, 154] on div "Get New Leads Business Loan (Secured), VIC This lead has been sold for $578.76.…" at bounding box center [363, 27] width 217 height 498
drag, startPoint x: 318, startPoint y: 161, endPoint x: 320, endPoint y: 163, distance: 3.2
click at [318, 162] on div "This lead has been sold for $578.76. Phone Verified Notes Quick Summary Availab…" at bounding box center [363, 22] width 217 height 443
drag, startPoint x: 320, startPoint y: 163, endPoint x: 391, endPoint y: 226, distance: 94.5
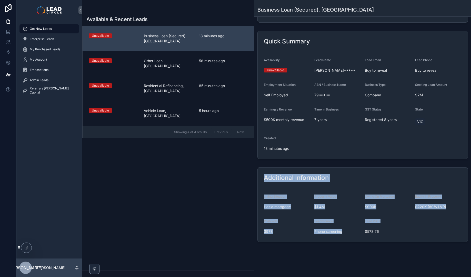
click at [391, 226] on div "This lead has been sold for $578.76. Phone Verified Notes Quick Summary Availab…" at bounding box center [363, 22] width 217 height 443
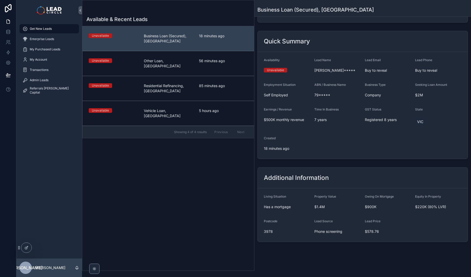
click at [391, 226] on div "Lead Price $578.76" at bounding box center [388, 227] width 46 height 16
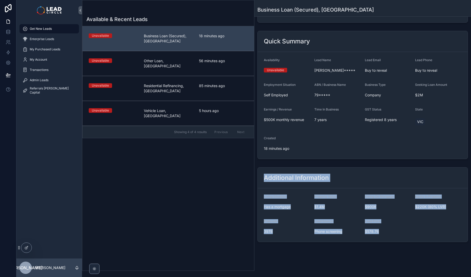
drag, startPoint x: 348, startPoint y: 185, endPoint x: 302, endPoint y: 166, distance: 49.6
click at [302, 166] on div "Additional Information Living Situation Has a mortgage Property Value $1.4M Owi…" at bounding box center [363, 204] width 217 height 79
drag, startPoint x: 302, startPoint y: 166, endPoint x: 395, endPoint y: 234, distance: 115.1
click at [395, 234] on div "Additional Information Living Situation Has a mortgage Property Value $1.4M Owi…" at bounding box center [363, 204] width 217 height 79
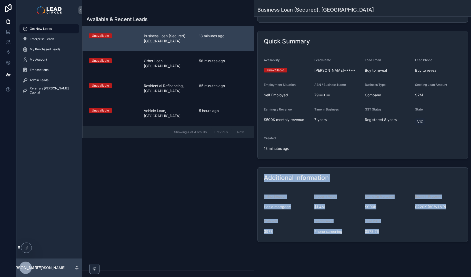
click at [395, 234] on div "$578.76" at bounding box center [388, 231] width 46 height 8
drag, startPoint x: 400, startPoint y: 238, endPoint x: 305, endPoint y: 171, distance: 115.8
click at [305, 171] on div "Additional Information Living Situation Has a mortgage Property Value $1.4M Owi…" at bounding box center [363, 204] width 211 height 75
click at [305, 171] on div "Additional Information" at bounding box center [363, 177] width 210 height 21
drag, startPoint x: 305, startPoint y: 171, endPoint x: 386, endPoint y: 236, distance: 104.0
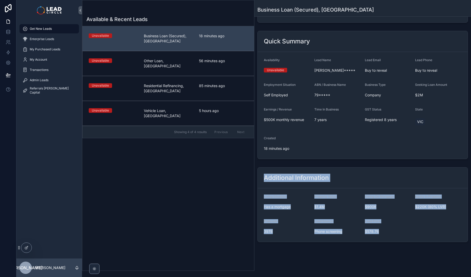
click at [386, 236] on div "Additional Information Living Situation Has a mortgage Property Value $1.4M Owi…" at bounding box center [363, 204] width 211 height 75
click at [386, 236] on form "Living Situation Has a mortgage Property Value $1.4M Owing On Mortgage $900K Eq…" at bounding box center [363, 214] width 210 height 53
drag, startPoint x: 386, startPoint y: 236, endPoint x: 271, endPoint y: 172, distance: 131.8
click at [271, 172] on div "Additional Information Living Situation Has a mortgage Property Value $1.4M Owi…" at bounding box center [363, 204] width 211 height 75
click at [271, 172] on div "Additional Information" at bounding box center [363, 177] width 210 height 21
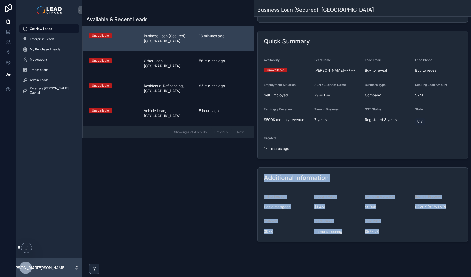
drag, startPoint x: 271, startPoint y: 172, endPoint x: 397, endPoint y: 241, distance: 143.4
click at [397, 241] on div "Additional Information Living Situation Has a mortgage Property Value $1.4M Owi…" at bounding box center [363, 204] width 211 height 75
click at [397, 241] on form "Living Situation Has a mortgage Property Value $1.4M Owing On Mortgage $900K Eq…" at bounding box center [363, 214] width 210 height 53
drag, startPoint x: 265, startPoint y: 195, endPoint x: 389, endPoint y: 231, distance: 129.5
click at [389, 231] on form "Living Situation Has a mortgage Property Value $1.4M Owing On Mortgage $900K Eq…" at bounding box center [363, 214] width 210 height 53
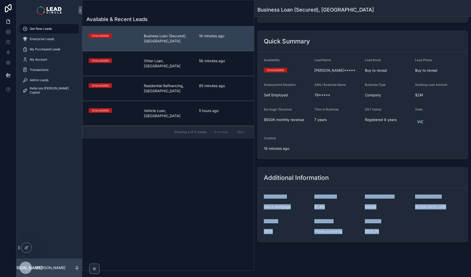
click at [389, 231] on span "$578.76" at bounding box center [388, 231] width 46 height 5
drag, startPoint x: 386, startPoint y: 223, endPoint x: 263, endPoint y: 177, distance: 131.0
click at [263, 177] on div "Additional Information Living Situation Has a mortgage Property Value $1.4M Owi…" at bounding box center [363, 204] width 211 height 75
click at [263, 177] on div "Additional Information" at bounding box center [363, 177] width 210 height 21
drag, startPoint x: 263, startPoint y: 177, endPoint x: 382, endPoint y: 232, distance: 130.6
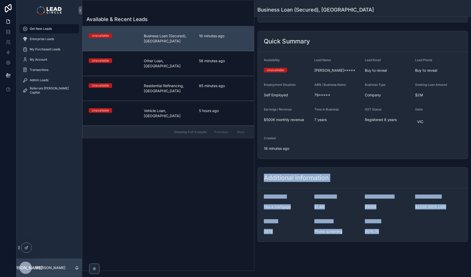
click at [382, 232] on div "Additional Information Living Situation Has a mortgage Property Value $1.4M Owi…" at bounding box center [363, 204] width 211 height 75
click at [382, 232] on span "$578.76" at bounding box center [388, 231] width 46 height 5
drag, startPoint x: 382, startPoint y: 232, endPoint x: 260, endPoint y: 174, distance: 135.1
click at [260, 174] on div "Additional Information Living Situation Has a mortgage Property Value $1.4M Owi…" at bounding box center [363, 204] width 211 height 75
click at [260, 174] on div "Additional Information" at bounding box center [363, 177] width 210 height 21
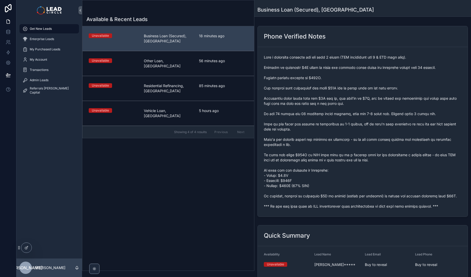
scroll to position [0, 0]
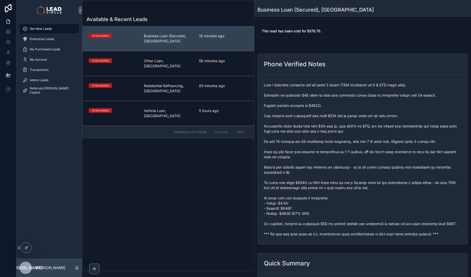
click at [361, 208] on span "scrollable content" at bounding box center [363, 159] width 198 height 154
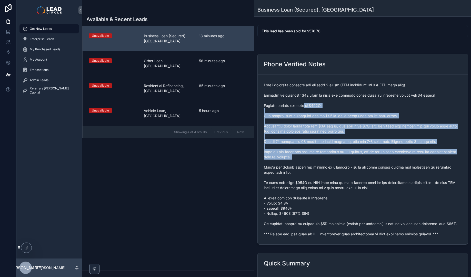
drag, startPoint x: 310, startPoint y: 108, endPoint x: 367, endPoint y: 162, distance: 78.9
click at [366, 162] on span "scrollable content" at bounding box center [363, 159] width 198 height 154
click at [367, 162] on span "scrollable content" at bounding box center [363, 159] width 198 height 154
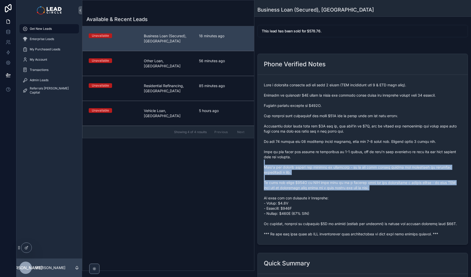
drag, startPoint x: 401, startPoint y: 191, endPoint x: 341, endPoint y: 123, distance: 91.3
click at [344, 125] on span "scrollable content" at bounding box center [363, 159] width 198 height 154
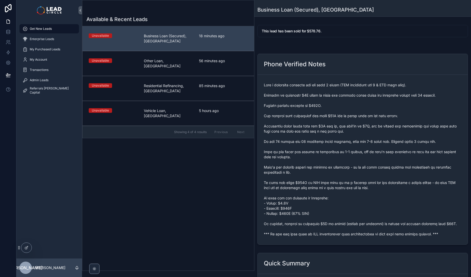
click at [341, 123] on span "scrollable content" at bounding box center [363, 159] width 198 height 154
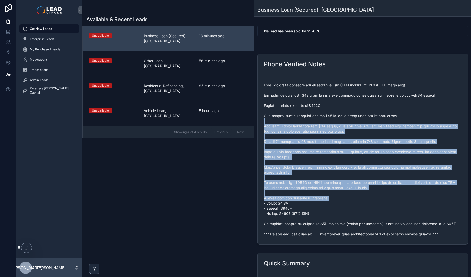
drag, startPoint x: 341, startPoint y: 123, endPoint x: 401, endPoint y: 199, distance: 96.9
click at [401, 199] on span "scrollable content" at bounding box center [363, 159] width 198 height 154
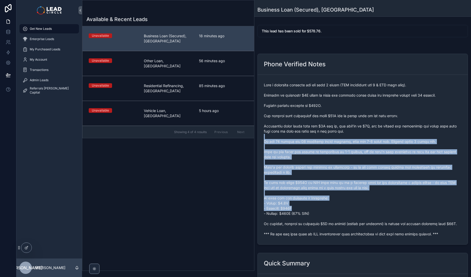
drag, startPoint x: 407, startPoint y: 208, endPoint x: 352, endPoint y: 136, distance: 91.3
click at [352, 136] on span "scrollable content" at bounding box center [363, 159] width 198 height 154
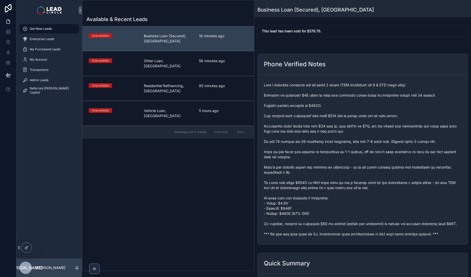
scroll to position [222, 0]
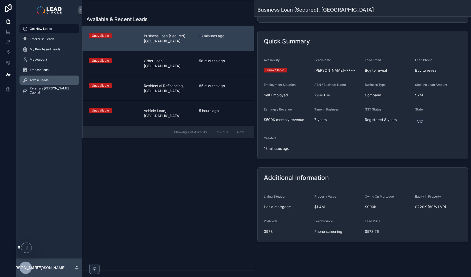
click at [52, 84] on div "Admin Leads" at bounding box center [49, 80] width 53 height 8
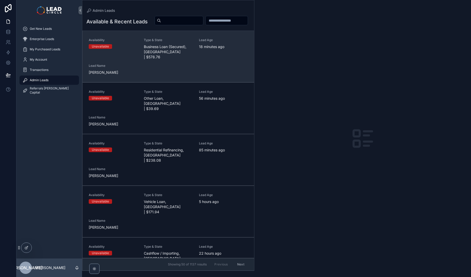
click at [150, 57] on span "Business Loan (Secured), VIC | $578.76" at bounding box center [168, 51] width 49 height 15
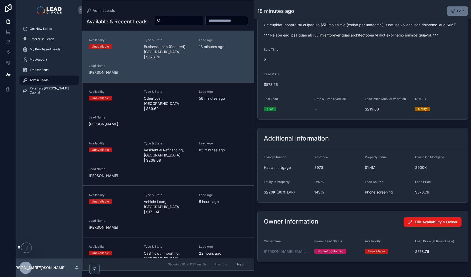
scroll to position [286, 0]
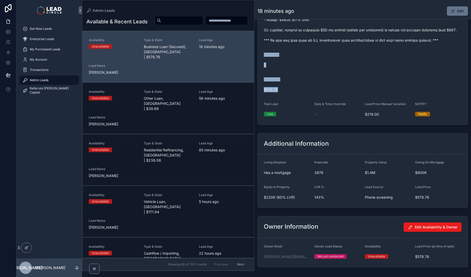
drag, startPoint x: 294, startPoint y: 93, endPoint x: 274, endPoint y: 50, distance: 47.7
drag, startPoint x: 274, startPoint y: 47, endPoint x: 299, endPoint y: 90, distance: 50.1
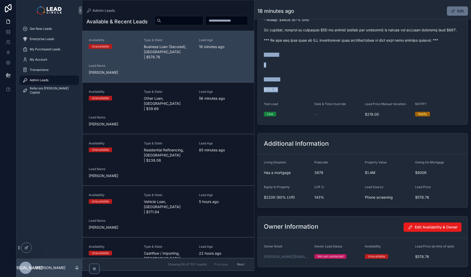
click at [299, 90] on span "$578.76" at bounding box center [363, 89] width 198 height 5
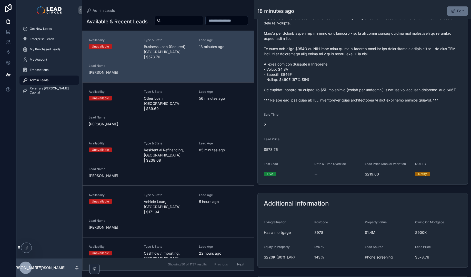
scroll to position [202, 0]
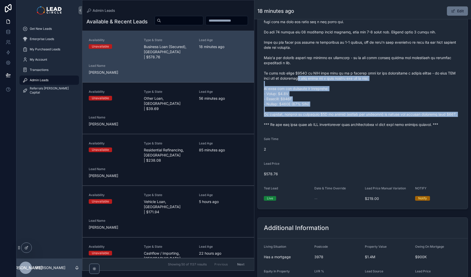
drag, startPoint x: 302, startPoint y: 80, endPoint x: 336, endPoint y: 122, distance: 53.8
click at [336, 122] on span "scrollable content" at bounding box center [363, 50] width 198 height 154
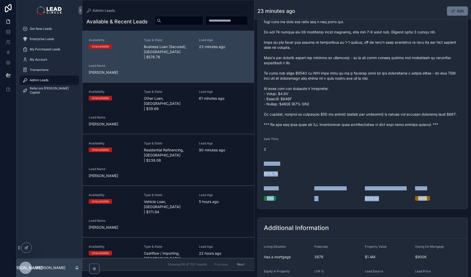
drag, startPoint x: 388, startPoint y: 149, endPoint x: 443, endPoint y: 203, distance: 77.3
click at [443, 203] on form "Availability Unavailable Lead Name Jas***** Lead Email Buy to reveal Lead Phone…" at bounding box center [363, 32] width 210 height 354
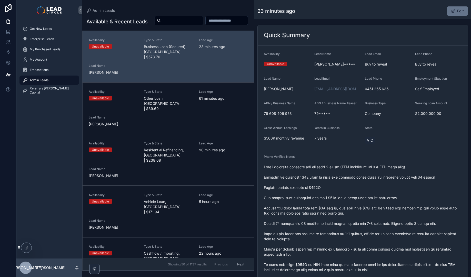
scroll to position [0, 0]
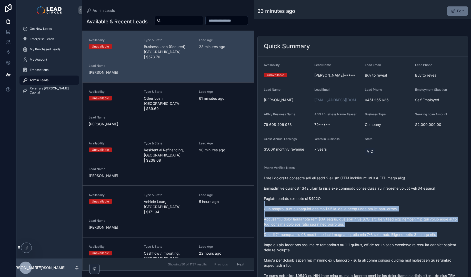
drag, startPoint x: 410, startPoint y: 238, endPoint x: 412, endPoint y: 240, distance: 2.9
click at [412, 240] on span "scrollable content" at bounding box center [363, 252] width 198 height 154
drag, startPoint x: 412, startPoint y: 240, endPoint x: 402, endPoint y: 205, distance: 36.4
click at [402, 206] on span "scrollable content" at bounding box center [363, 252] width 198 height 154
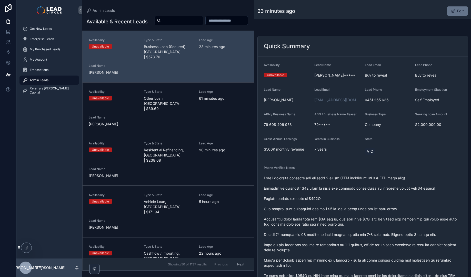
click at [396, 184] on span "scrollable content" at bounding box center [363, 252] width 198 height 154
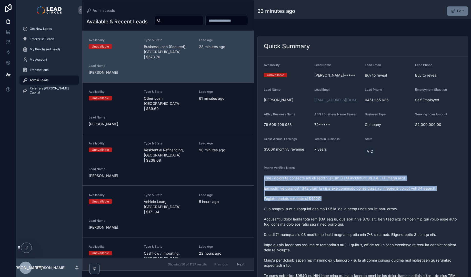
drag, startPoint x: 394, startPoint y: 171, endPoint x: 406, endPoint y: 204, distance: 36.0
click at [406, 204] on div "Phone Verified Notes" at bounding box center [363, 247] width 198 height 165
click at [406, 204] on span "scrollable content" at bounding box center [363, 252] width 198 height 154
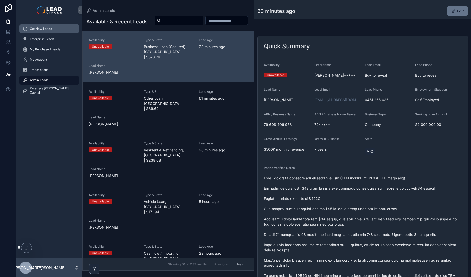
click at [55, 31] on div "Get New Leads" at bounding box center [49, 29] width 53 height 8
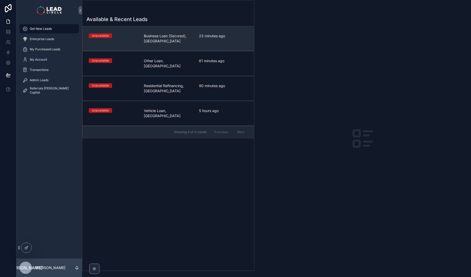
click at [162, 41] on span "Business Loan (Secured), [GEOGRAPHIC_DATA]" at bounding box center [168, 38] width 49 height 10
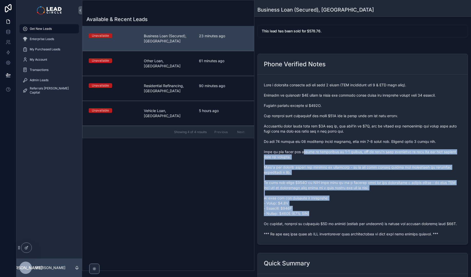
drag, startPoint x: 309, startPoint y: 168, endPoint x: 305, endPoint y: 150, distance: 17.9
click at [305, 150] on span "scrollable content" at bounding box center [363, 159] width 198 height 154
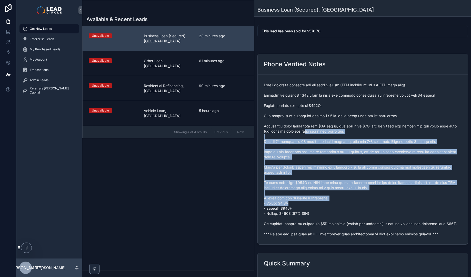
click at [356, 212] on span "scrollable content" at bounding box center [363, 159] width 198 height 154
click at [357, 212] on span "scrollable content" at bounding box center [363, 159] width 198 height 154
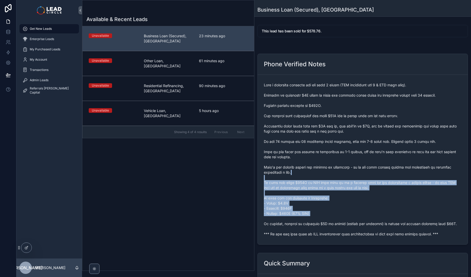
drag, startPoint x: 366, startPoint y: 192, endPoint x: 357, endPoint y: 170, distance: 22.9
click at [357, 170] on span "scrollable content" at bounding box center [363, 159] width 198 height 154
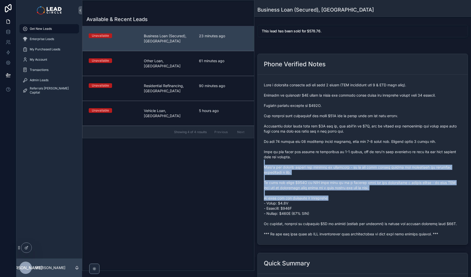
drag, startPoint x: 361, startPoint y: 162, endPoint x: 402, endPoint y: 210, distance: 63.2
click at [402, 210] on span "scrollable content" at bounding box center [363, 159] width 198 height 154
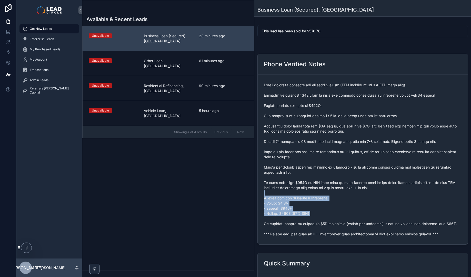
drag, startPoint x: 401, startPoint y: 199, endPoint x: 392, endPoint y: 188, distance: 14.6
click at [393, 188] on span "scrollable content" at bounding box center [363, 159] width 198 height 154
click at [392, 188] on span "scrollable content" at bounding box center [363, 159] width 198 height 154
drag, startPoint x: 395, startPoint y: 193, endPoint x: 406, endPoint y: 219, distance: 28.1
click at [406, 219] on span "scrollable content" at bounding box center [363, 159] width 198 height 154
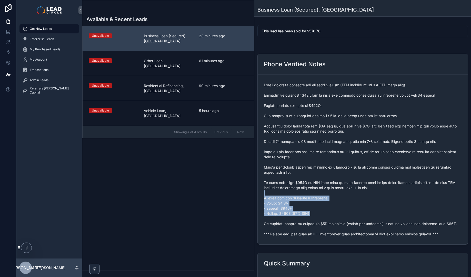
click at [406, 219] on span "scrollable content" at bounding box center [363, 159] width 198 height 154
